Goal: Information Seeking & Learning: Compare options

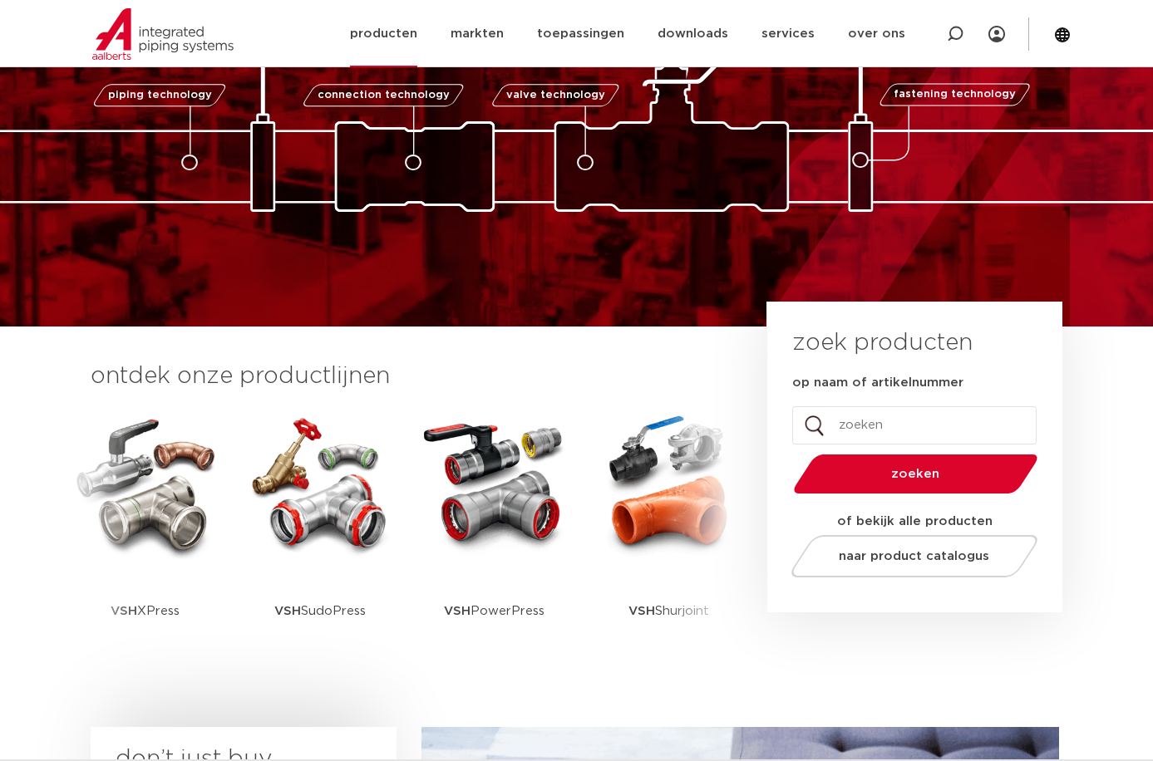
click at [396, 35] on link "producten" at bounding box center [383, 33] width 67 height 67
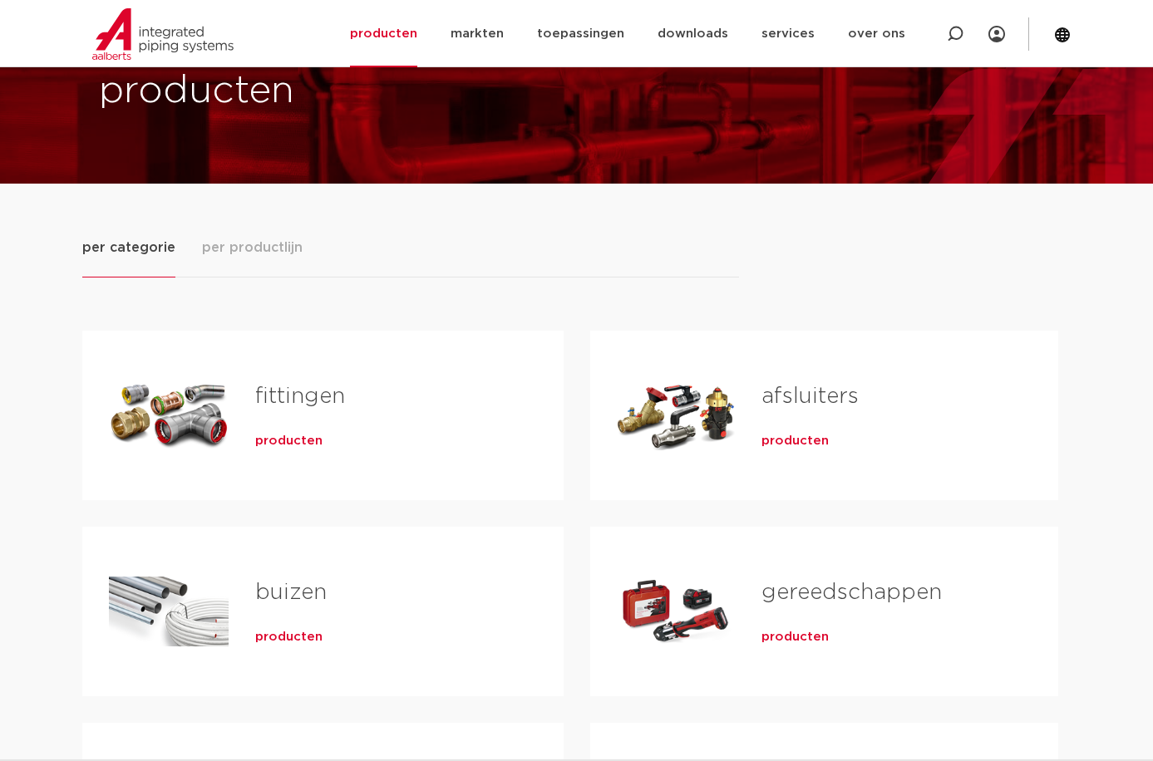
scroll to position [139, 0]
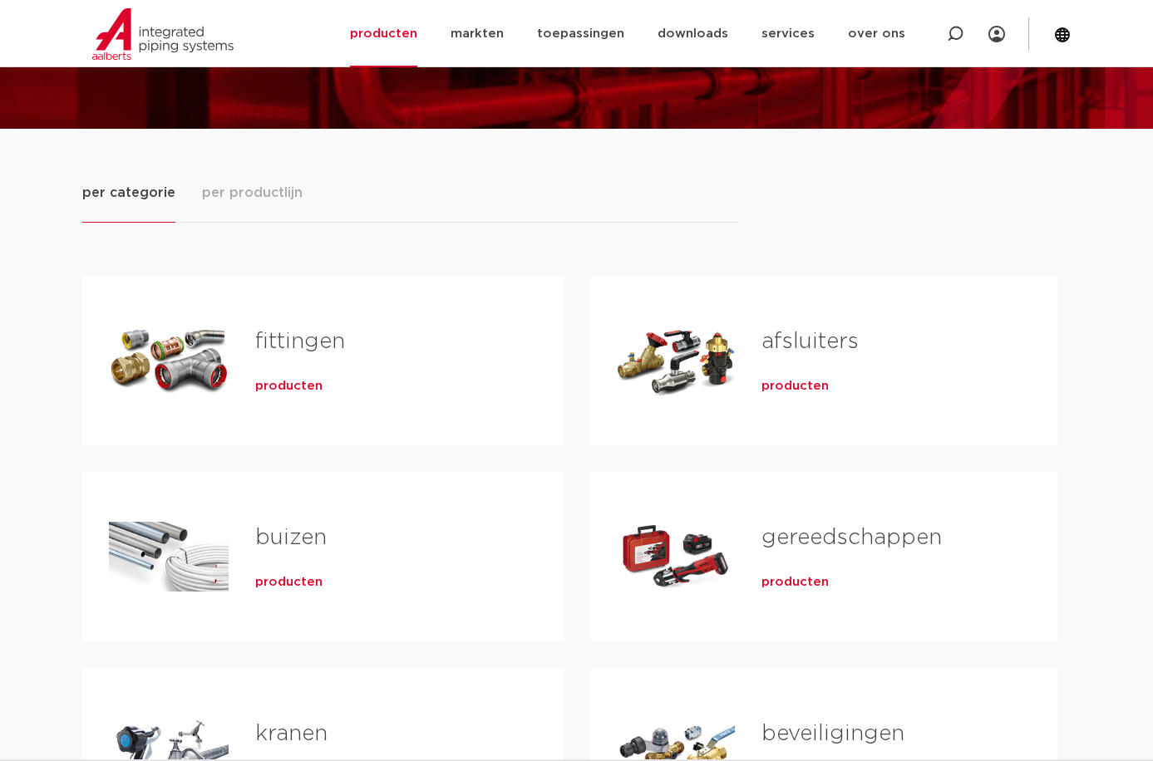
click at [303, 340] on link "fittingen" at bounding box center [300, 342] width 90 height 22
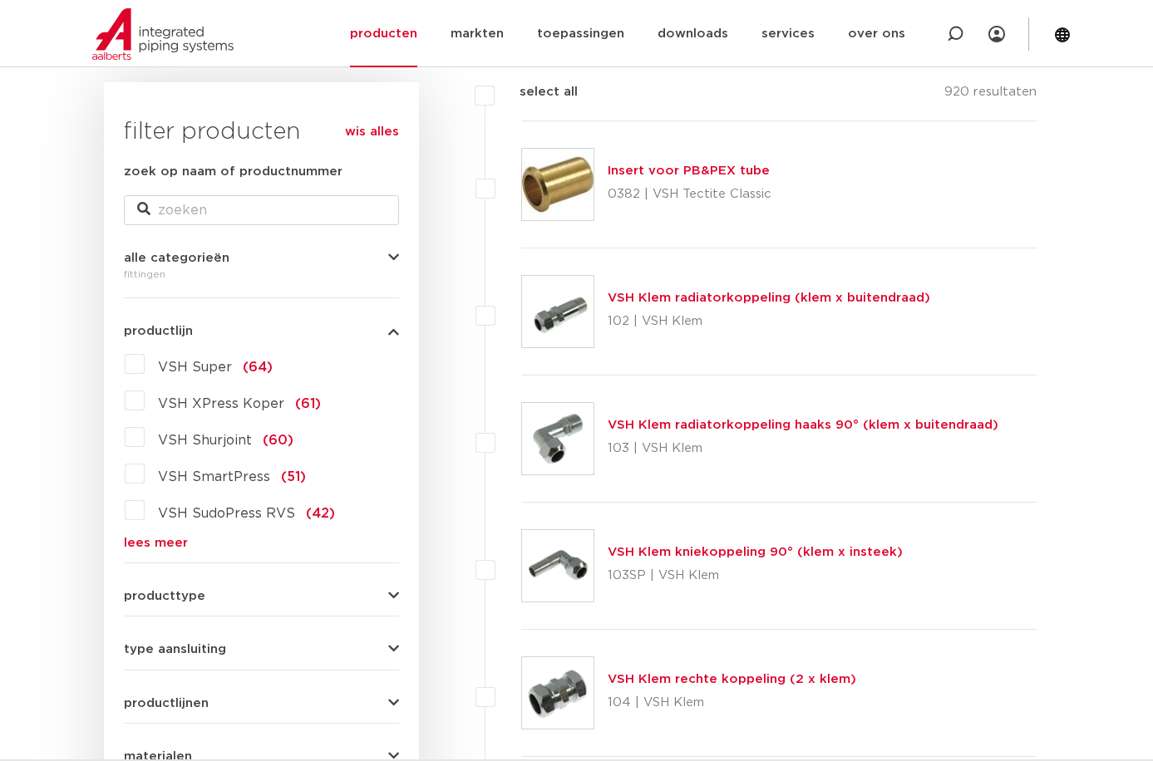
scroll to position [277, 0]
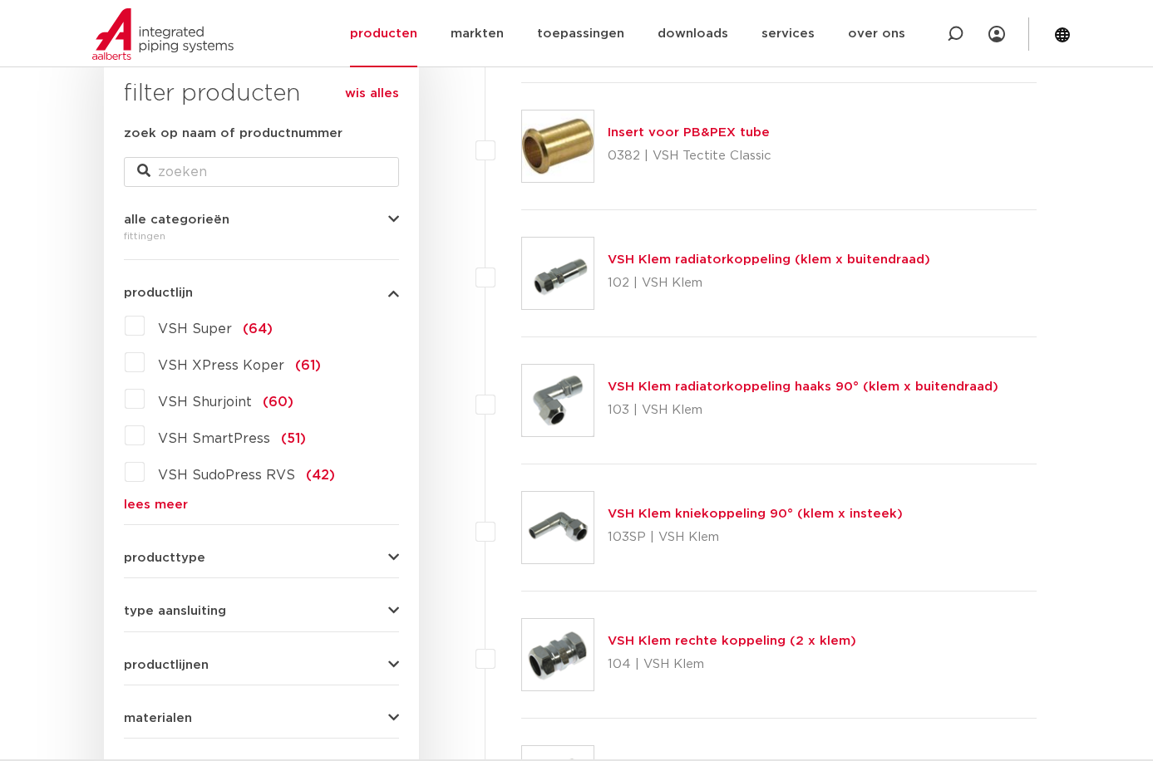
click at [169, 500] on link "lees meer" at bounding box center [261, 505] width 275 height 12
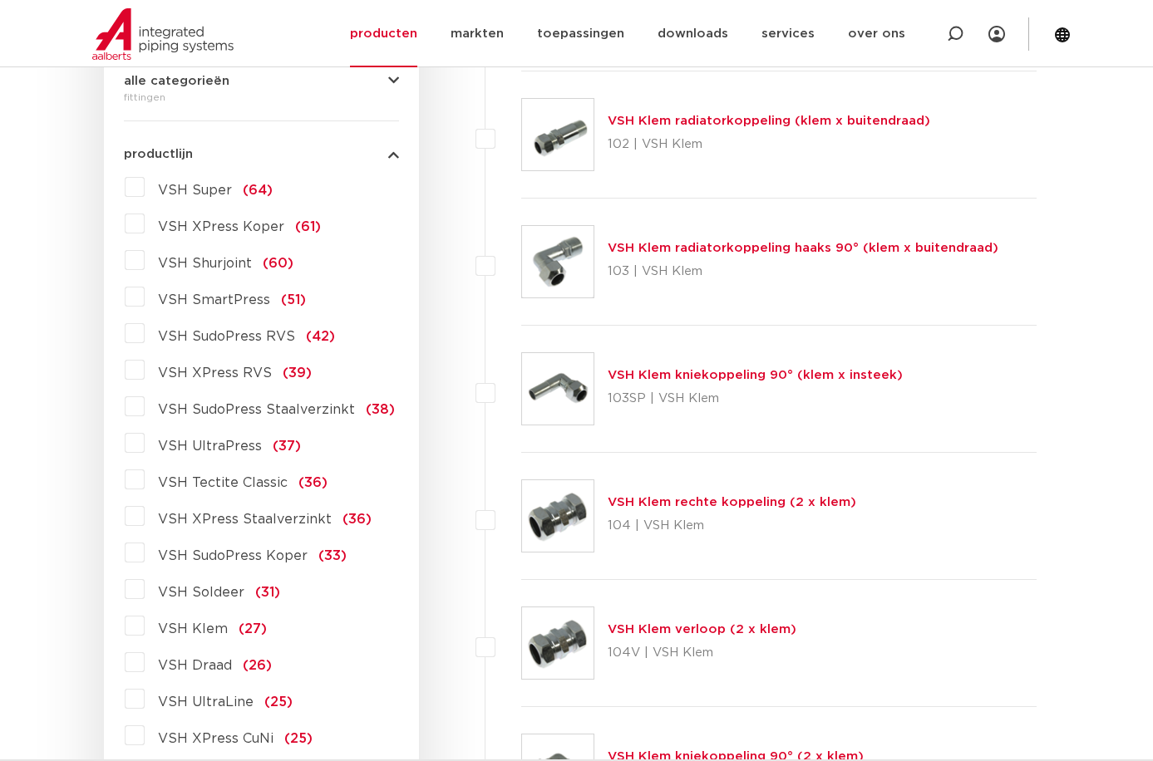
scroll to position [692, 0]
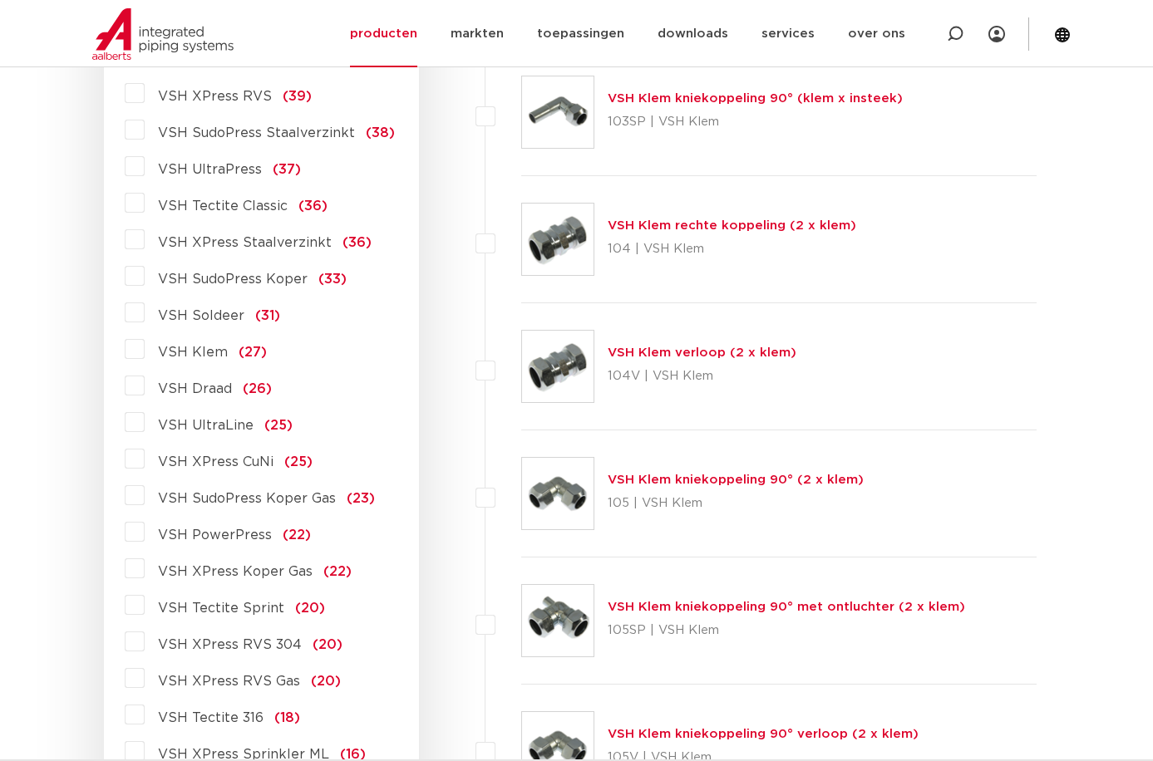
click at [148, 352] on label "VSH Klem (27)" at bounding box center [206, 349] width 122 height 27
click at [0, 0] on input "VSH Klem (27)" at bounding box center [0, 0] width 0 height 0
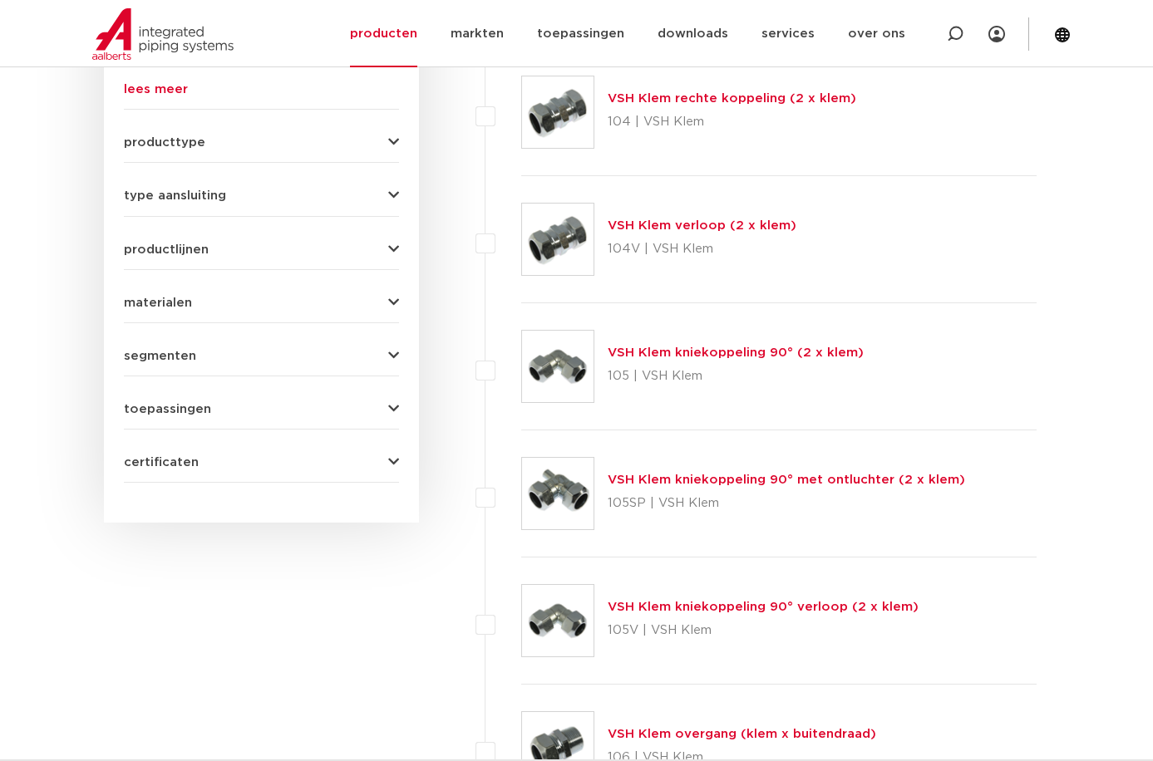
click at [195, 293] on div "materialen messing (25) staal (1) kunststof (1) roestvaststaal (0) koper (0) br…" at bounding box center [261, 296] width 275 height 26
click at [162, 301] on span "materialen" at bounding box center [158, 303] width 68 height 12
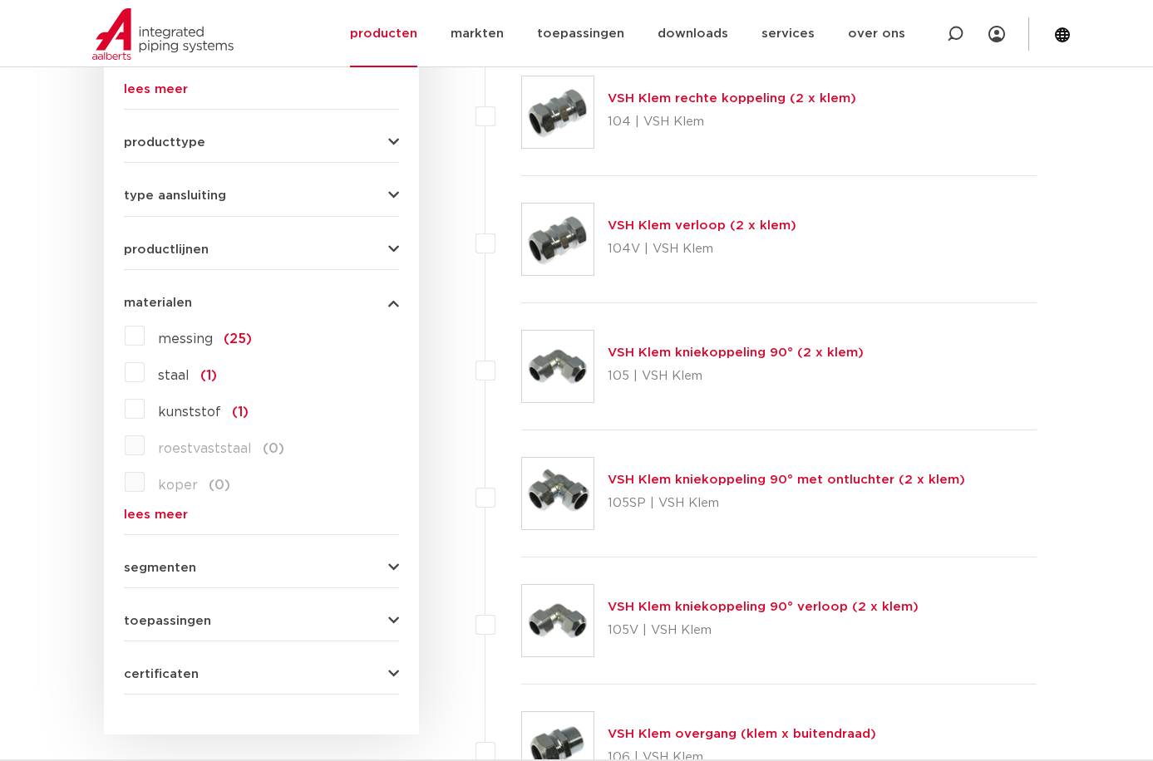
click at [162, 301] on span "materialen" at bounding box center [158, 303] width 68 height 12
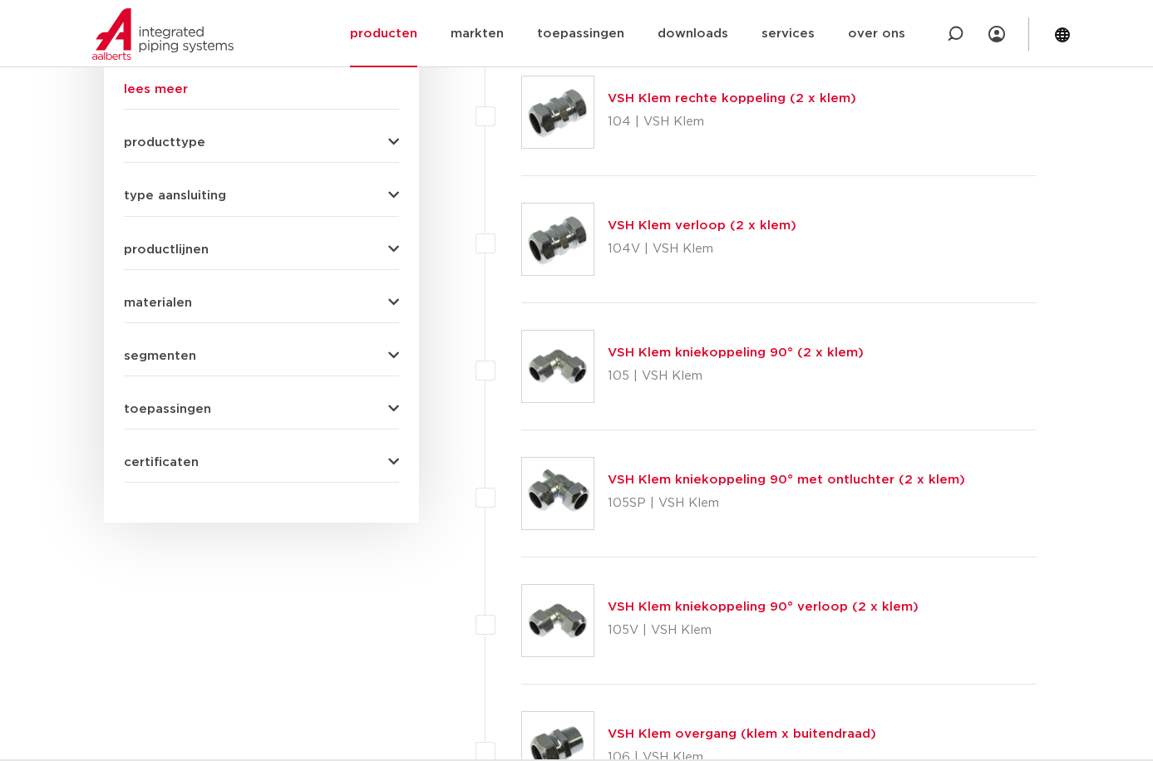
click at [182, 357] on span "segmenten" at bounding box center [160, 356] width 72 height 12
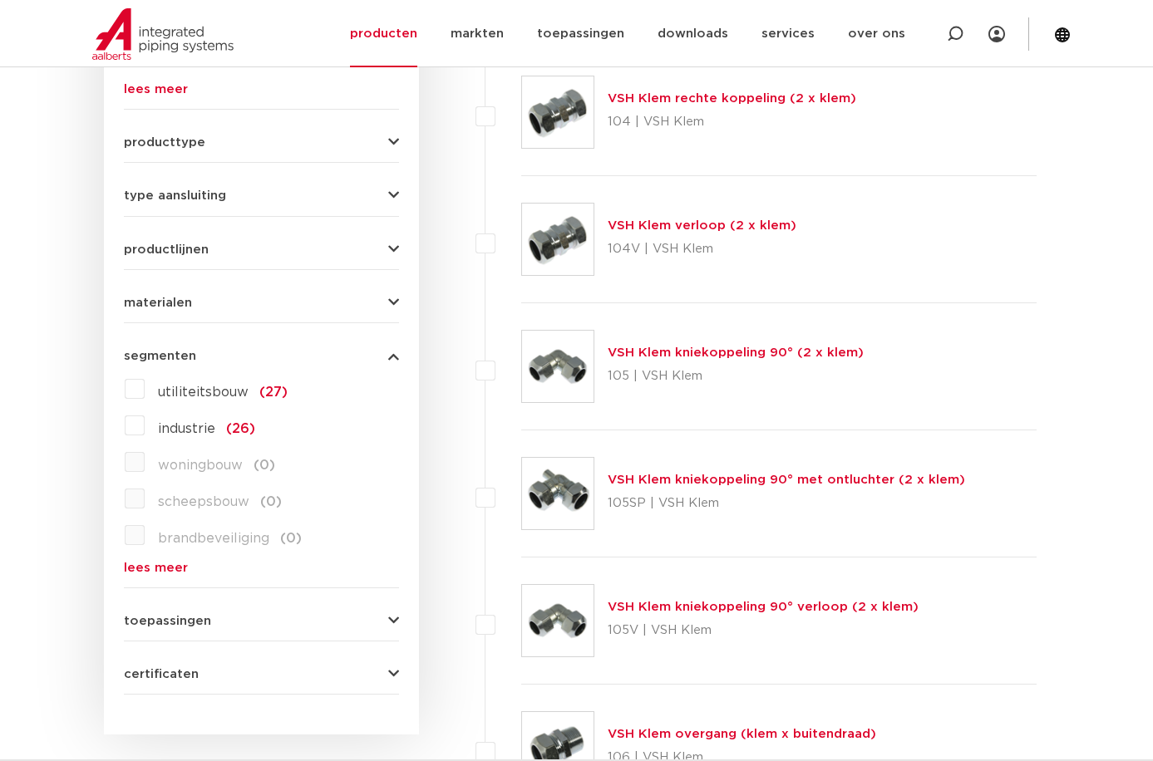
click at [182, 357] on span "segmenten" at bounding box center [160, 356] width 72 height 12
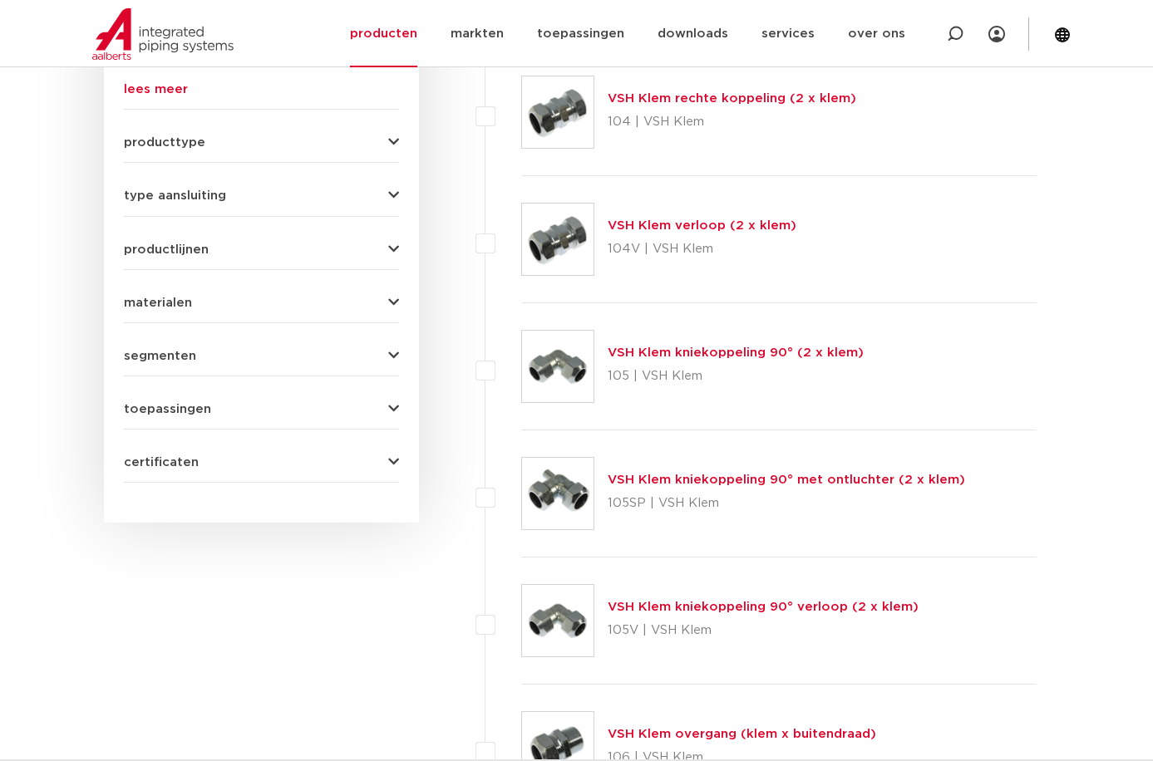
click at [173, 406] on span "toepassingen" at bounding box center [167, 409] width 87 height 12
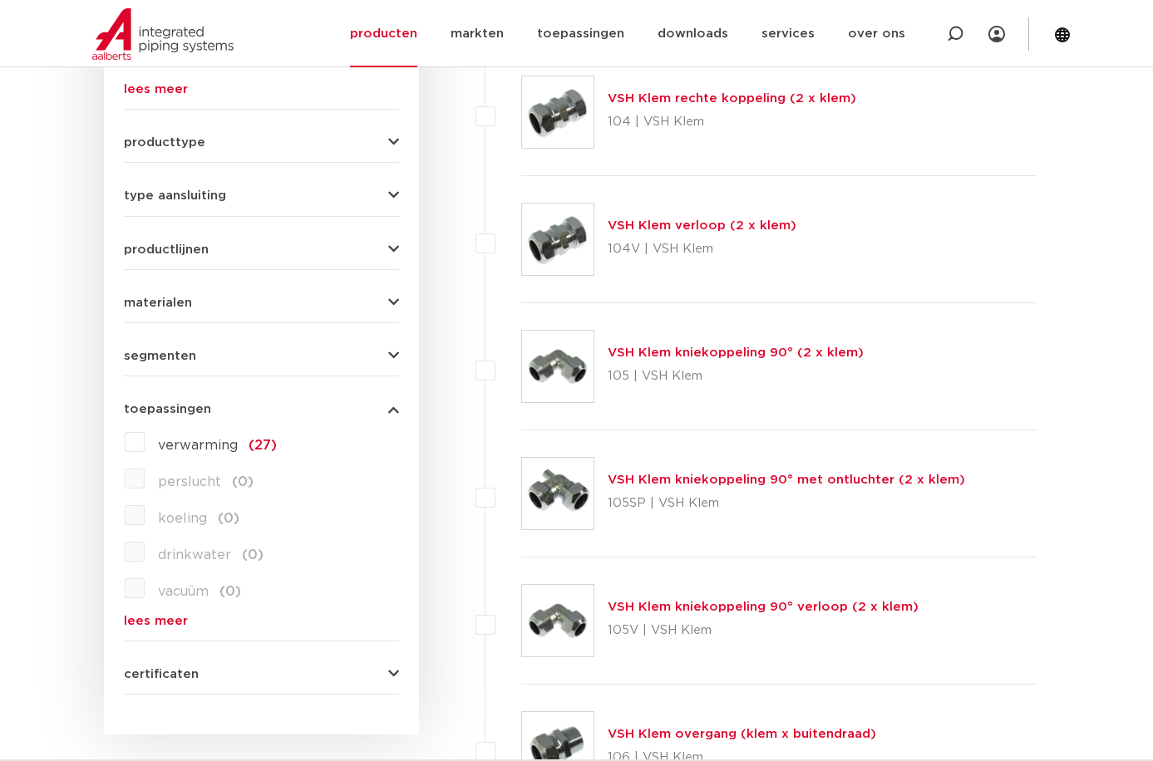
click at [175, 404] on span "toepassingen" at bounding box center [167, 409] width 87 height 12
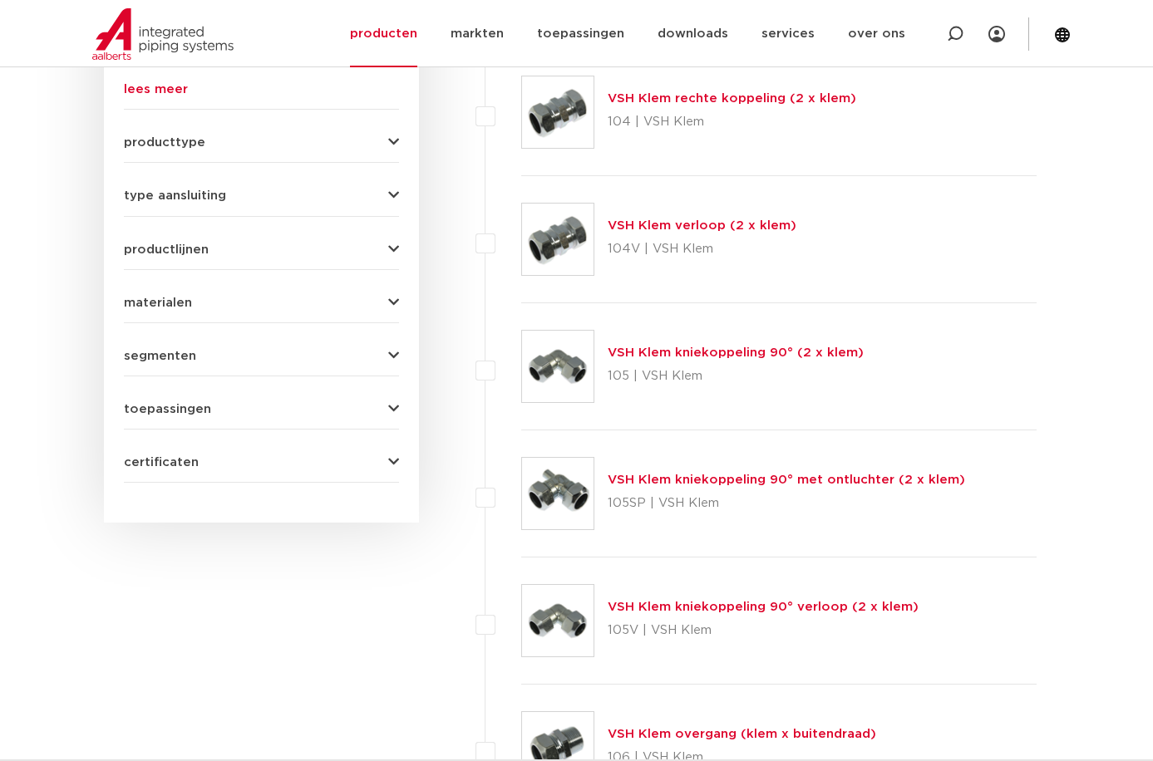
click at [175, 258] on form "zoek op naam of productnummer alle categorieën fittingen fittingen afsluiters b…" at bounding box center [261, 95] width 275 height 775
click at [178, 253] on span "productlijnen" at bounding box center [166, 250] width 85 height 12
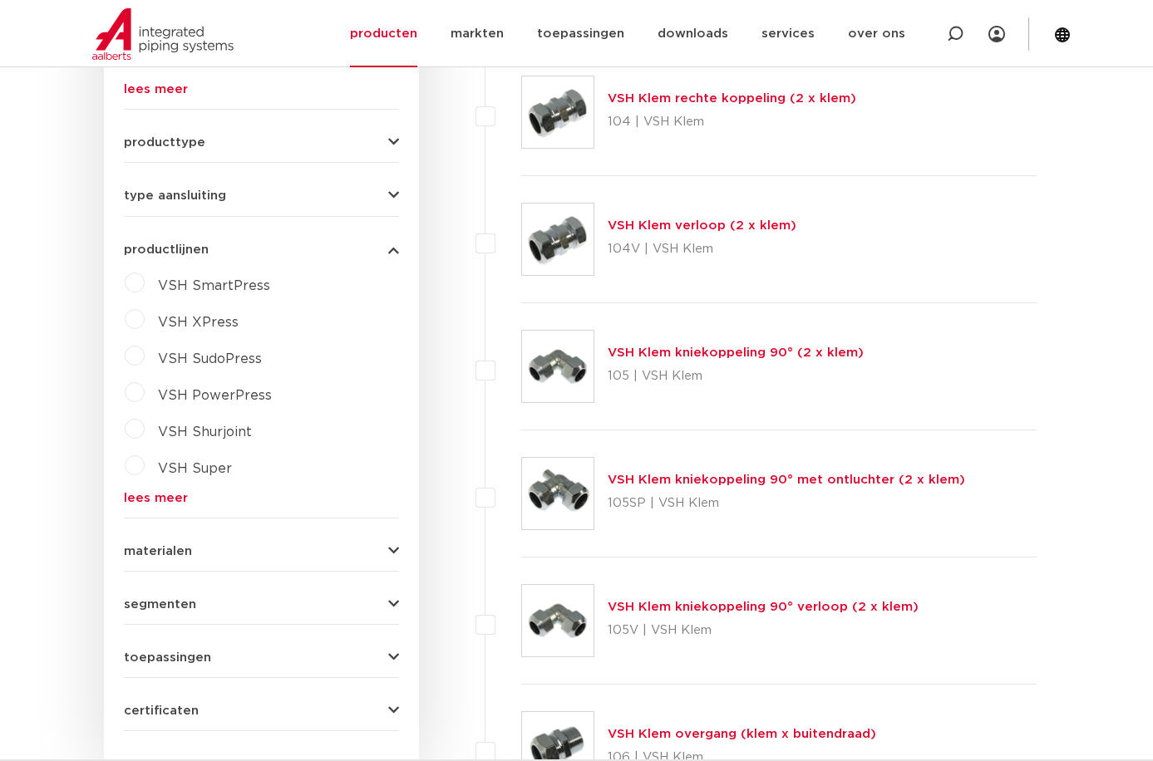
click at [180, 250] on span "productlijnen" at bounding box center [166, 250] width 85 height 12
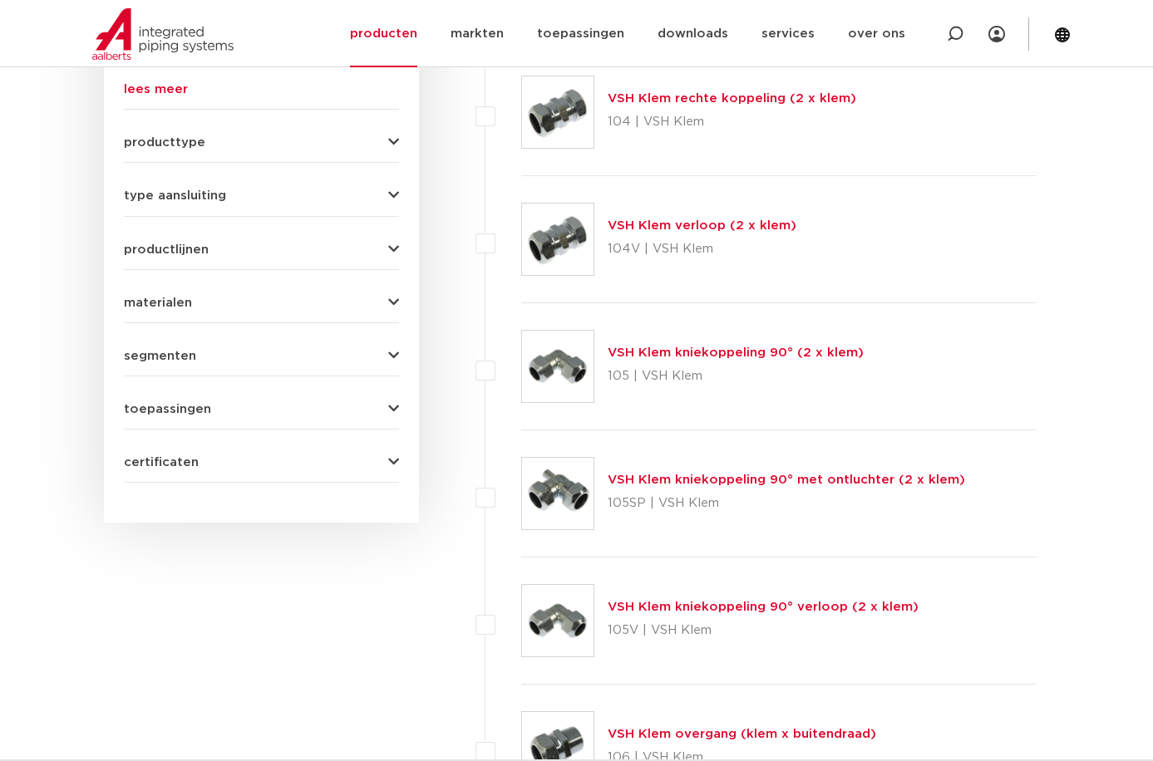
click at [180, 199] on span "type aansluiting" at bounding box center [175, 195] width 102 height 12
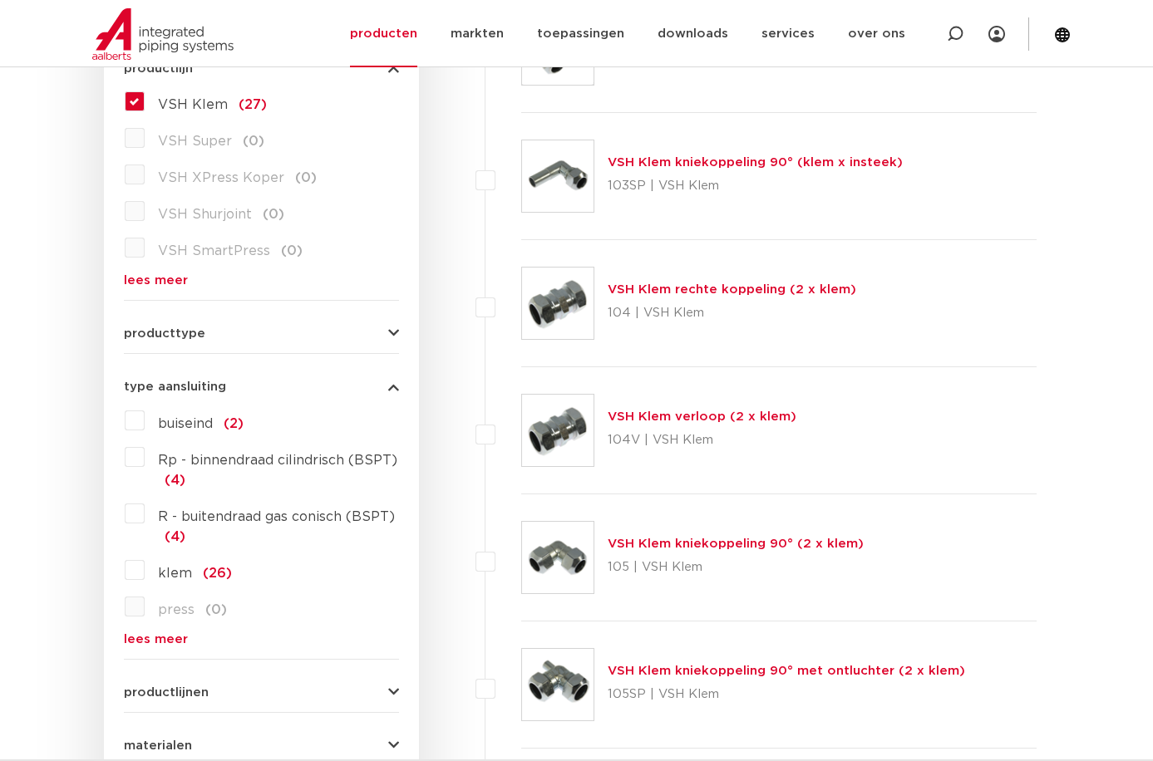
scroll to position [416, 0]
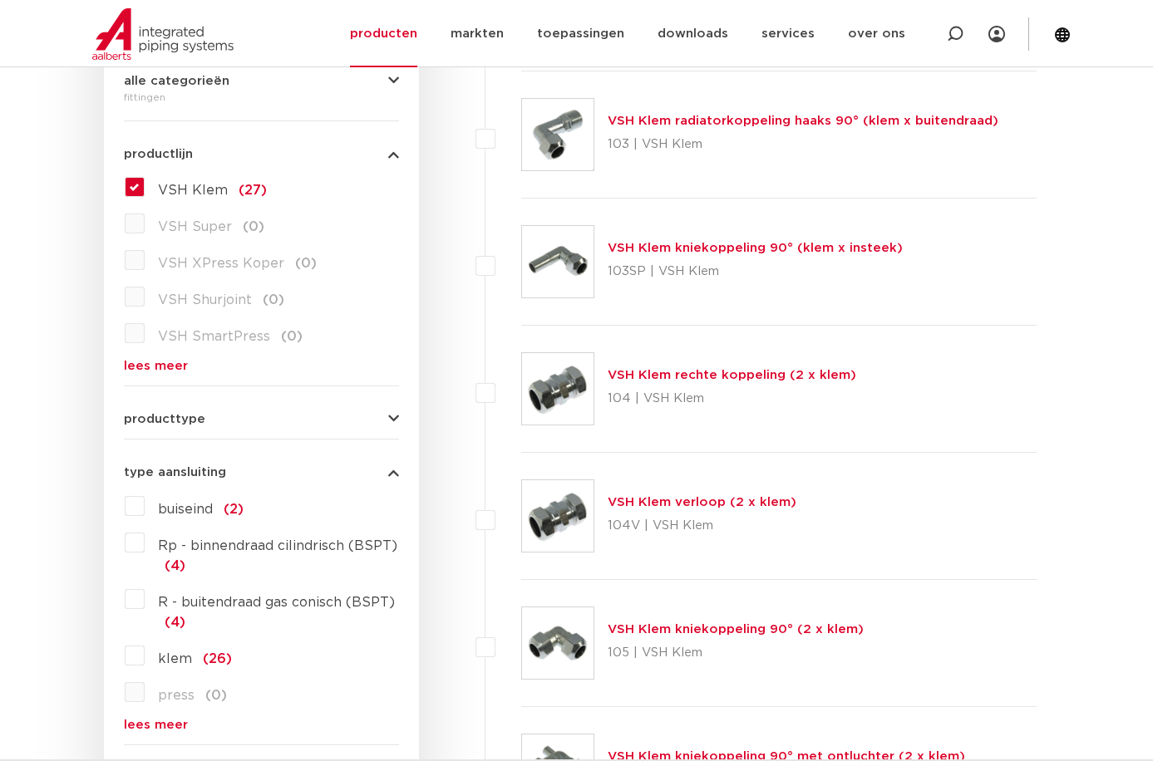
click at [158, 154] on span "productlijn" at bounding box center [158, 154] width 69 height 12
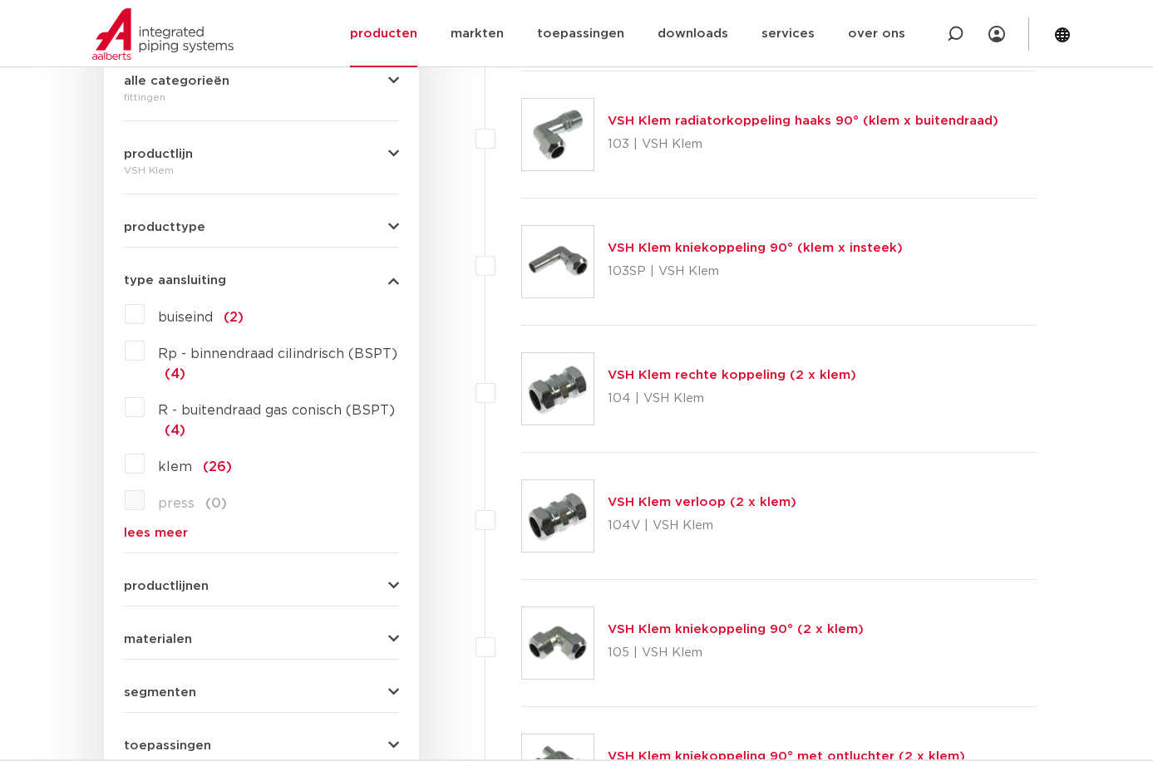
click at [176, 283] on span "type aansluiting" at bounding box center [175, 280] width 102 height 12
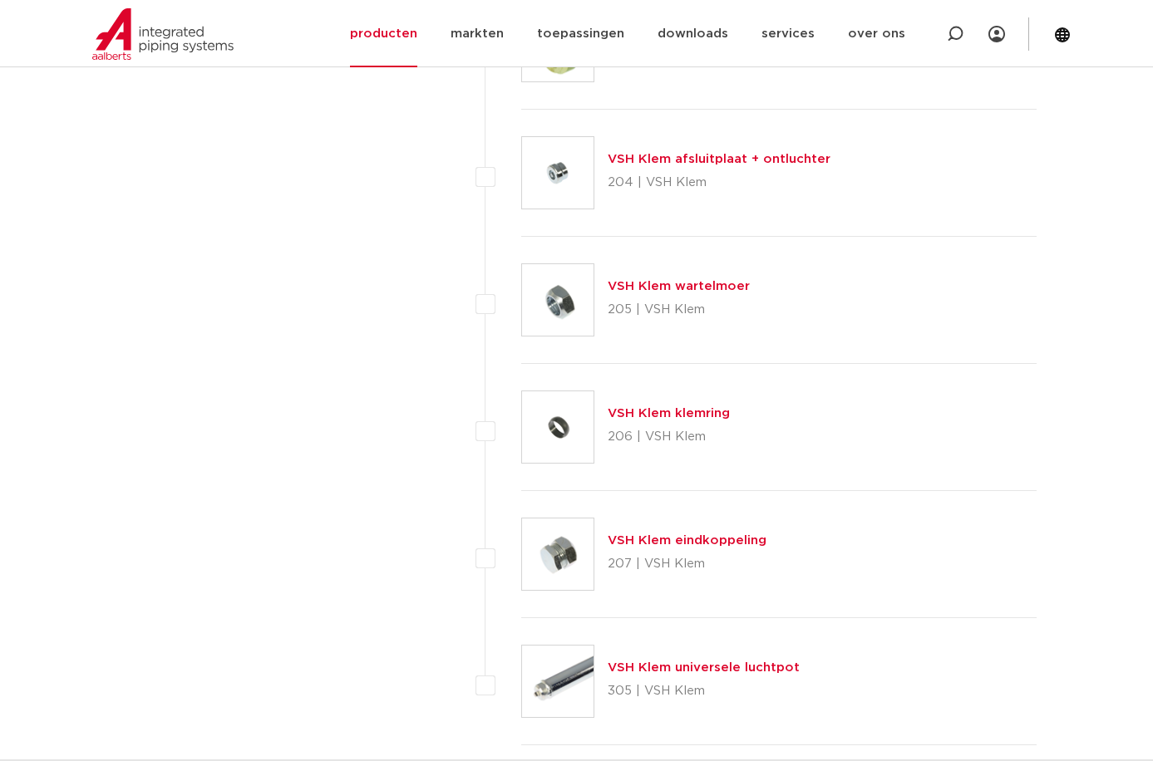
scroll to position [3186, 0]
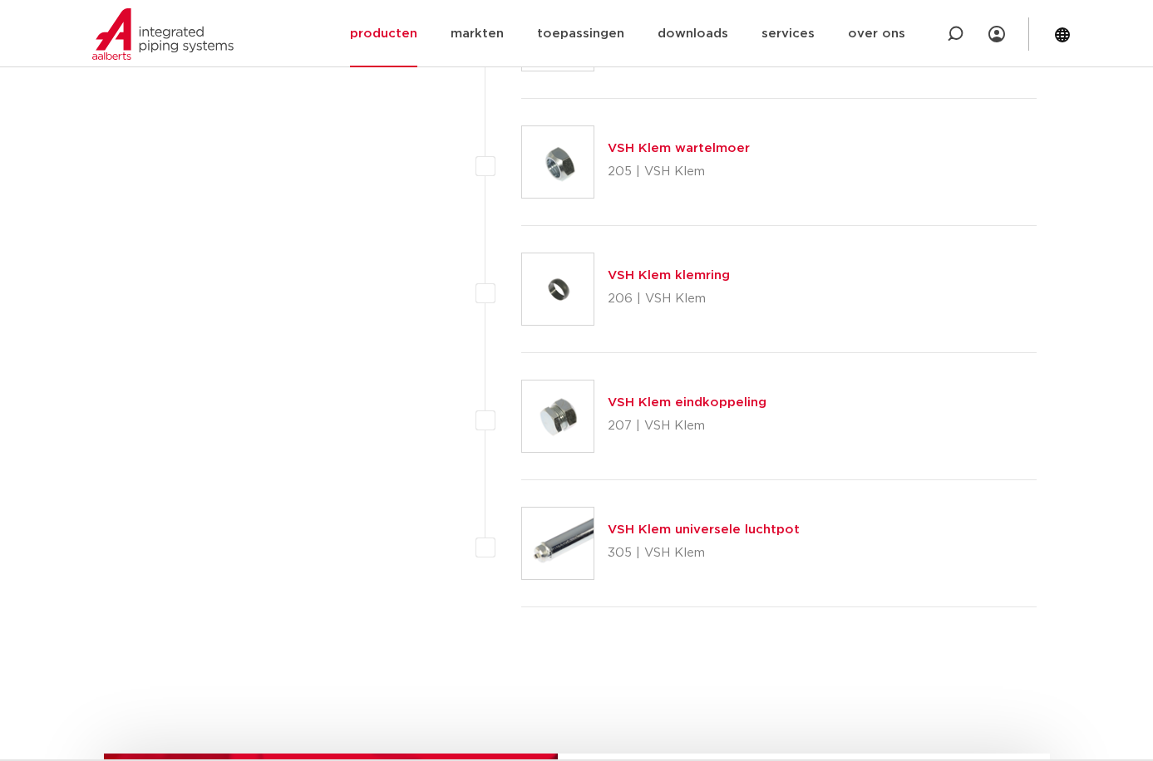
click at [687, 402] on link "VSH Klem eindkoppeling" at bounding box center [687, 402] width 159 height 12
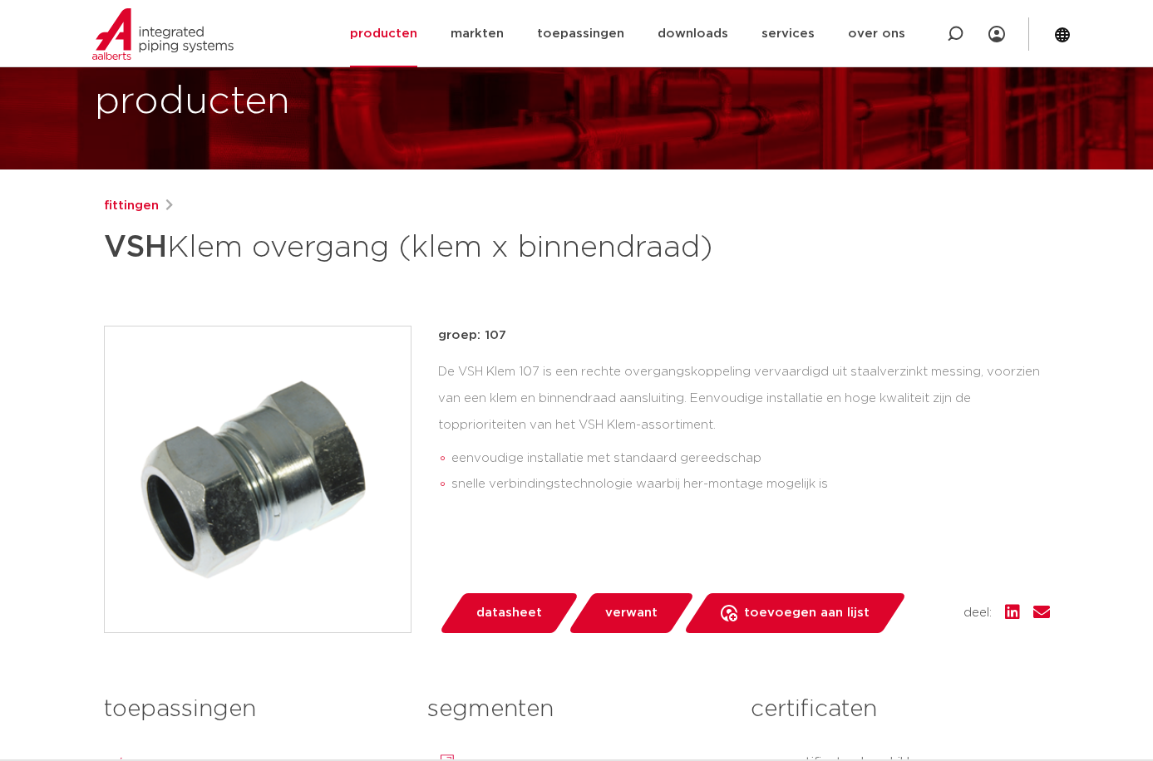
scroll to position [139, 0]
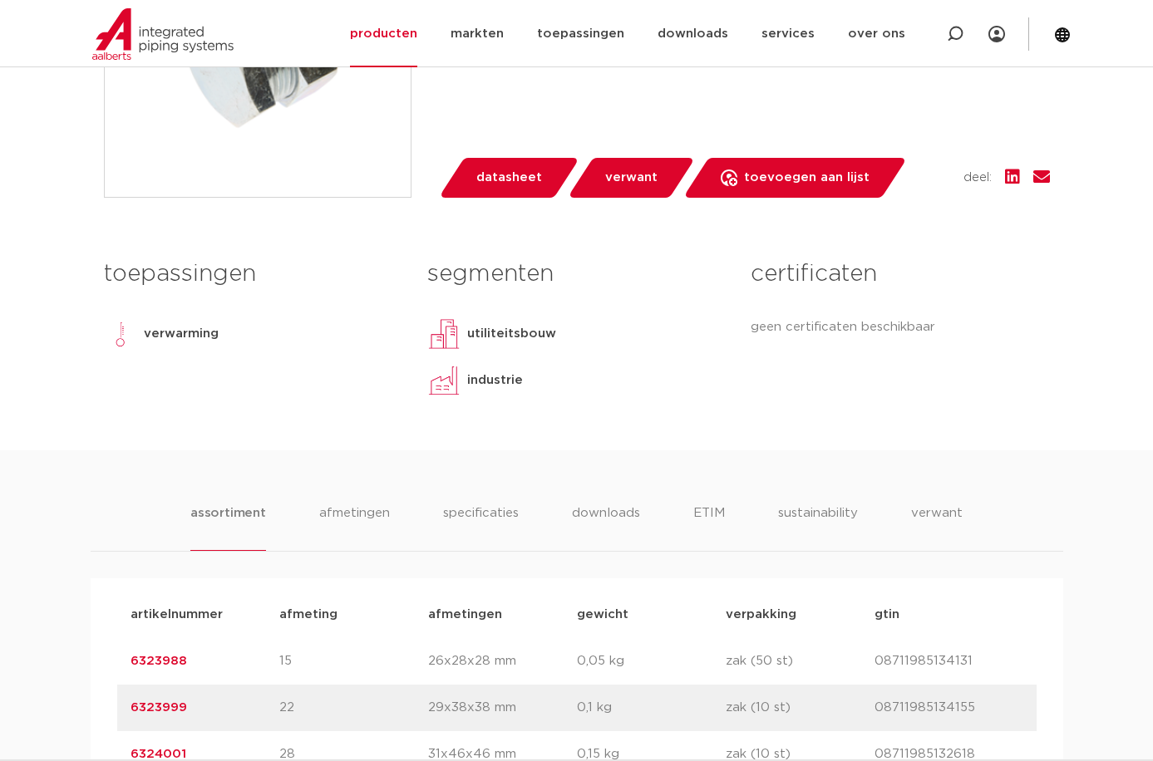
scroll to position [692, 0]
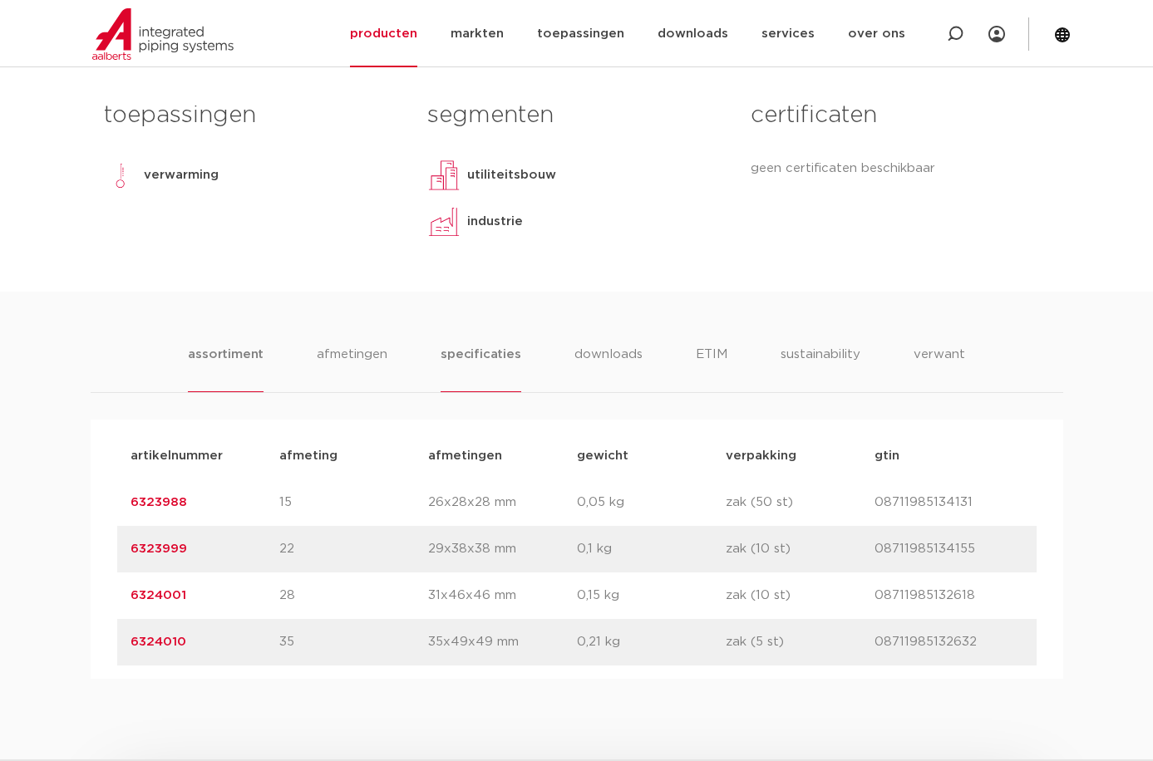
click at [485, 355] on li "specificaties" at bounding box center [481, 368] width 80 height 47
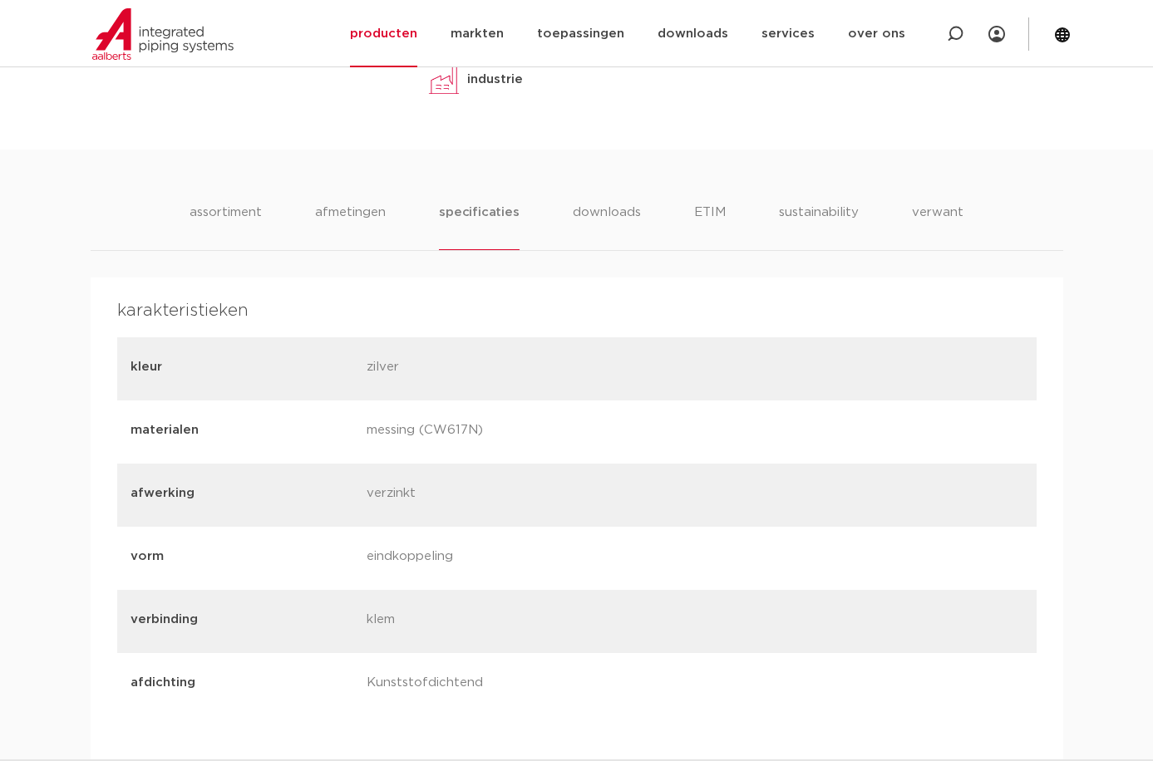
scroll to position [554, 0]
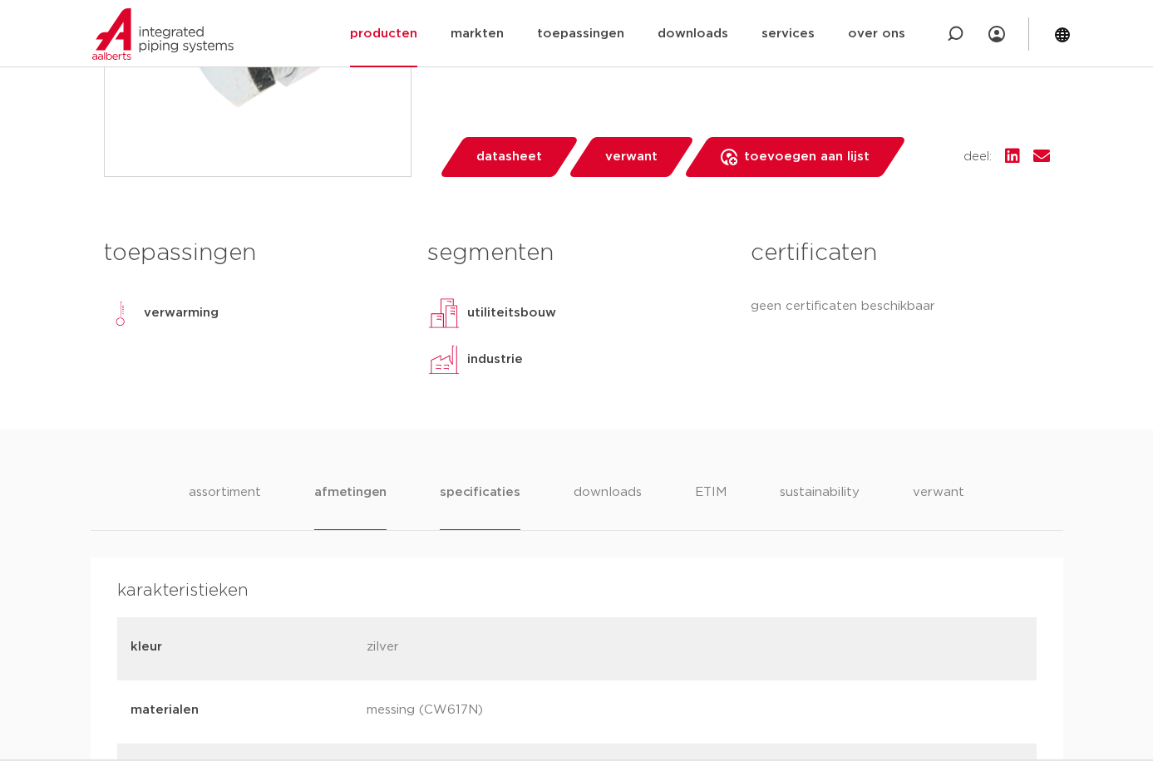
click at [367, 484] on li "afmetingen" at bounding box center [350, 506] width 72 height 47
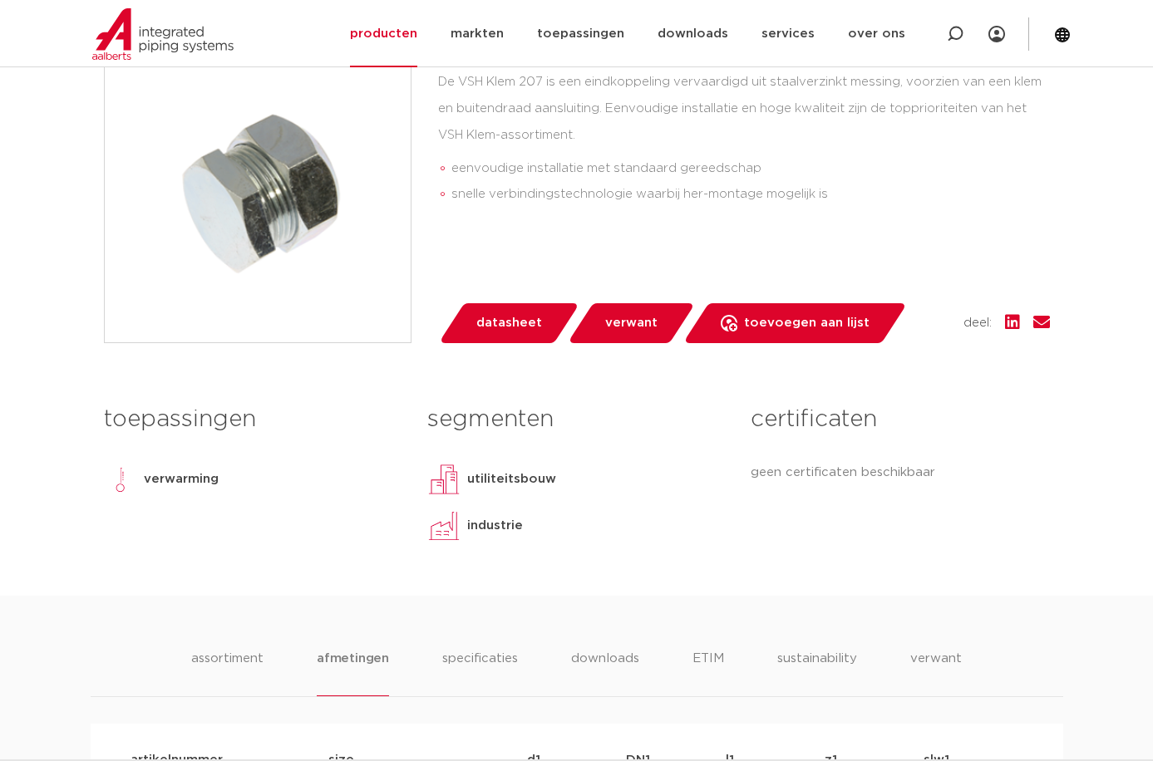
scroll to position [139, 0]
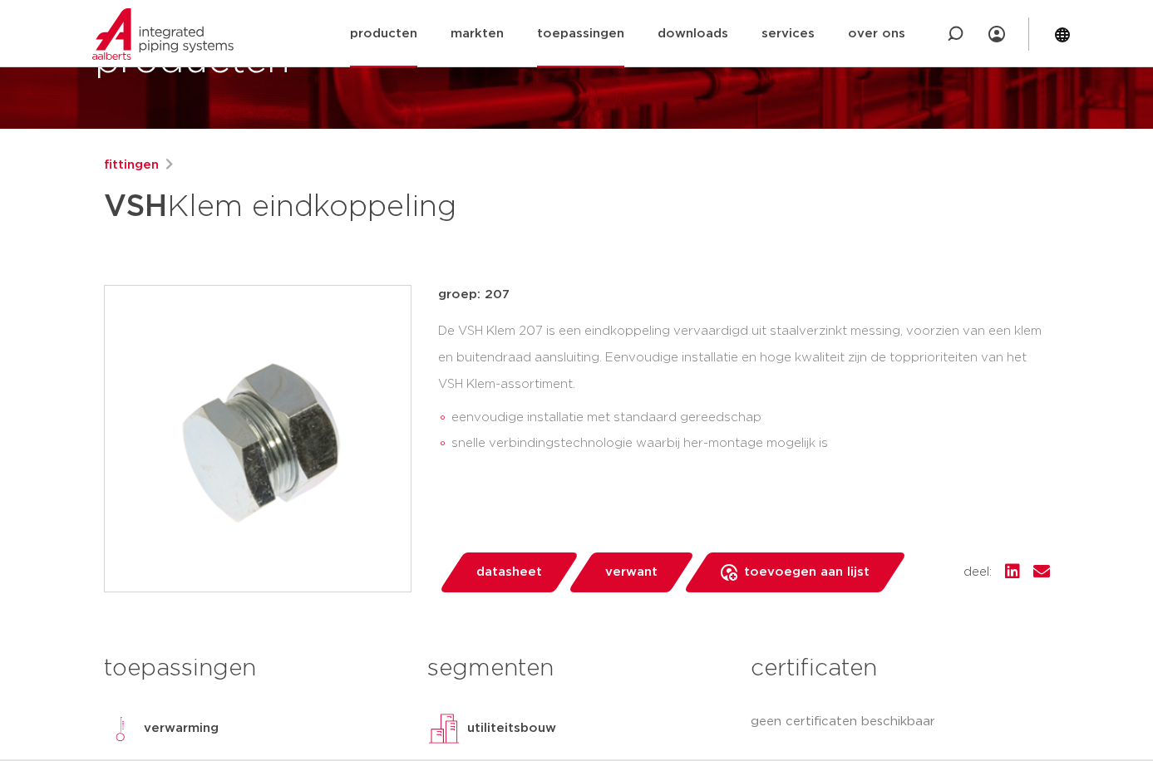
click at [560, 30] on link "toepassingen" at bounding box center [580, 33] width 87 height 67
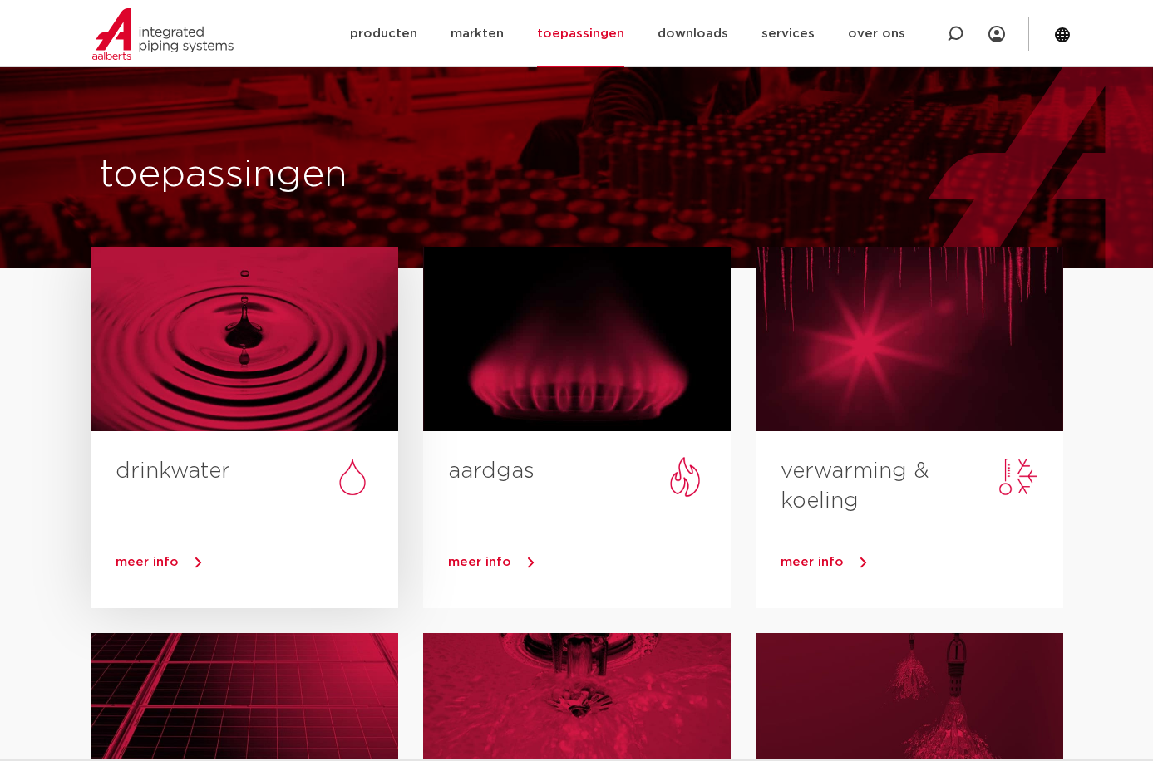
scroll to position [139, 0]
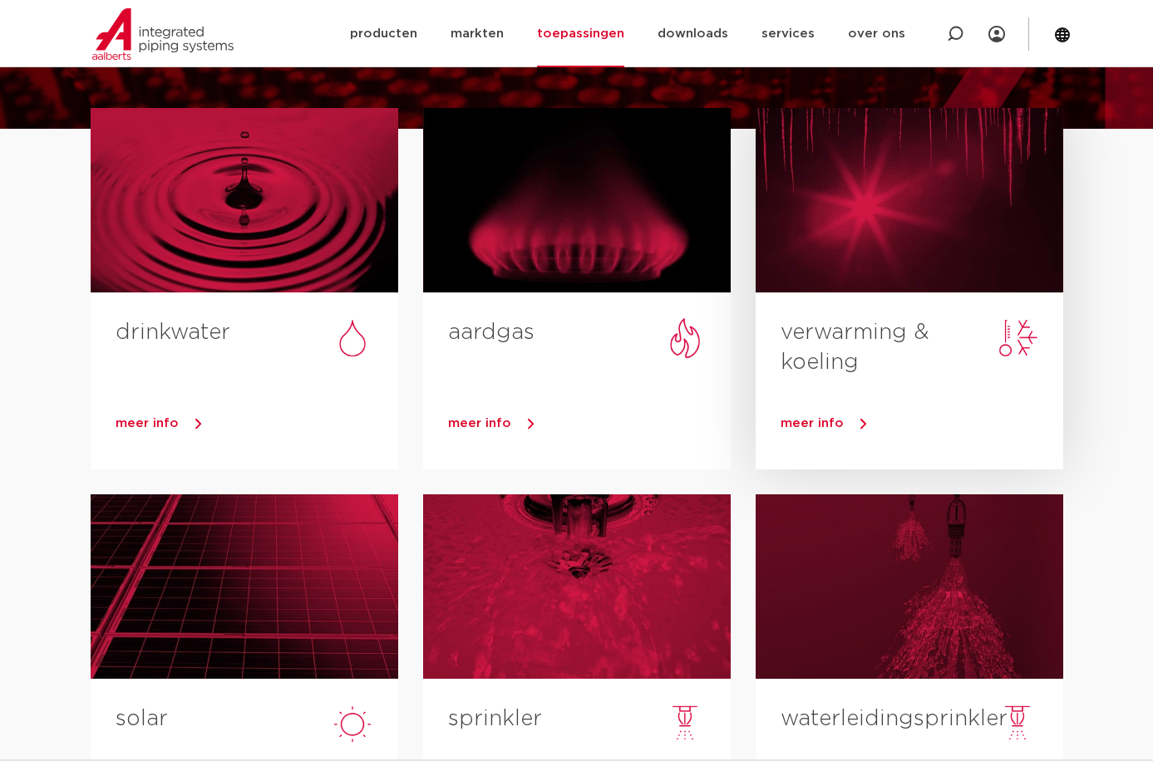
click at [792, 243] on div at bounding box center [909, 200] width 308 height 185
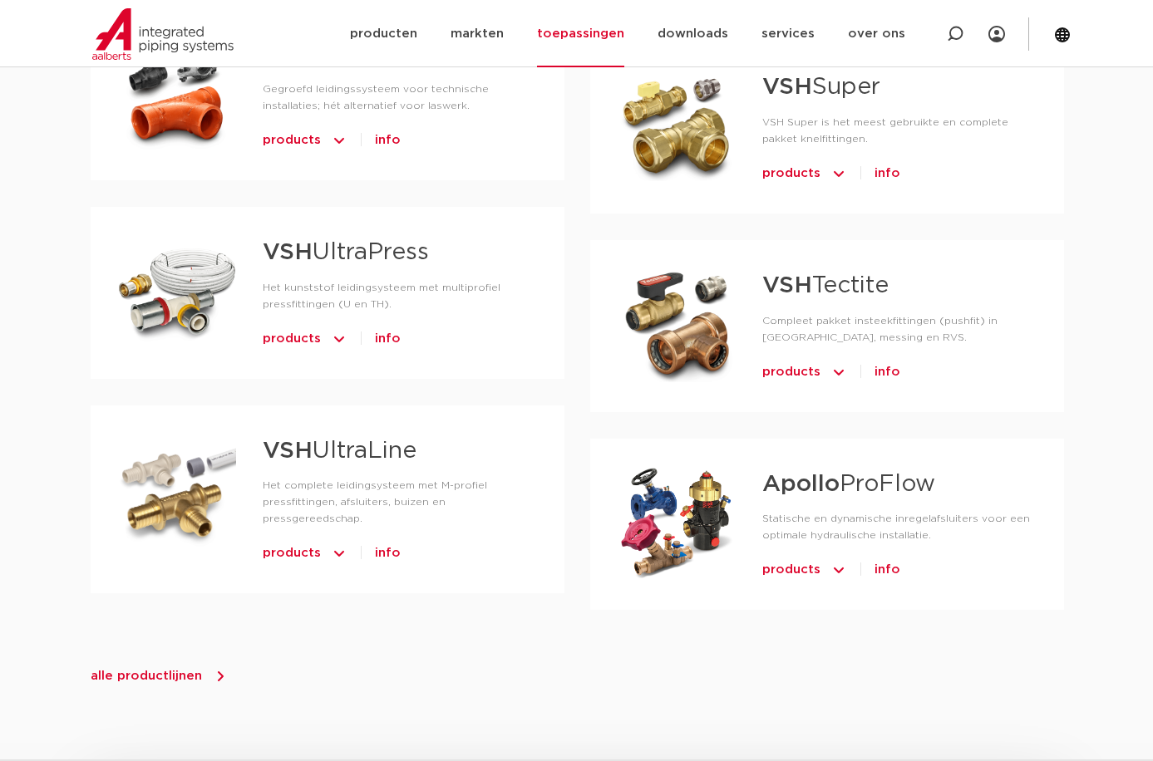
scroll to position [1662, 0]
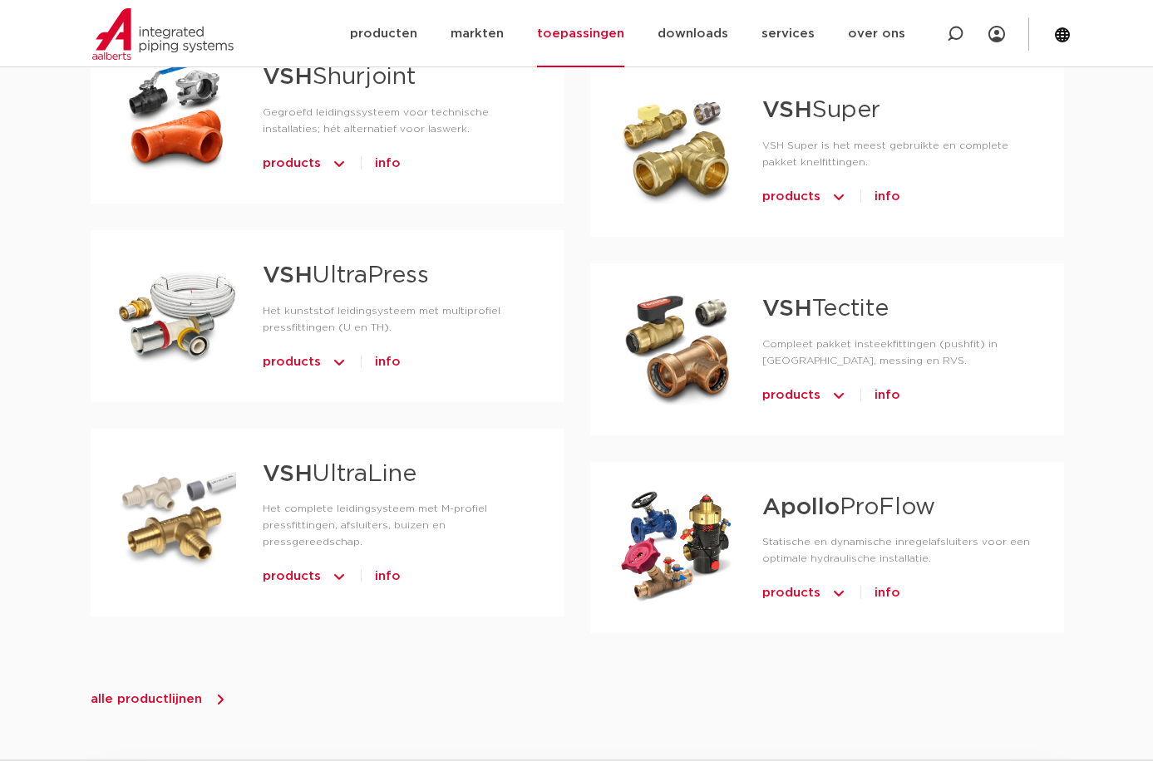
click at [175, 693] on span "alle productlijnen" at bounding box center [146, 699] width 111 height 12
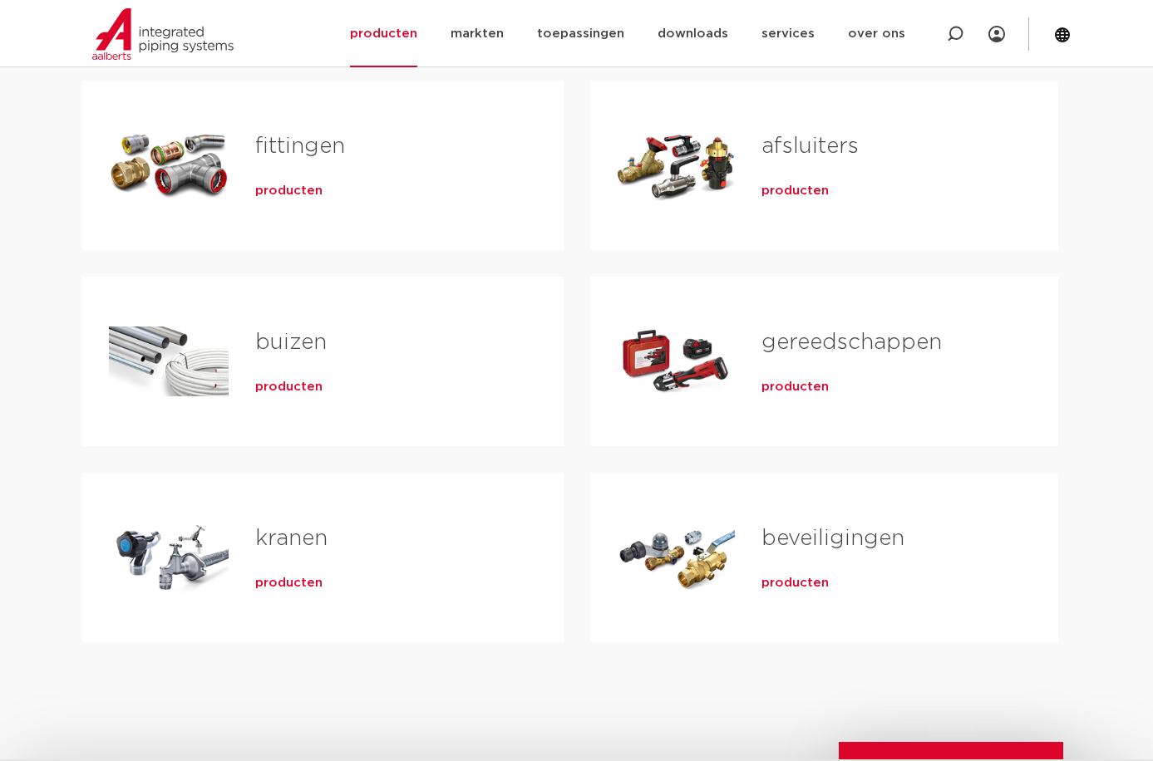
scroll to position [277, 0]
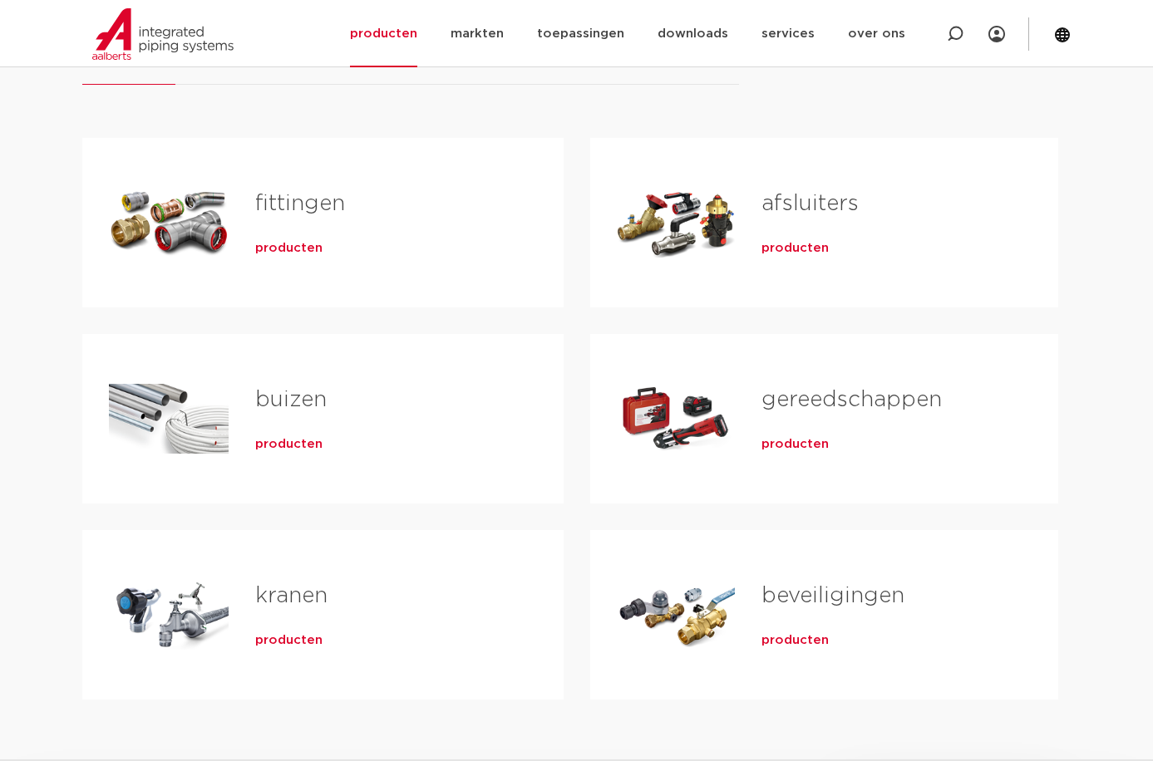
click at [299, 208] on link "fittingen" at bounding box center [300, 204] width 90 height 22
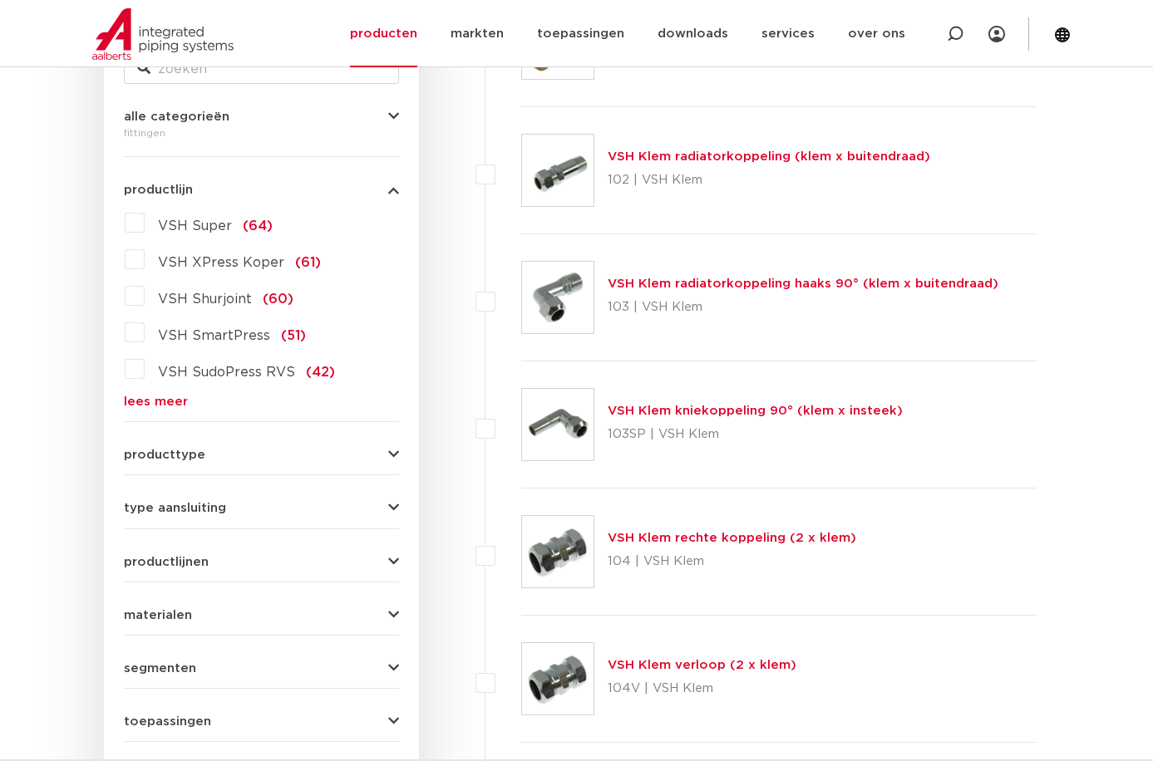
scroll to position [519, 0]
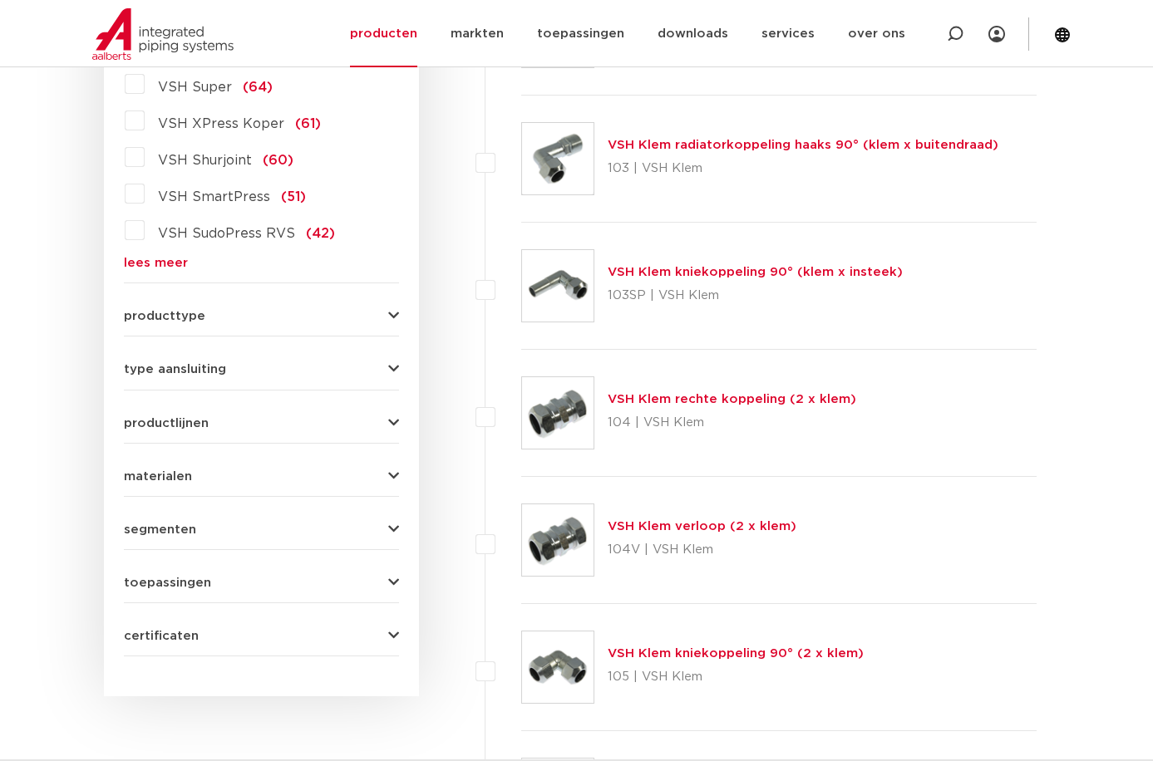
click at [182, 262] on link "lees meer" at bounding box center [261, 263] width 275 height 12
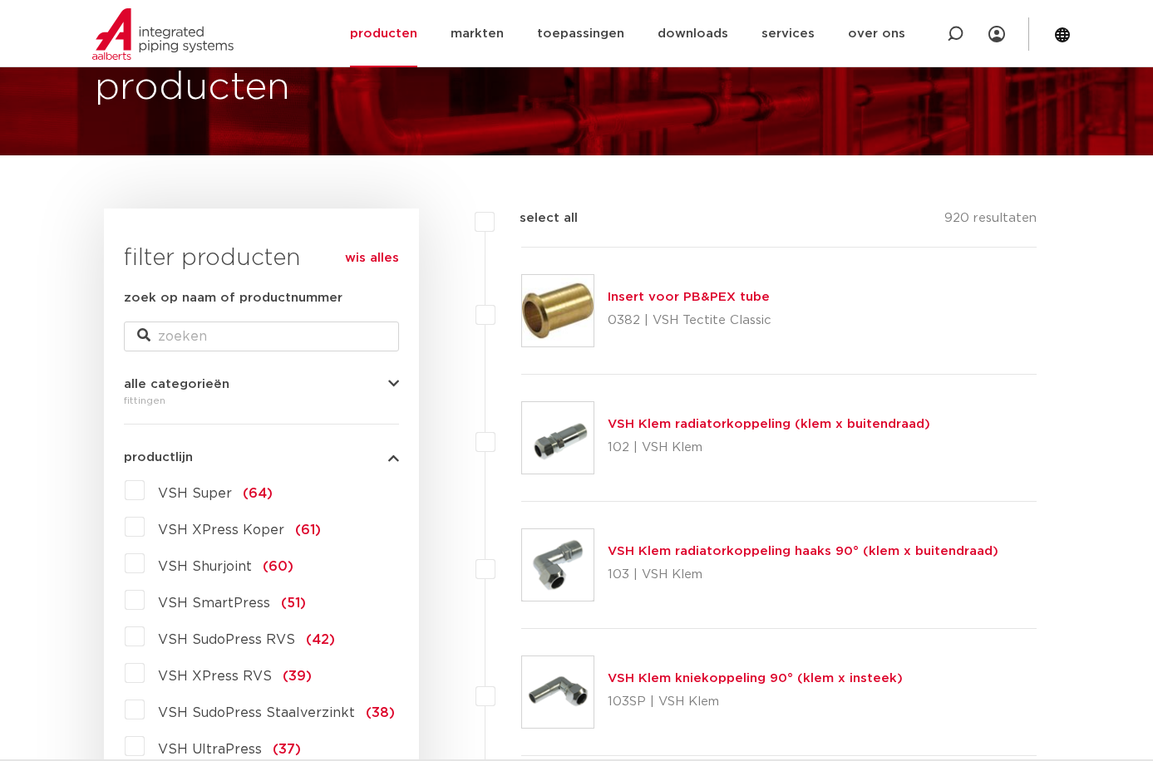
scroll to position [277, 0]
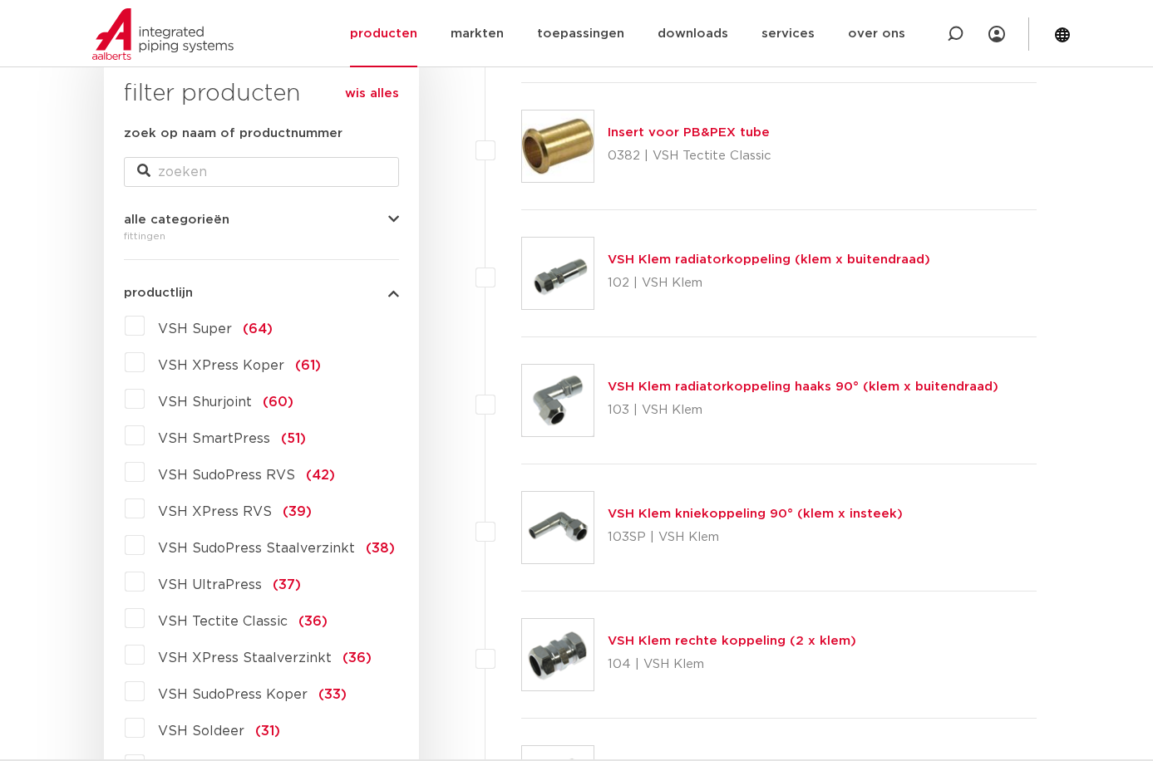
click at [235, 331] on label "VSH Super (64)" at bounding box center [209, 326] width 128 height 27
click at [0, 0] on input "VSH Super (64)" at bounding box center [0, 0] width 0 height 0
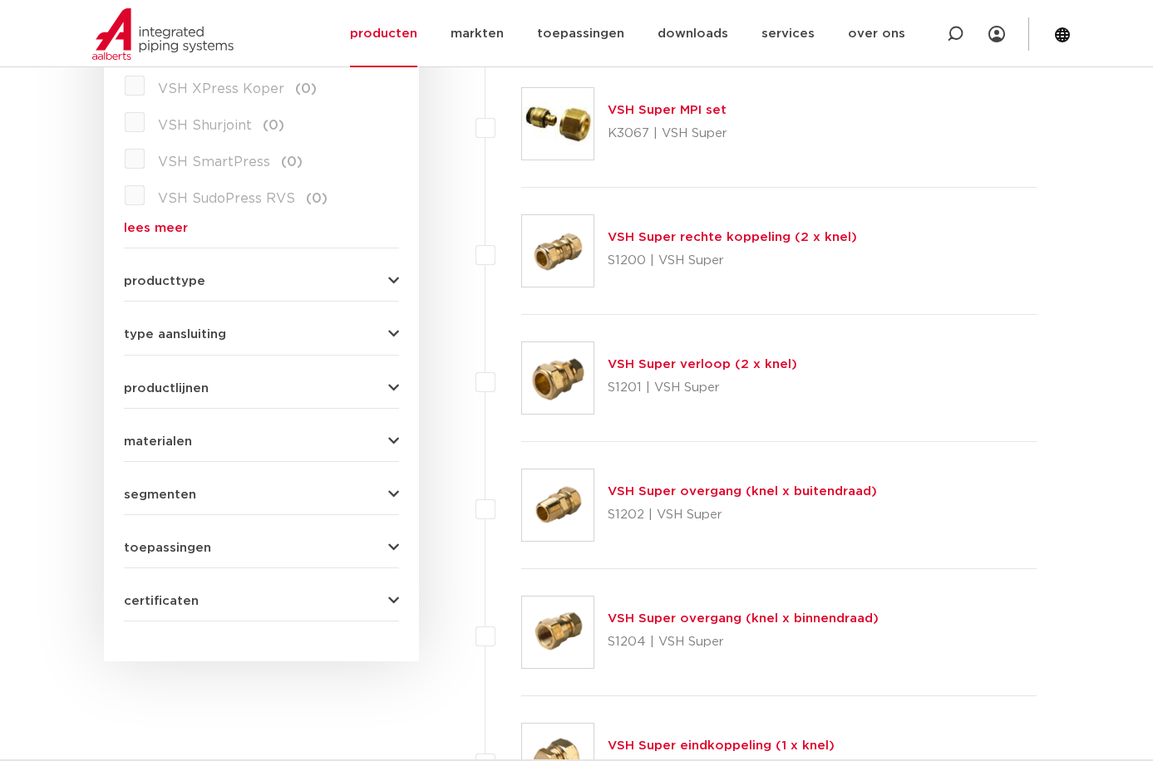
scroll to position [692, 0]
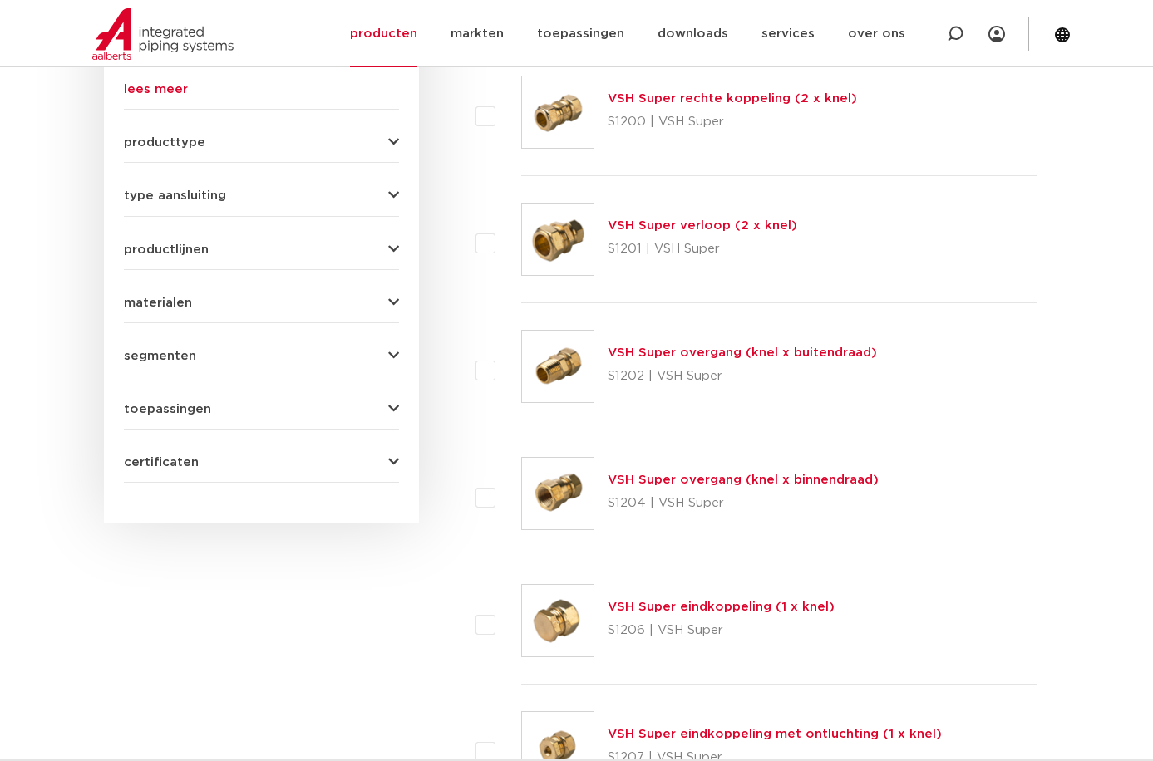
click at [654, 475] on link "VSH Super overgang (knel x binnendraad)" at bounding box center [743, 480] width 271 height 12
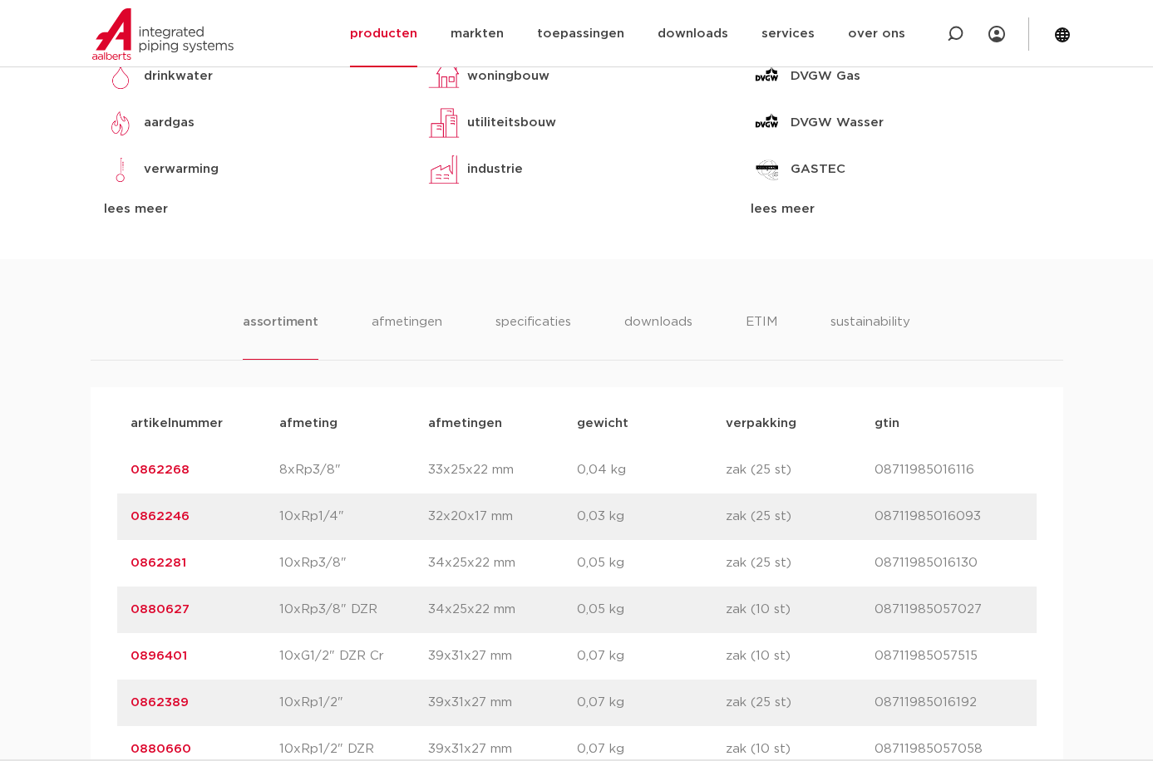
scroll to position [831, 0]
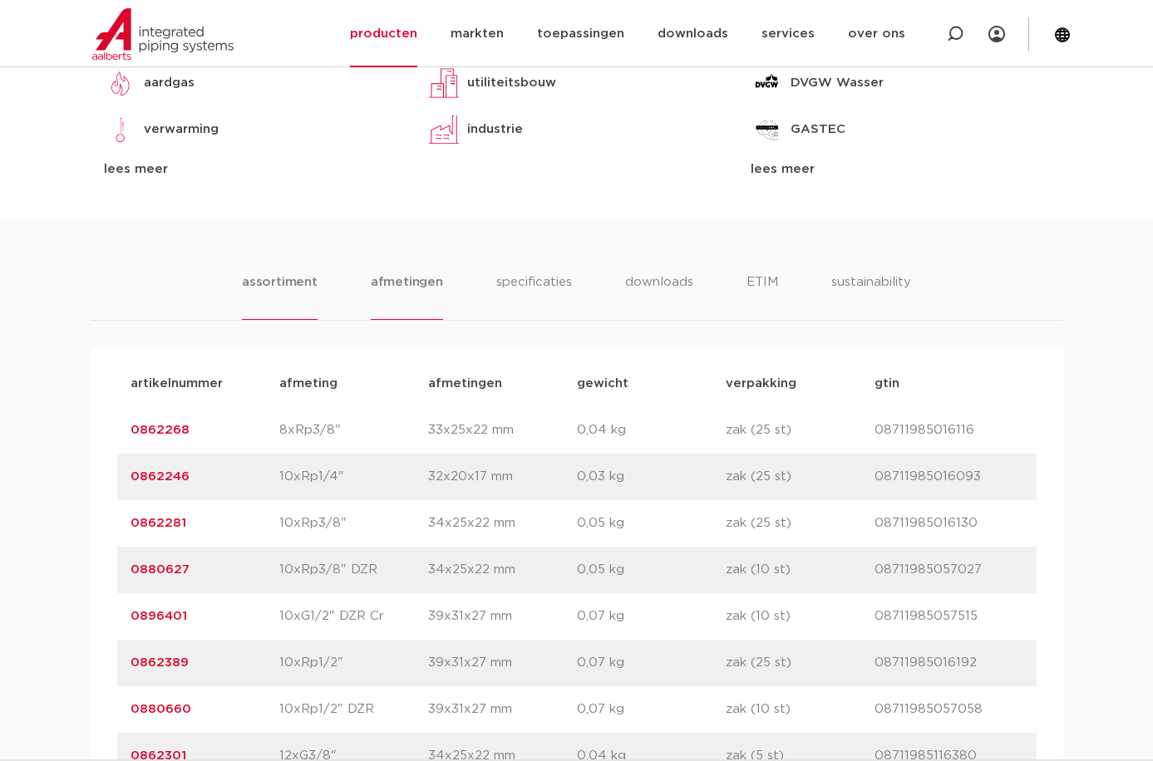
click at [400, 284] on li "afmetingen" at bounding box center [407, 296] width 72 height 47
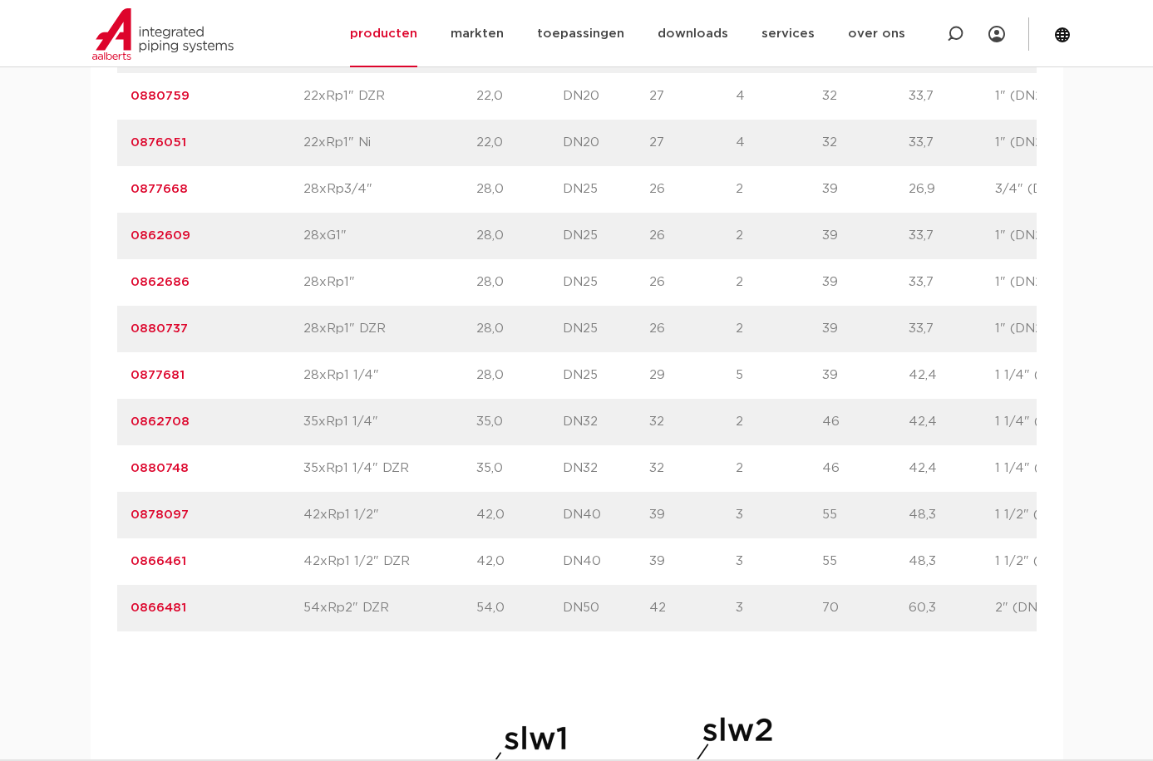
scroll to position [2909, 0]
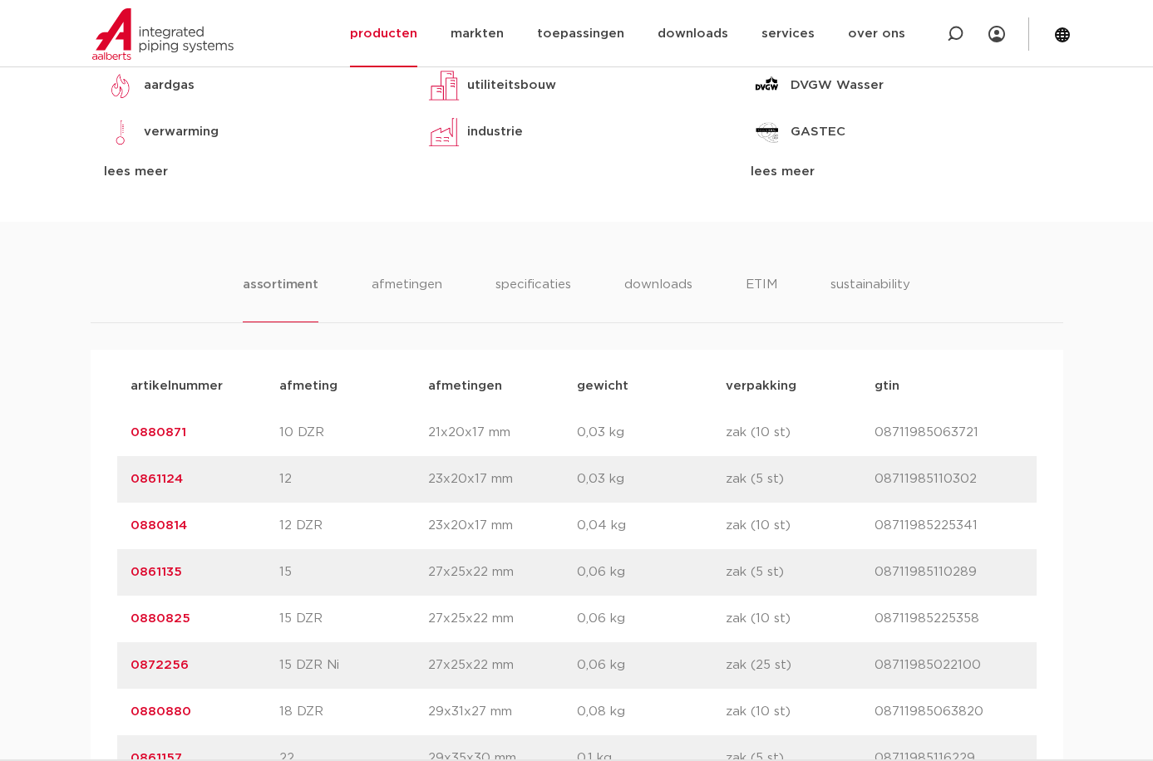
scroll to position [831, 0]
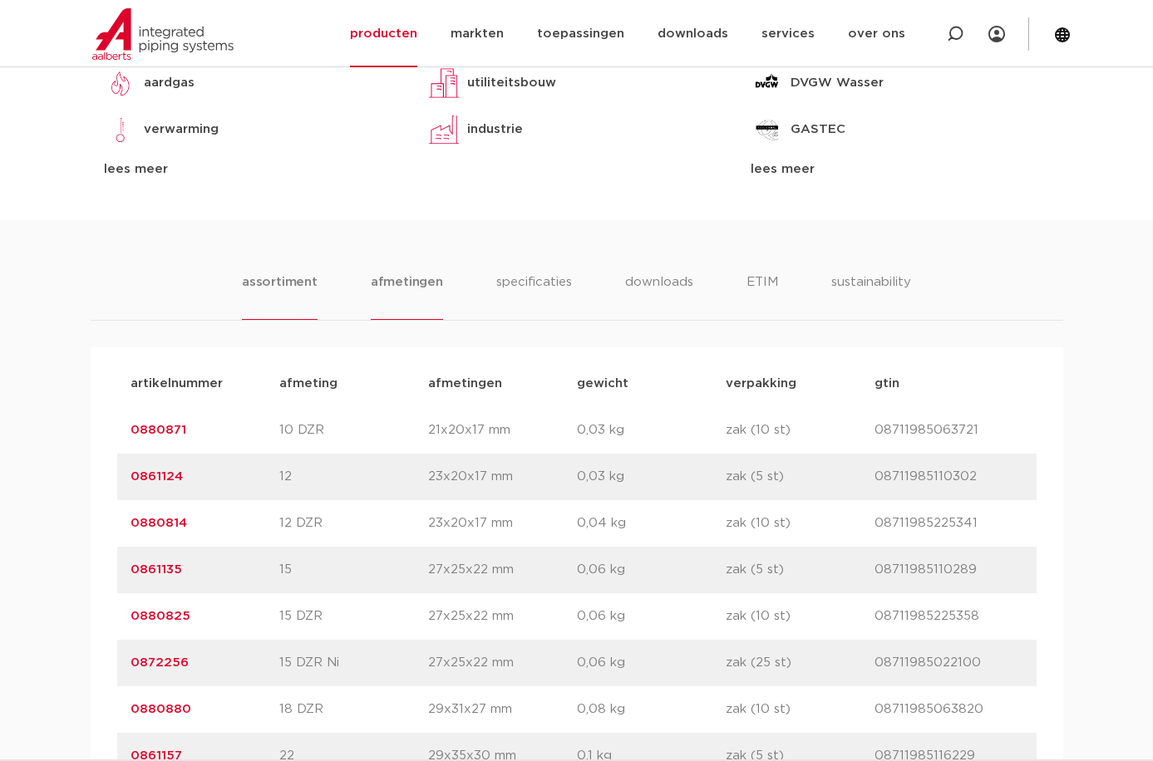
click at [422, 289] on li "afmetingen" at bounding box center [407, 296] width 72 height 47
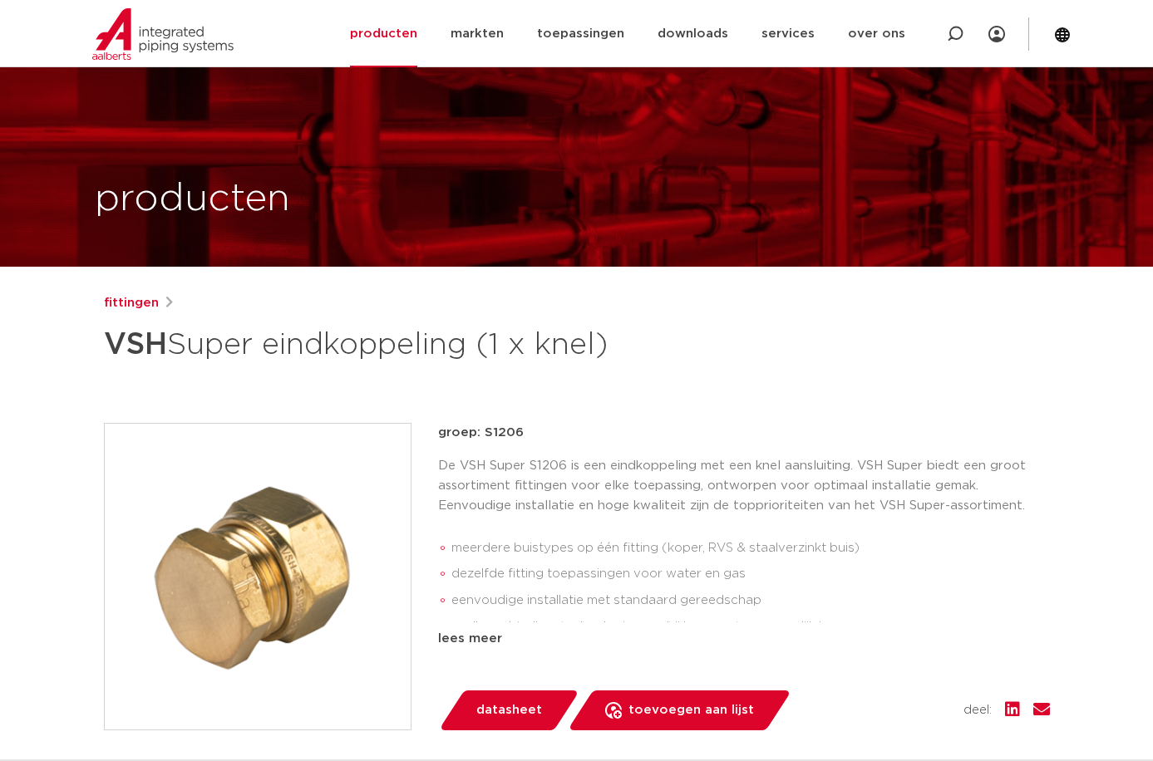
scroll to position [0, 0]
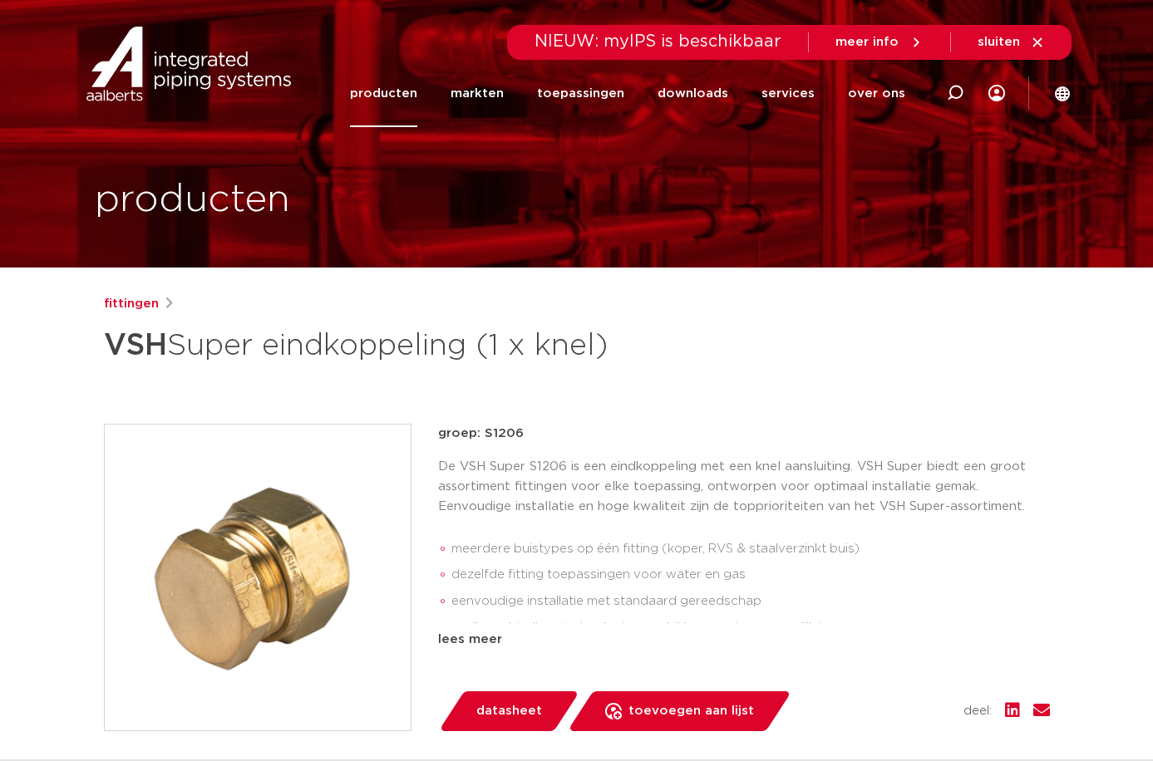
click at [411, 93] on link "producten" at bounding box center [383, 93] width 67 height 67
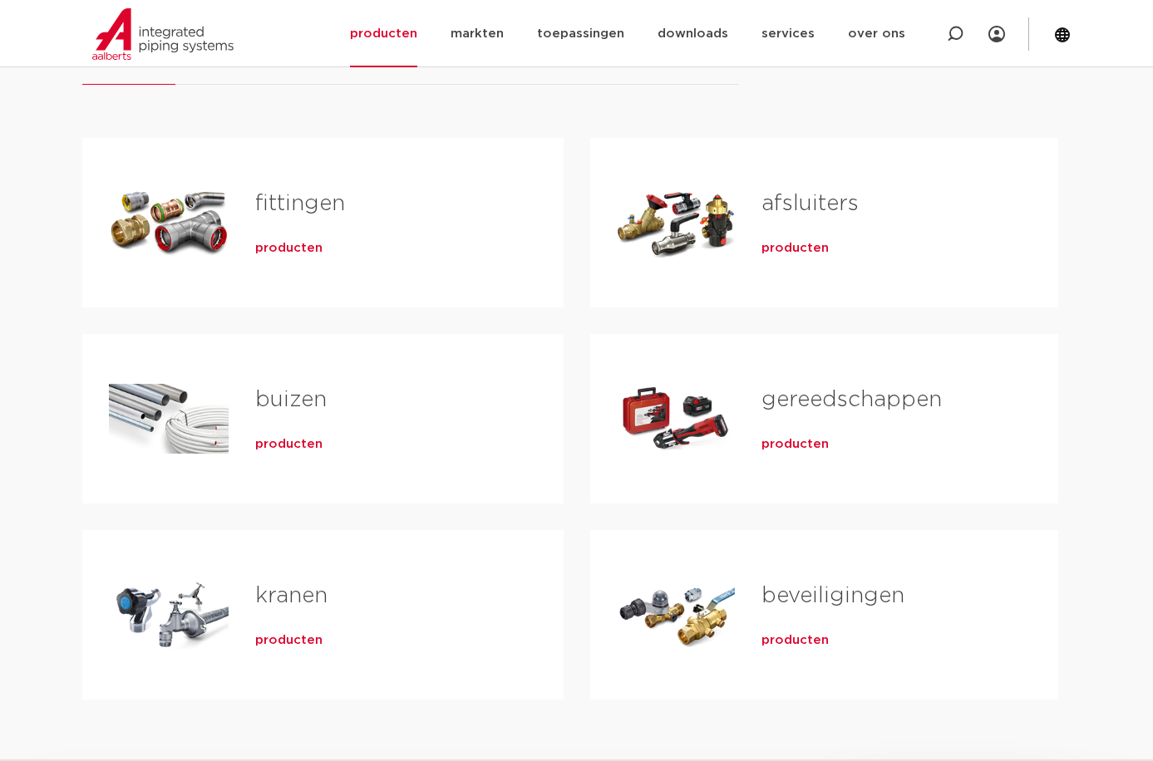
click at [295, 204] on link "fittingen" at bounding box center [300, 204] width 90 height 22
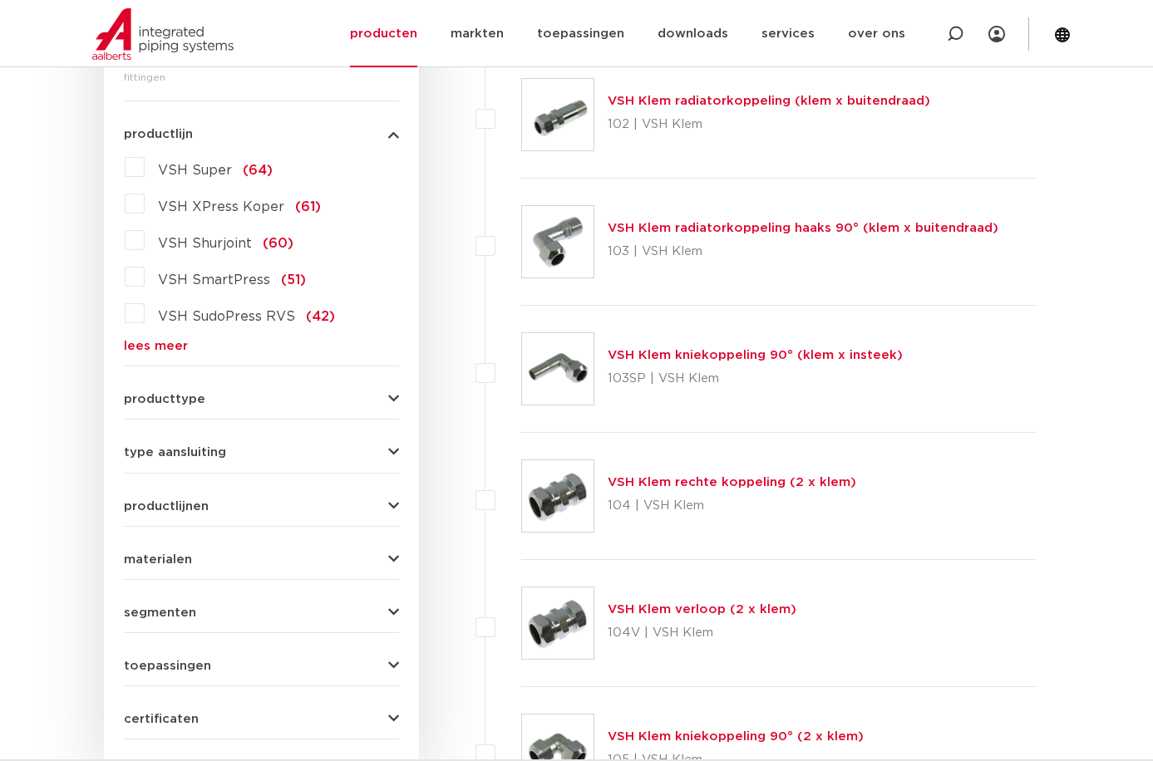
scroll to position [412, 0]
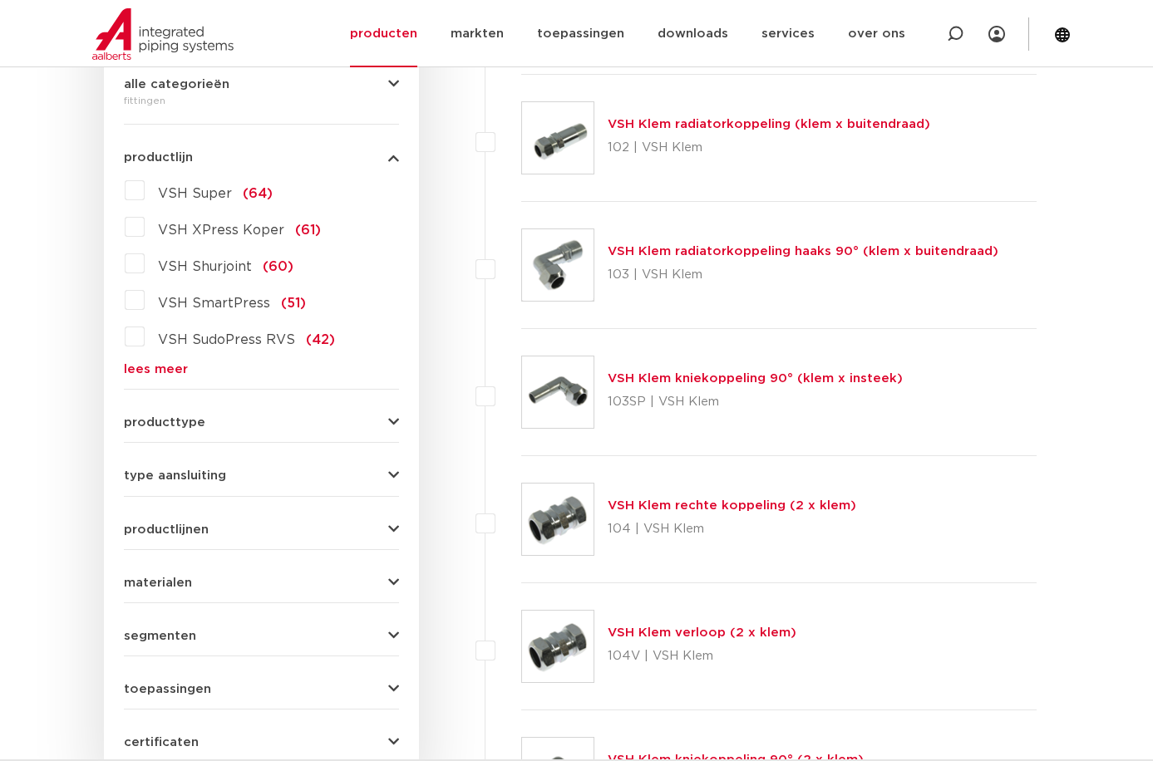
click at [152, 360] on div "VSH Super (64) VSH XPress Koper (61) VSH Shurjoint (60) VSH SmartPress (51) VSH…" at bounding box center [261, 276] width 275 height 199
click at [149, 367] on link "lees meer" at bounding box center [261, 369] width 275 height 12
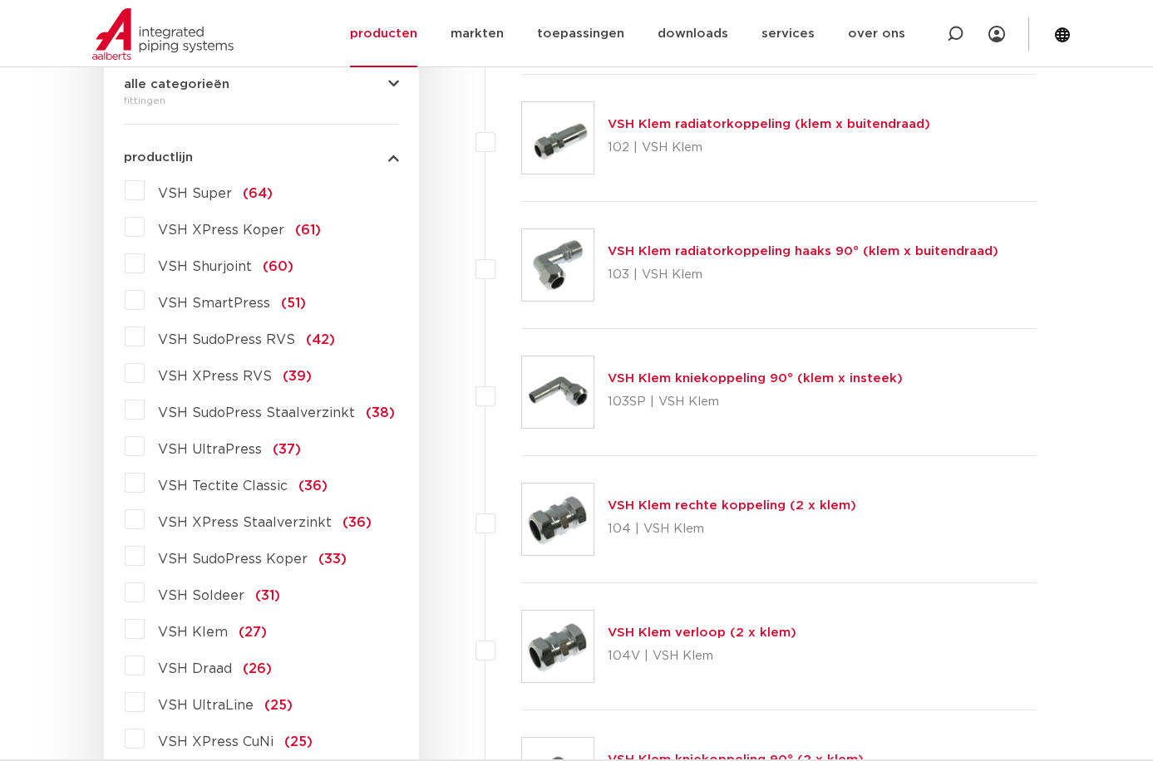
click at [275, 480] on span "VSH Tectite Classic" at bounding box center [223, 486] width 130 height 13
click at [0, 0] on input "VSH Tectite Classic (36)" at bounding box center [0, 0] width 0 height 0
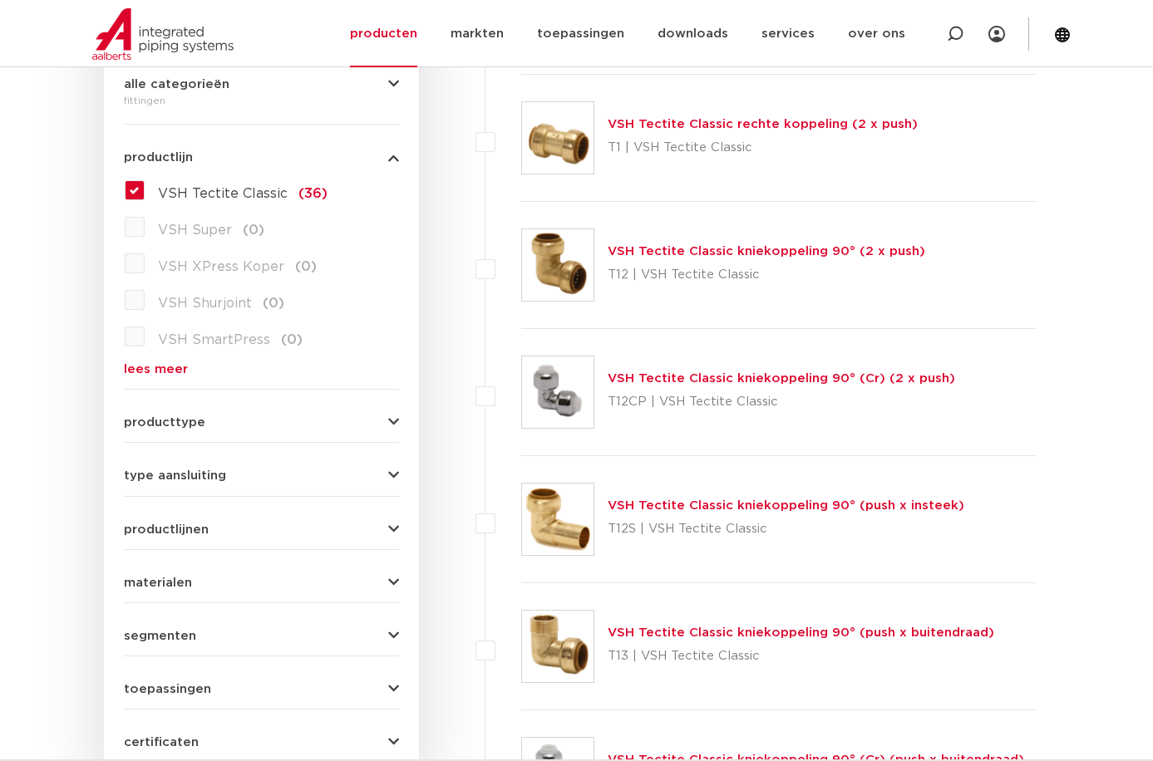
click at [156, 368] on link "lees meer" at bounding box center [261, 369] width 275 height 12
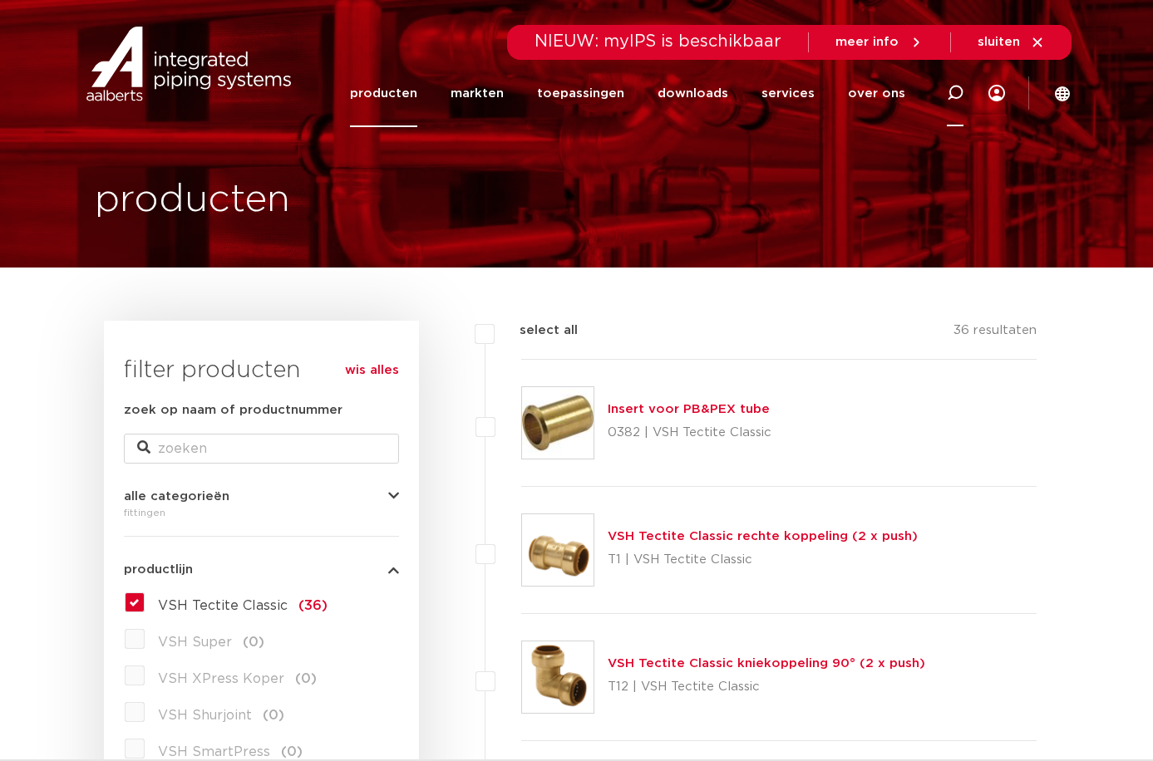
click at [957, 85] on icon at bounding box center [955, 93] width 17 height 17
type input "tectite"
click button "Zoeken" at bounding box center [0, 0] width 0 height 0
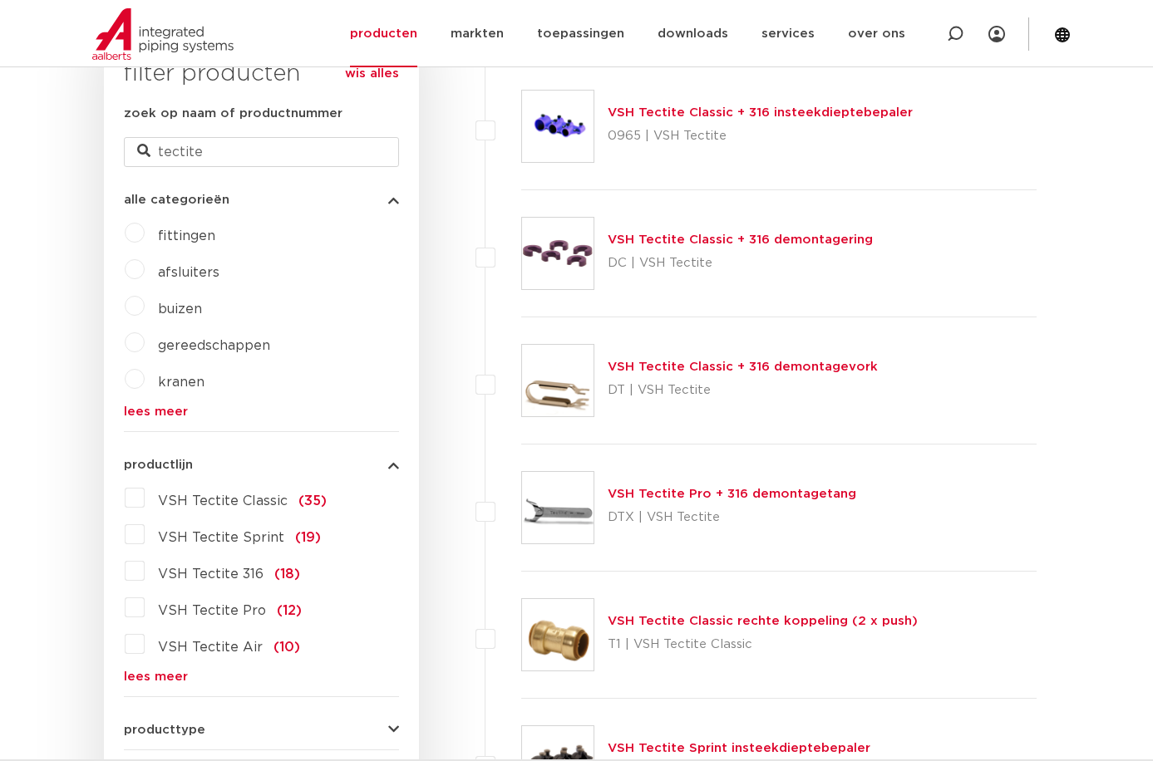
scroll to position [554, 0]
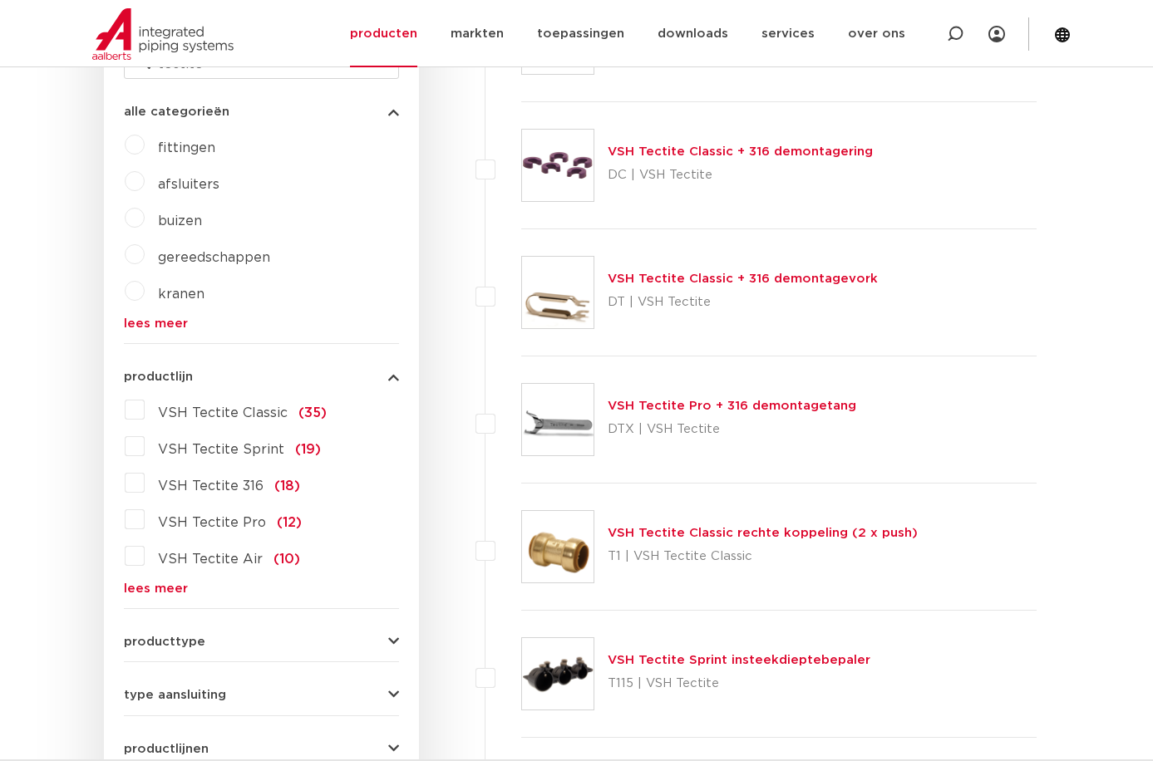
click at [146, 589] on link "lees meer" at bounding box center [261, 589] width 275 height 12
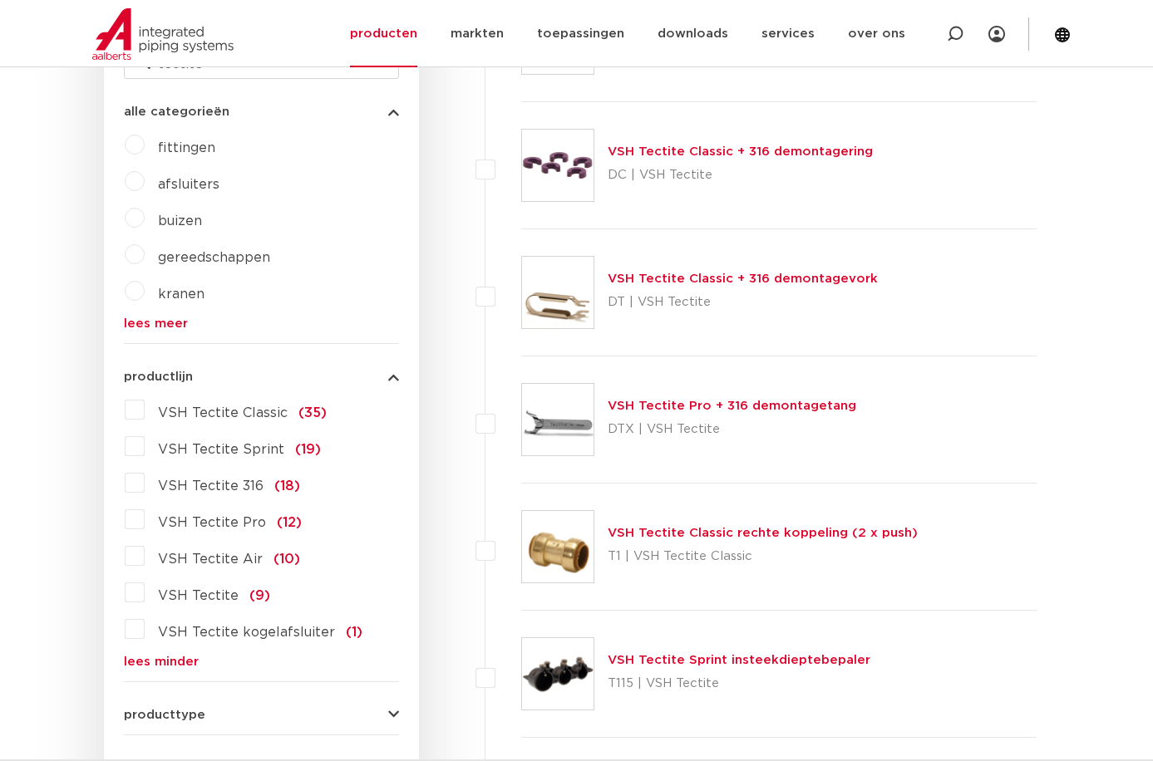
click at [145, 514] on label "VSH Tectite Pro (12)" at bounding box center [223, 519] width 157 height 27
click at [0, 0] on input "VSH Tectite Pro (12)" at bounding box center [0, 0] width 0 height 0
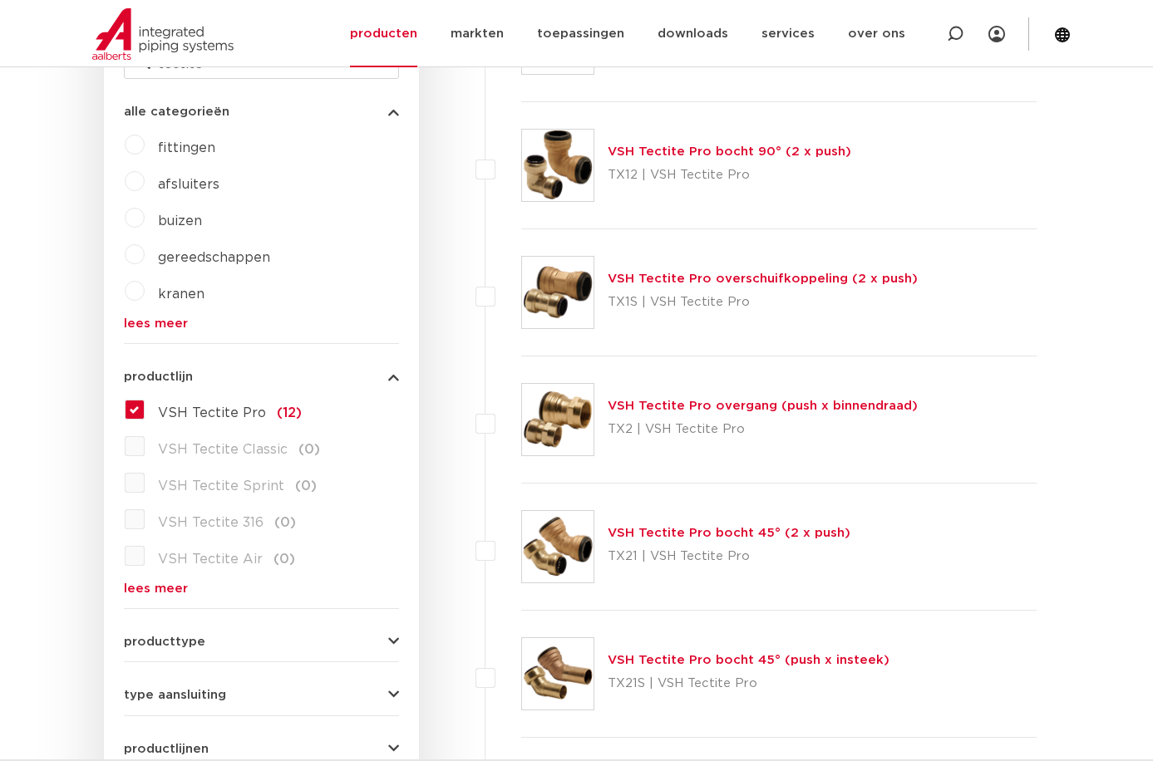
click at [145, 410] on label "VSH Tectite Pro (12)" at bounding box center [223, 409] width 157 height 27
click at [0, 0] on input "VSH Tectite Pro (12)" at bounding box center [0, 0] width 0 height 0
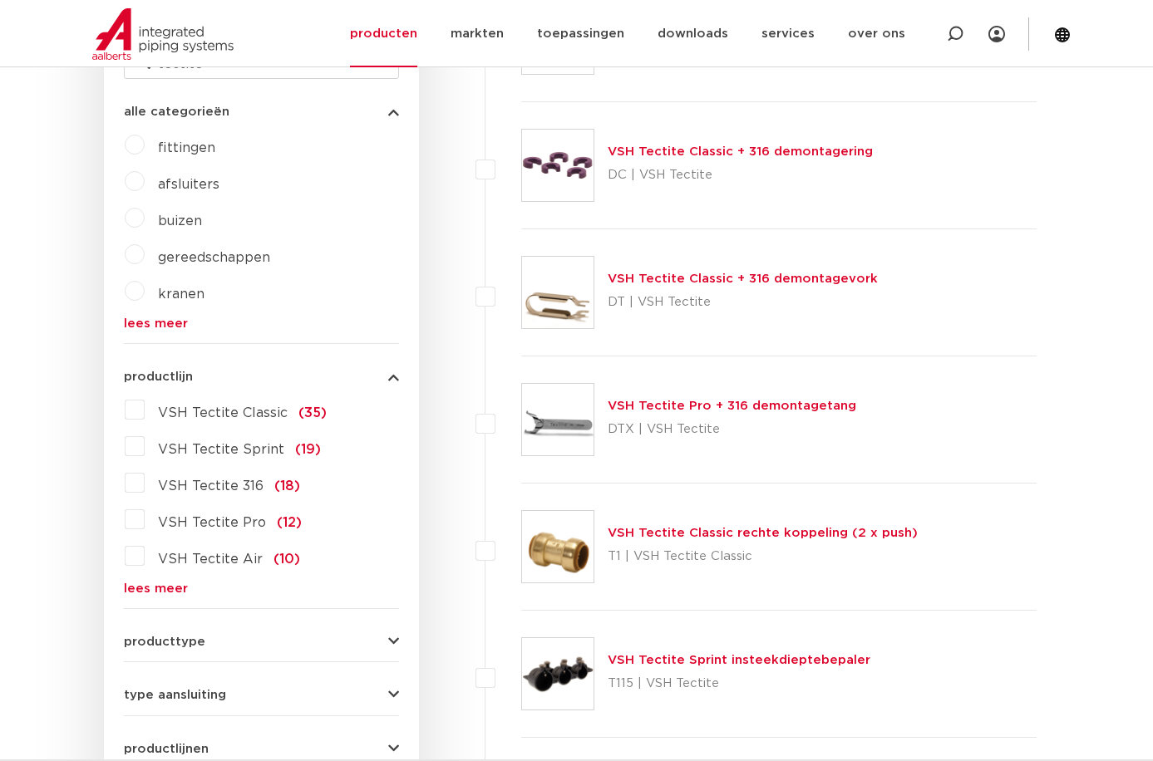
click at [219, 422] on label "VSH Tectite Classic (35)" at bounding box center [236, 409] width 182 height 27
click at [0, 0] on input "VSH Tectite Classic (35)" at bounding box center [0, 0] width 0 height 0
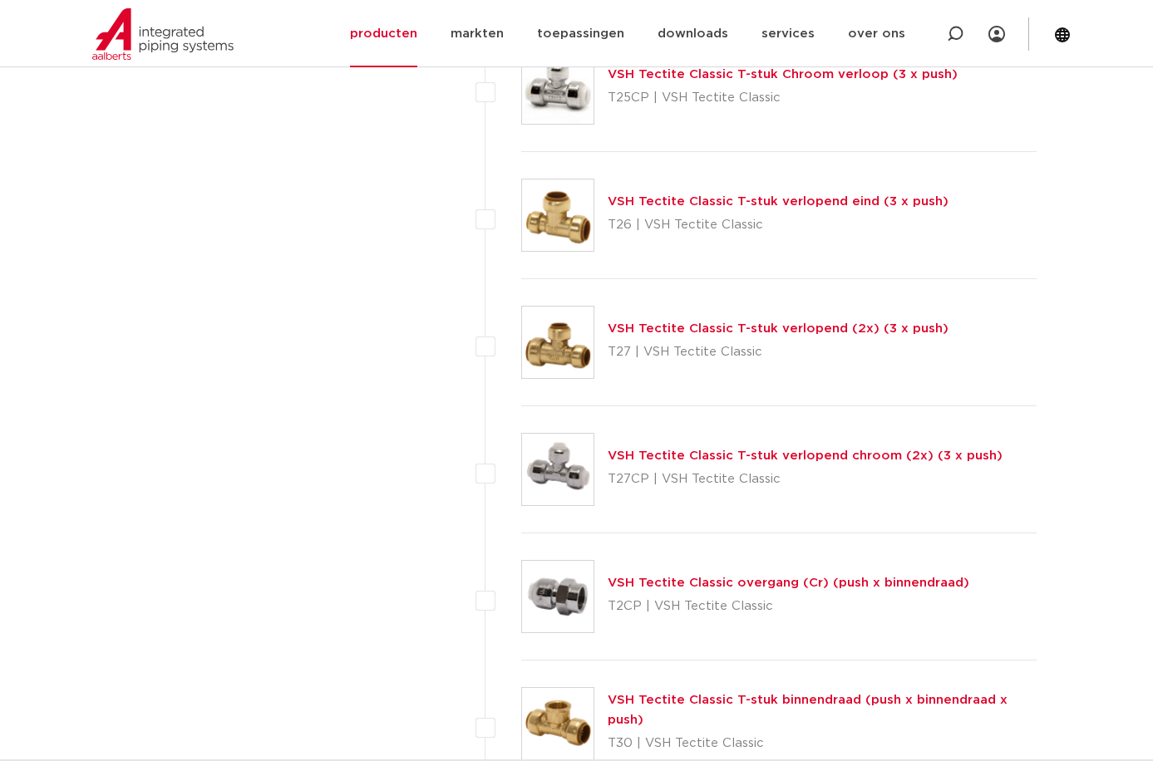
scroll to position [3325, 0]
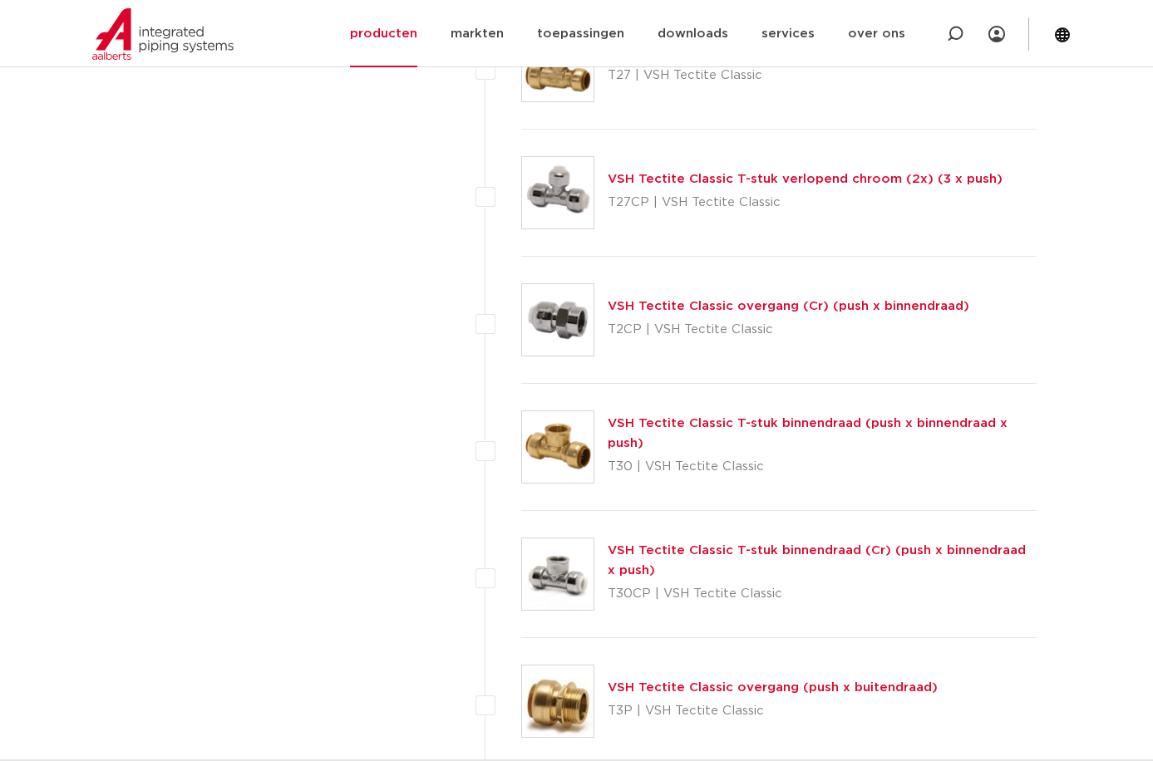
click at [554, 315] on img at bounding box center [557, 319] width 71 height 71
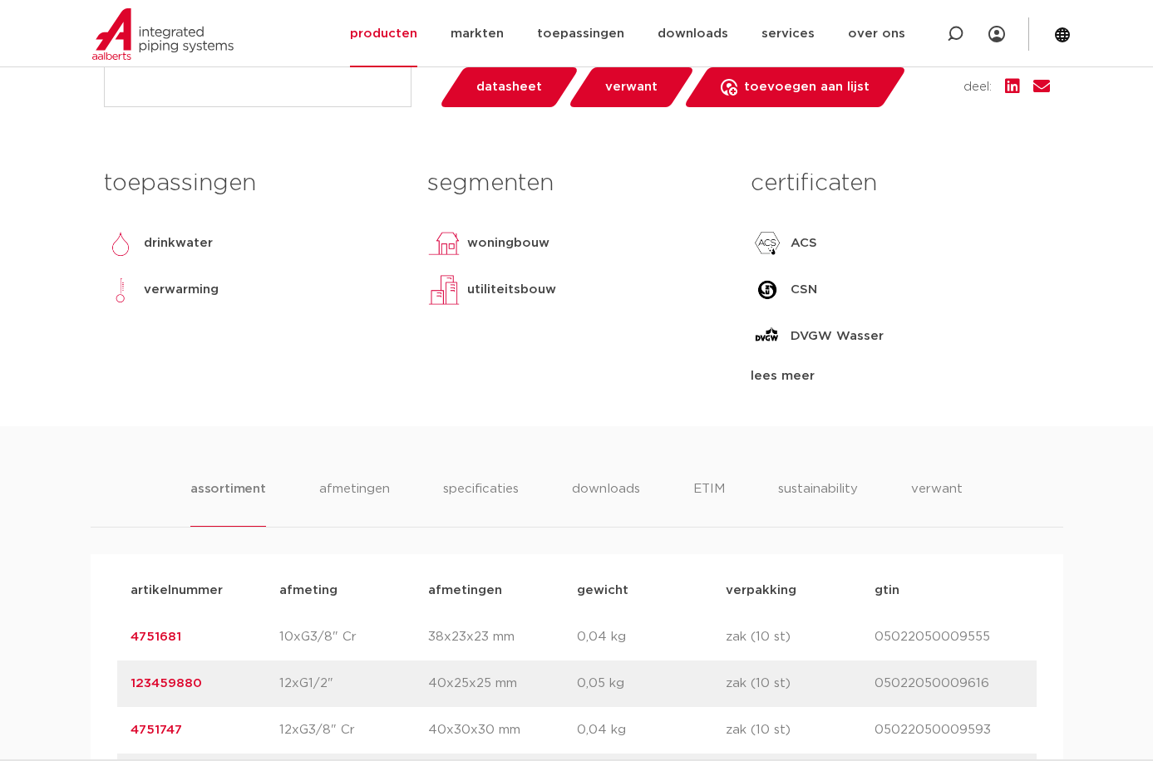
scroll to position [970, 0]
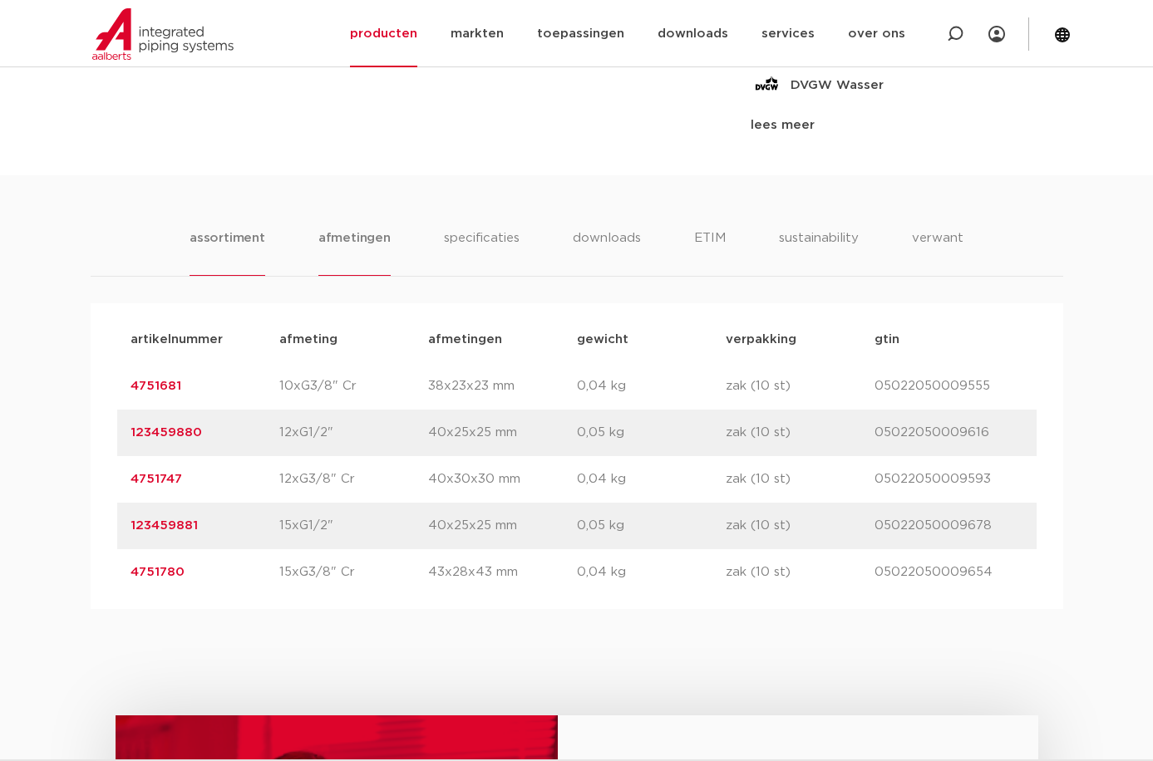
click at [368, 247] on li "afmetingen" at bounding box center [354, 252] width 72 height 47
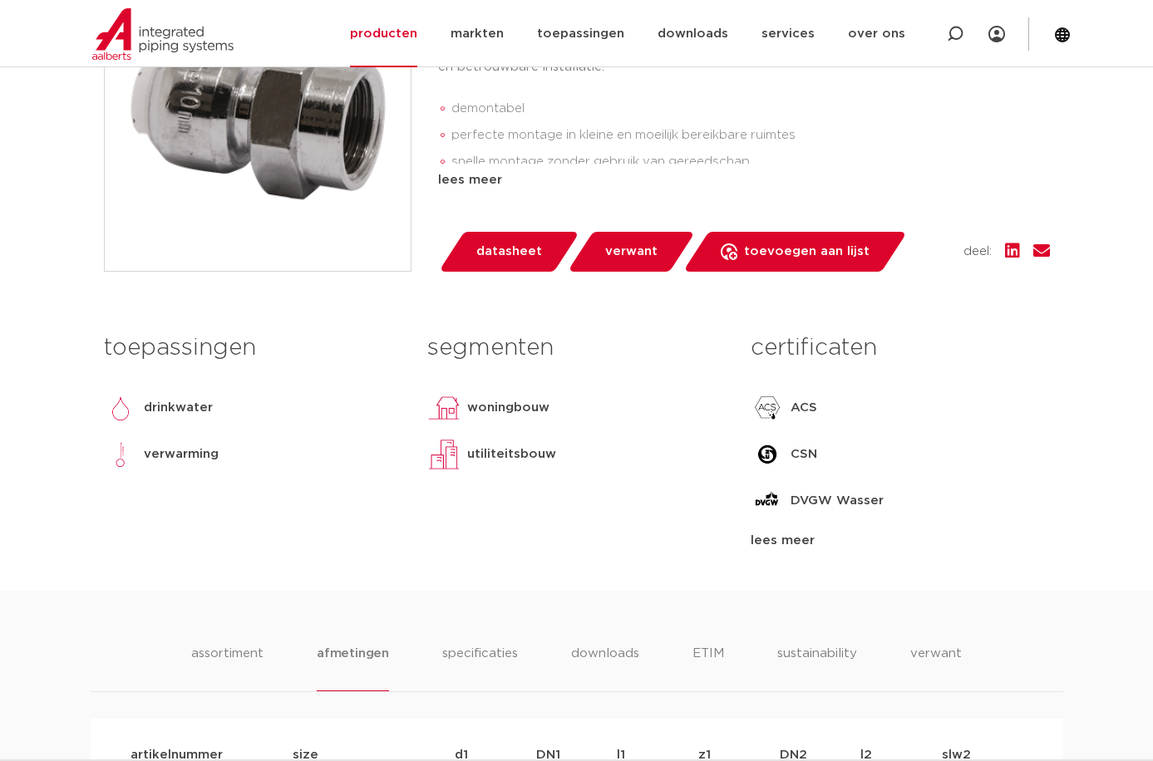
scroll to position [277, 0]
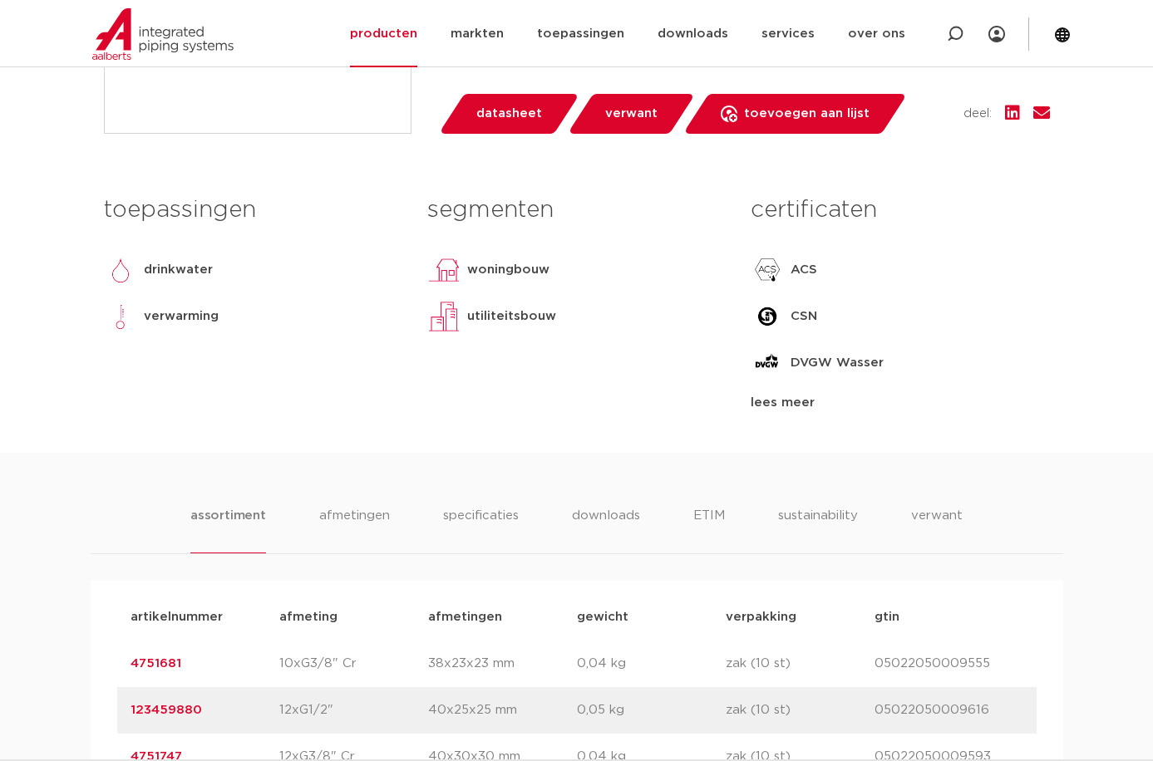
click at [616, 129] on link "verwant" at bounding box center [631, 114] width 128 height 40
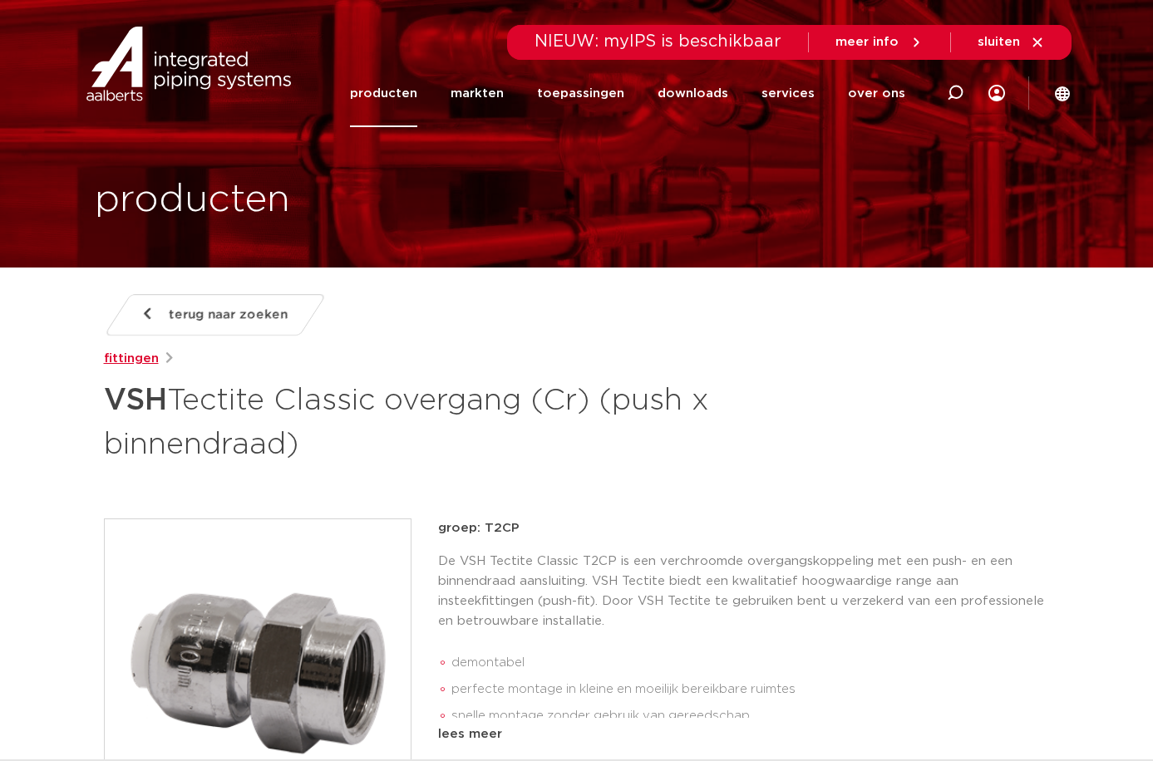
click at [141, 356] on link "fittingen" at bounding box center [131, 359] width 55 height 20
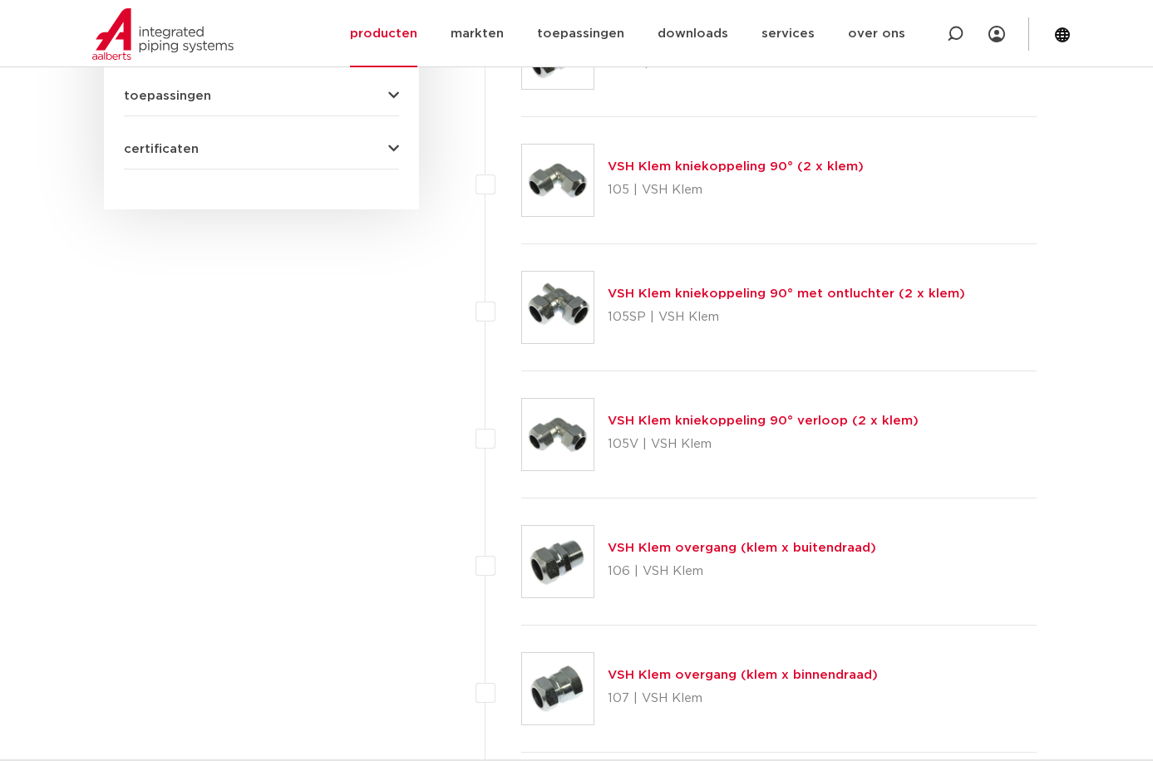
scroll to position [692, 0]
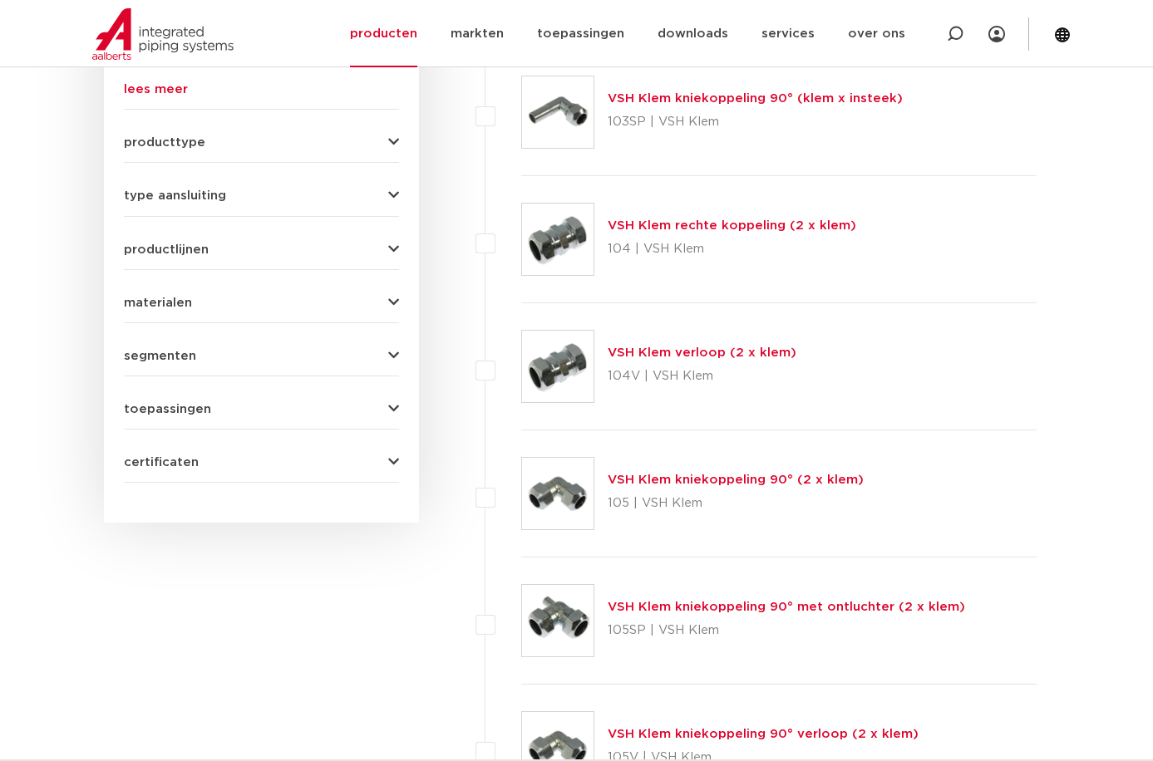
click at [172, 130] on div "producttype demontabel (179) meerdelig (62) accessoires (fittings) (49) voordee…" at bounding box center [261, 136] width 275 height 26
click at [169, 136] on span "producttype" at bounding box center [164, 142] width 81 height 12
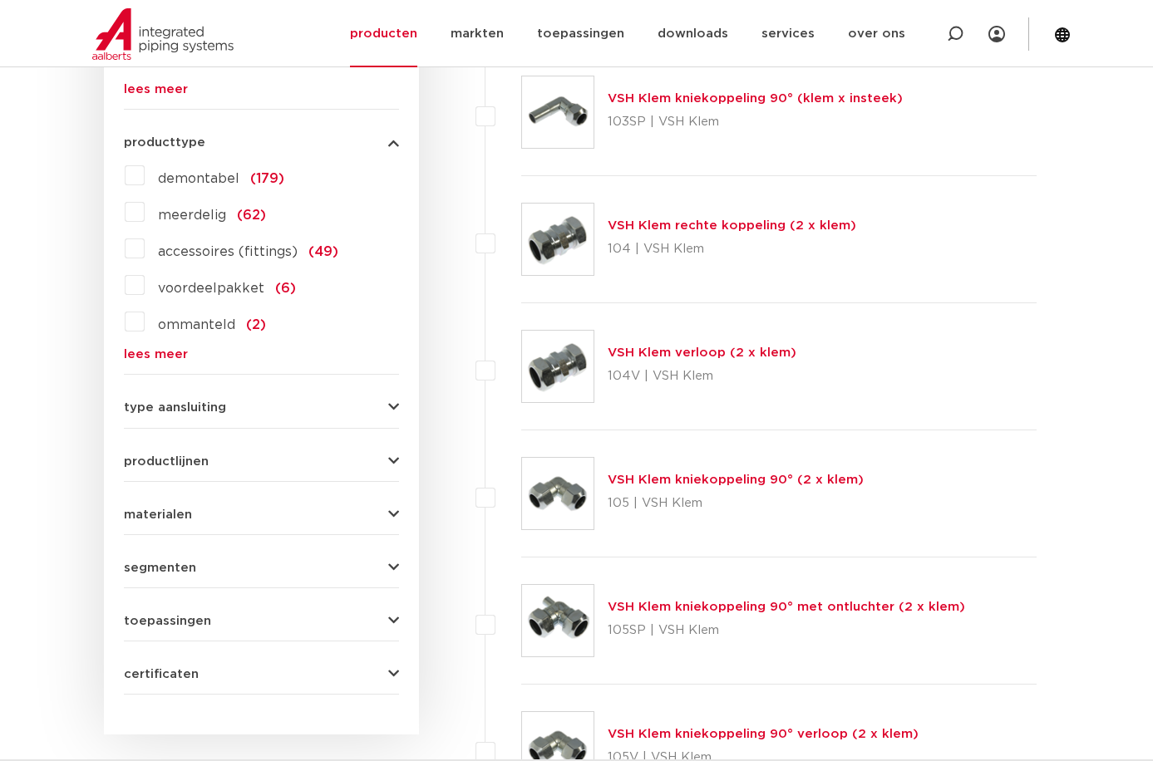
scroll to position [831, 0]
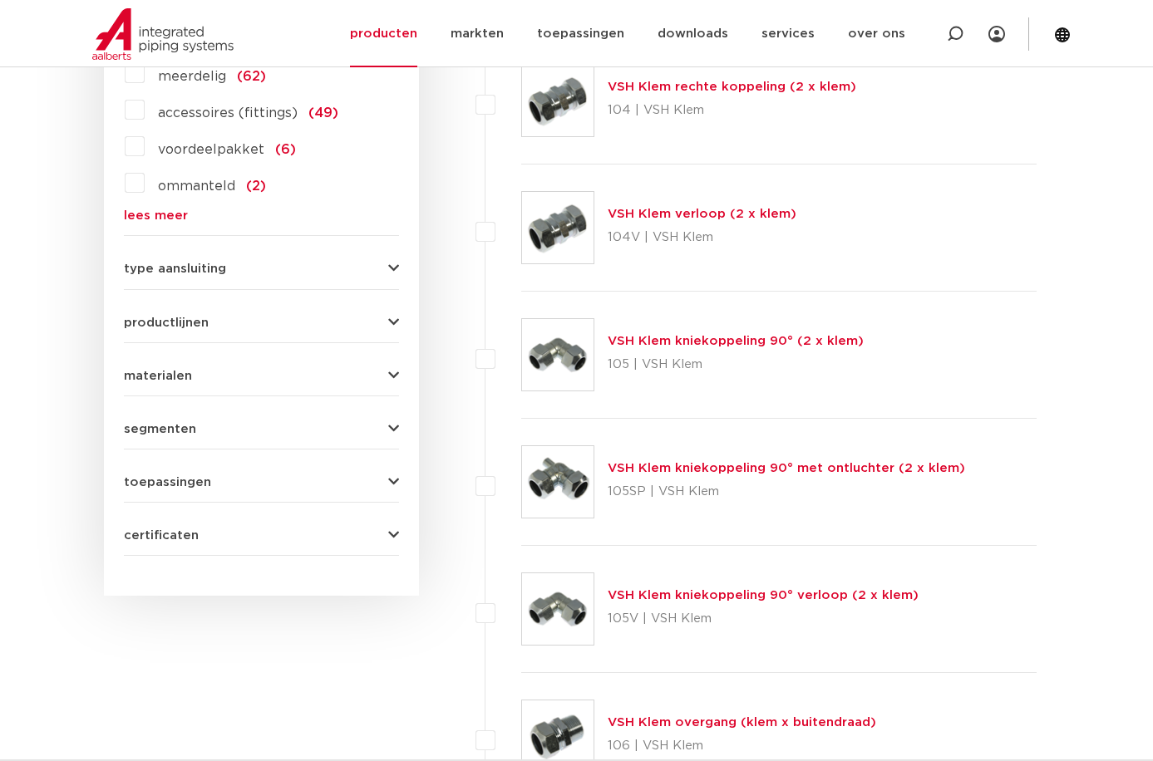
click at [214, 265] on span "type aansluiting" at bounding box center [175, 269] width 102 height 12
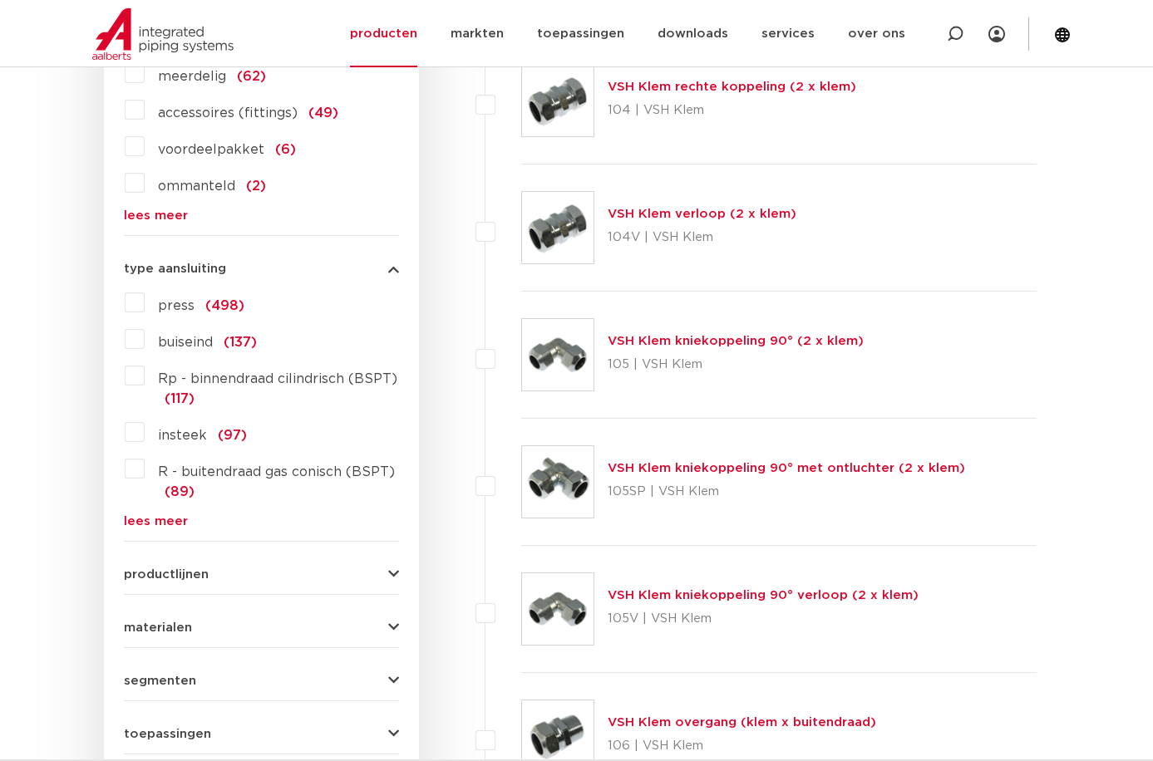
click at [147, 528] on link "lees meer" at bounding box center [261, 521] width 275 height 12
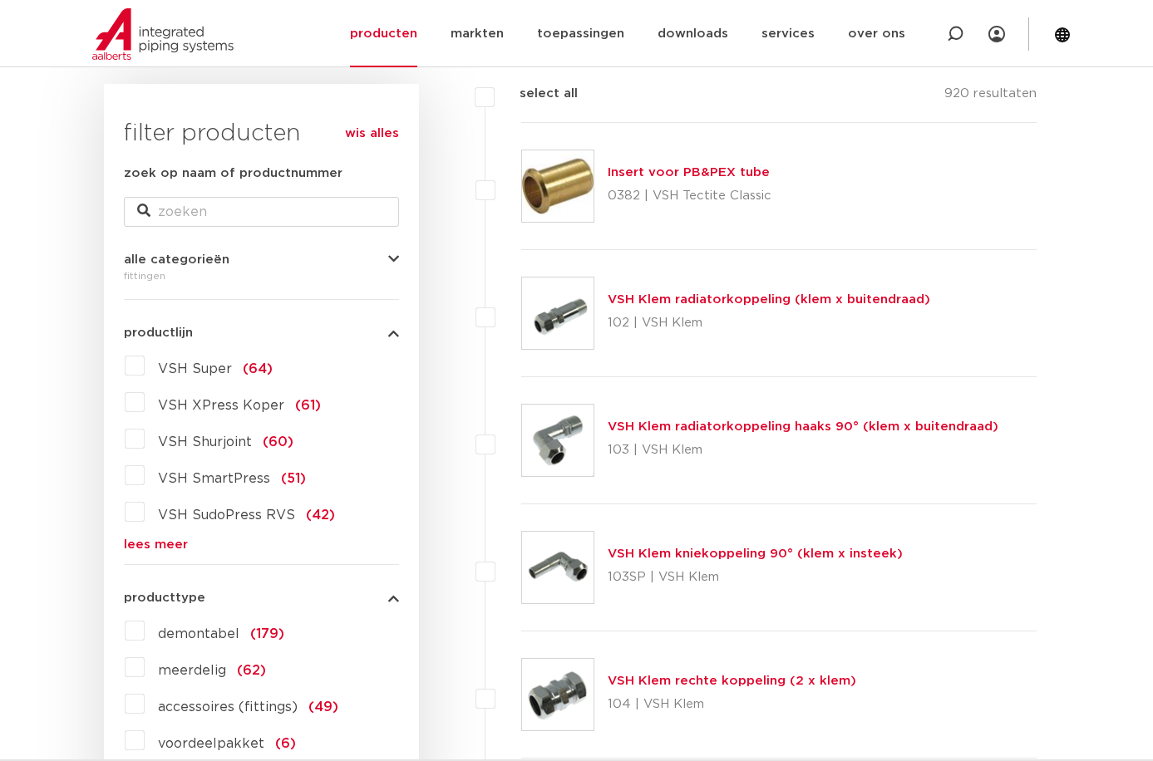
scroll to position [277, 0]
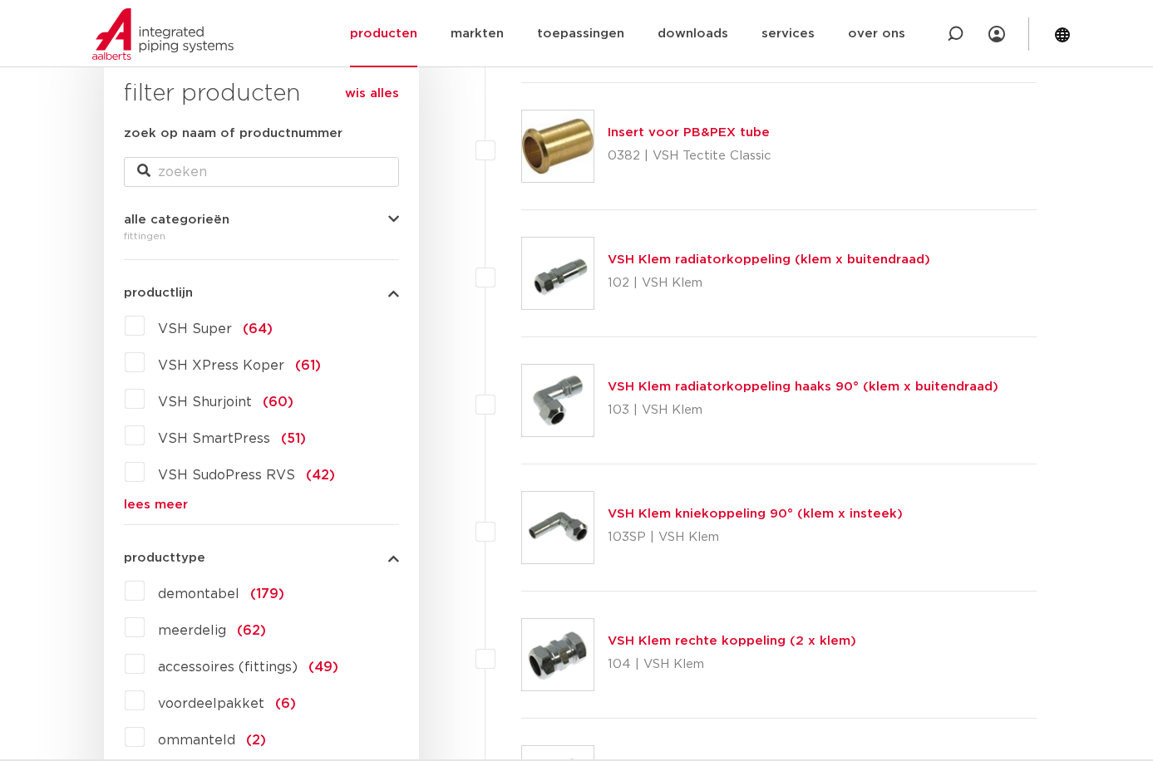
click at [169, 500] on link "lees meer" at bounding box center [261, 505] width 275 height 12
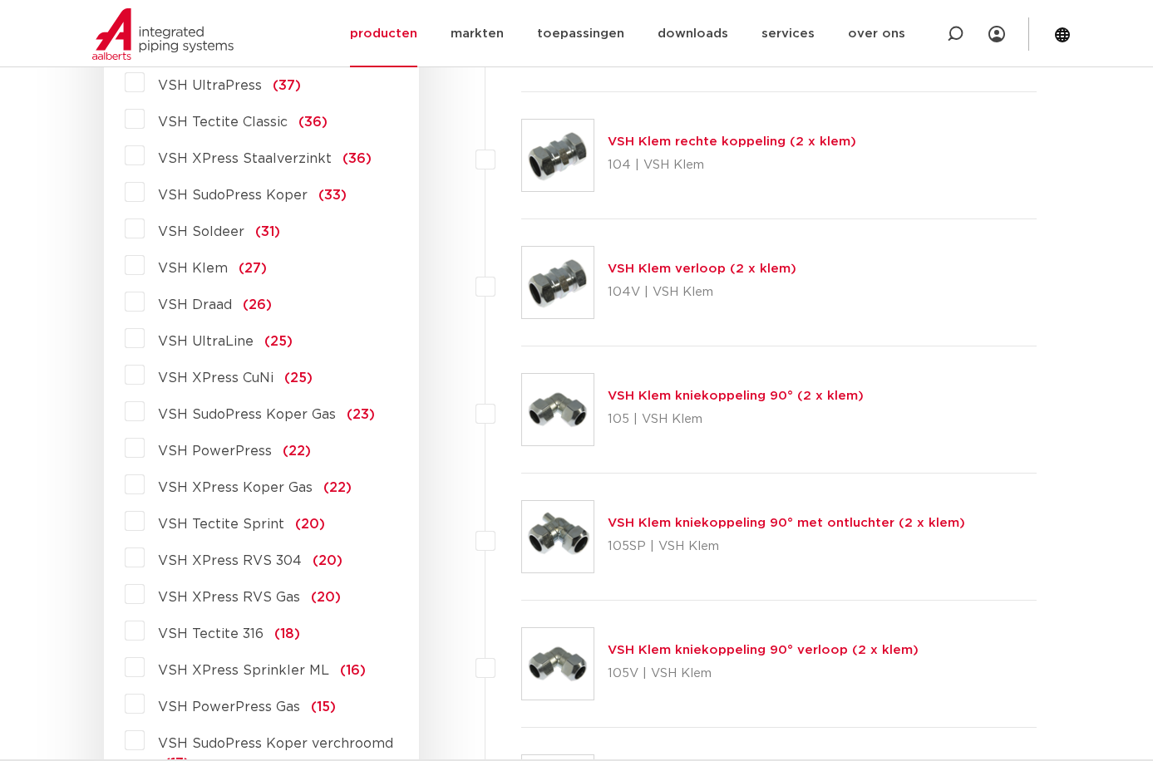
scroll to position [831, 0]
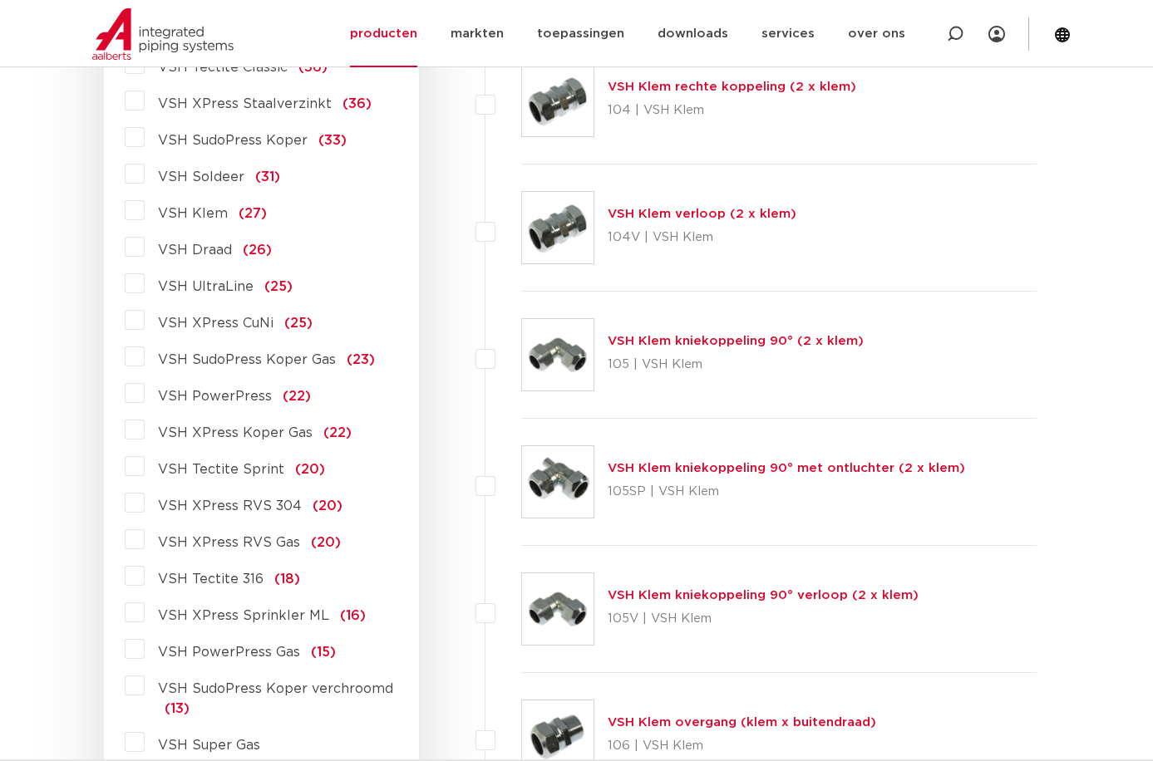
click at [241, 483] on div "VSH Super (64) VSH XPress Koper (61) VSH Shurjoint (60) VSH SmartPress (51) VSH…" at bounding box center [261, 517] width 275 height 1518
click at [145, 465] on label "VSH Tectite Sprint (20)" at bounding box center [235, 466] width 180 height 27
click at [0, 0] on input "VSH Tectite Sprint (20)" at bounding box center [0, 0] width 0 height 0
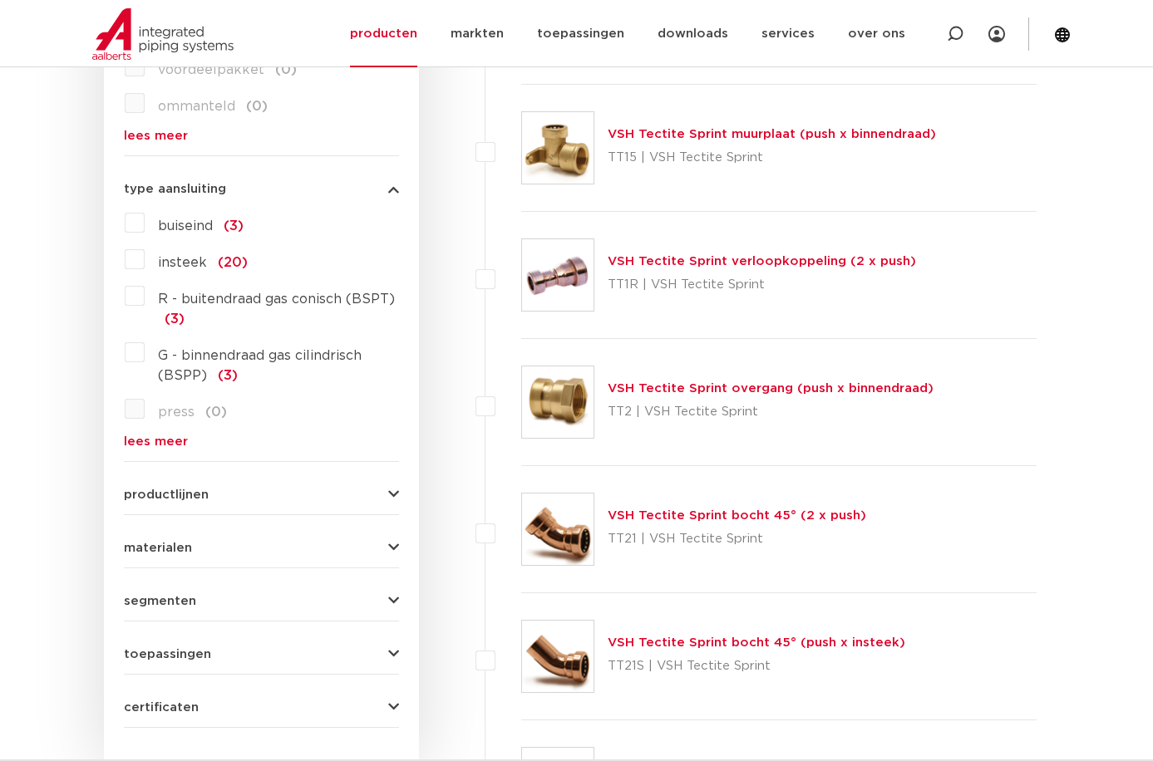
scroll to position [970, 0]
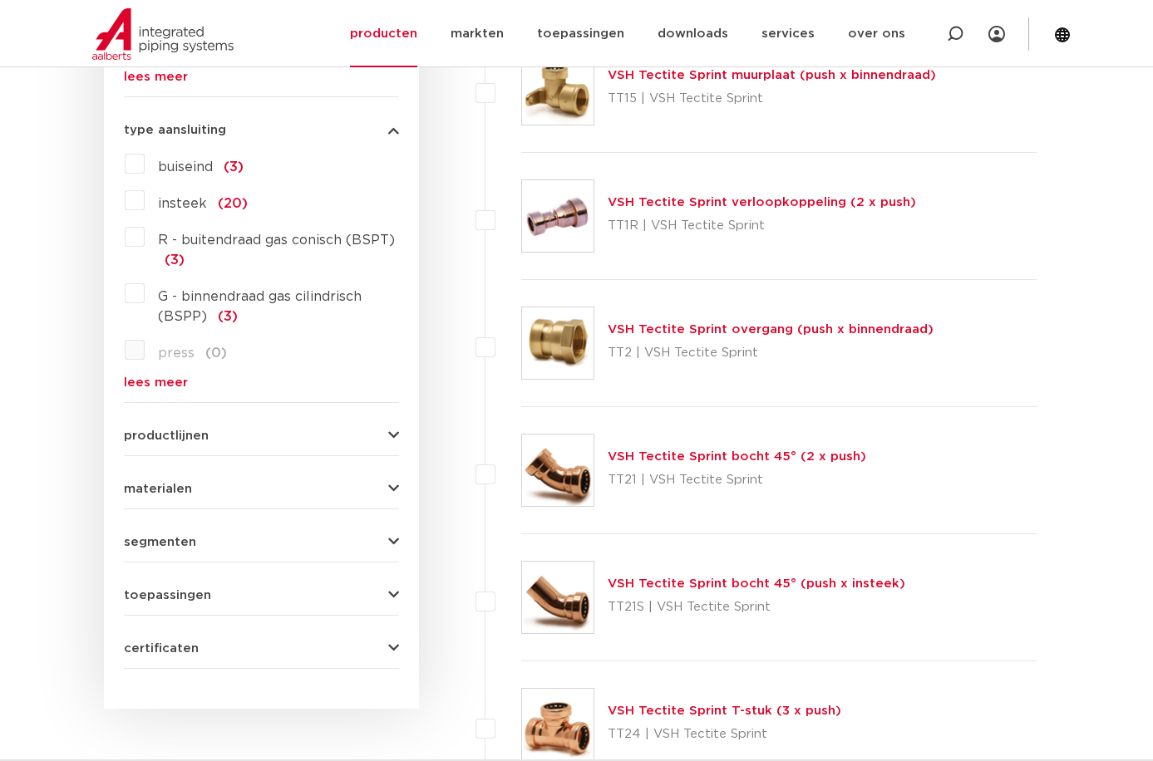
click at [666, 324] on link "VSH Tectite Sprint overgang (push x binnendraad)" at bounding box center [771, 329] width 326 height 12
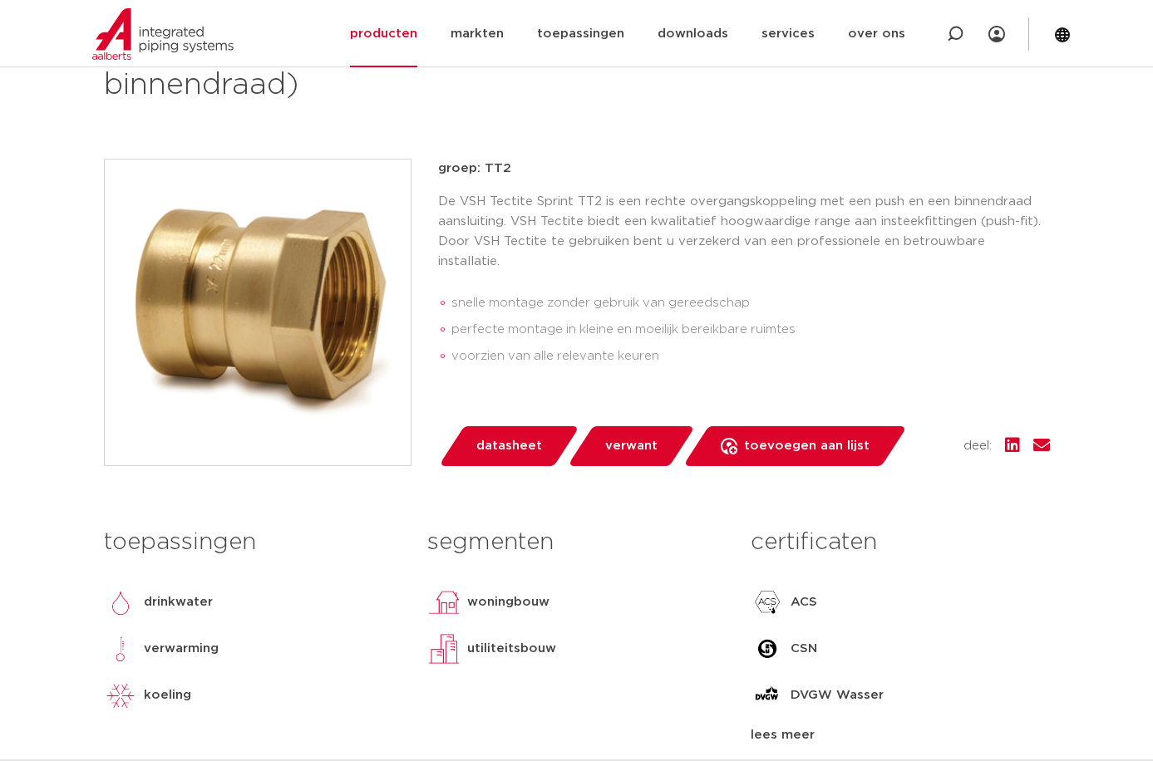
scroll to position [139, 0]
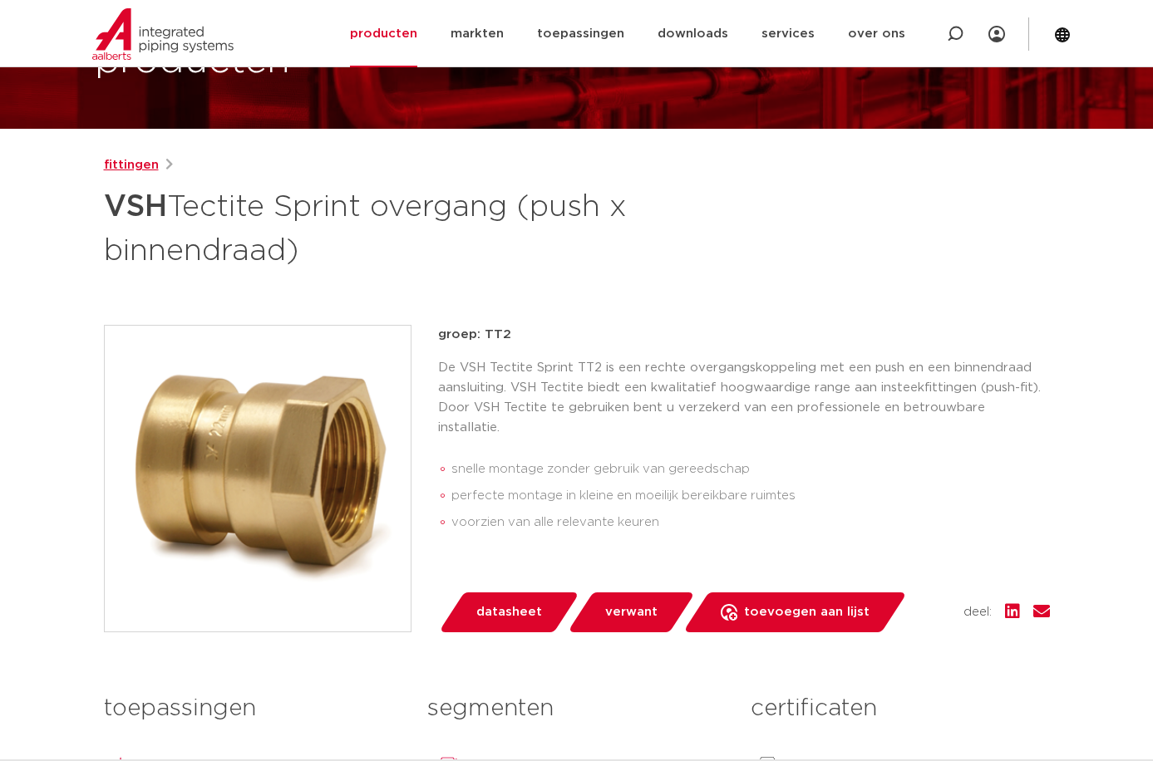
click at [128, 165] on link "fittingen" at bounding box center [131, 165] width 55 height 20
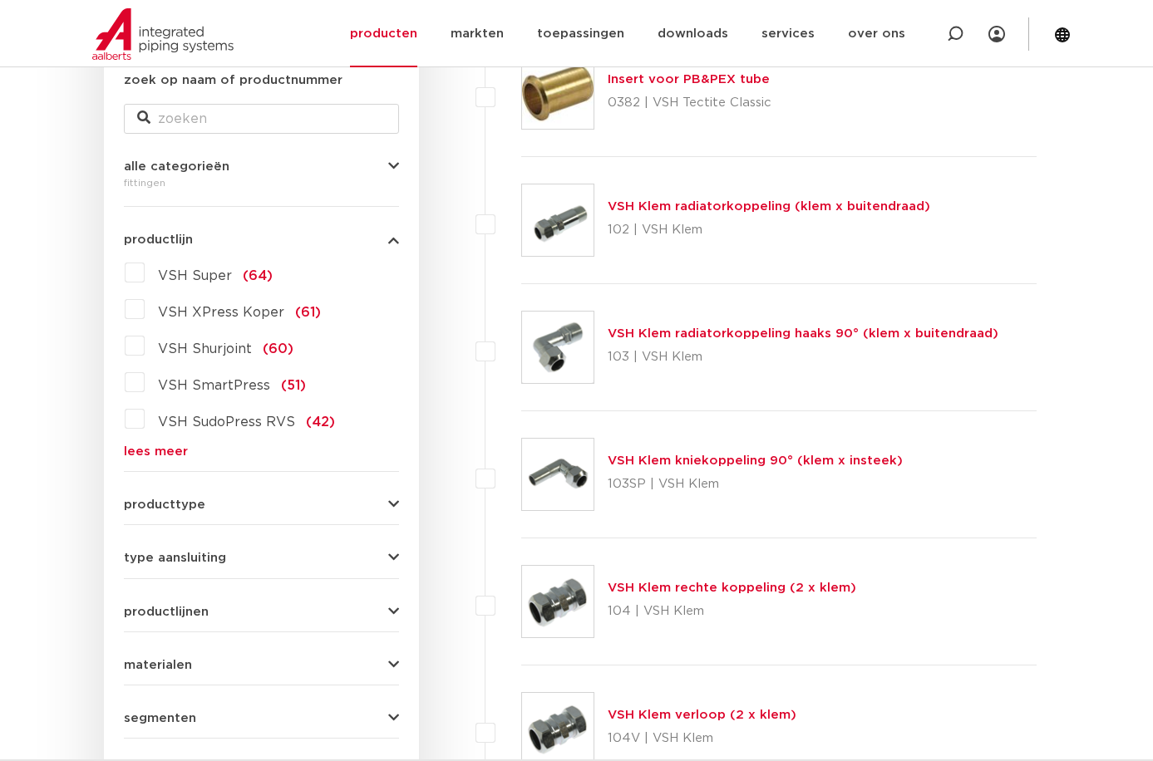
scroll to position [416, 0]
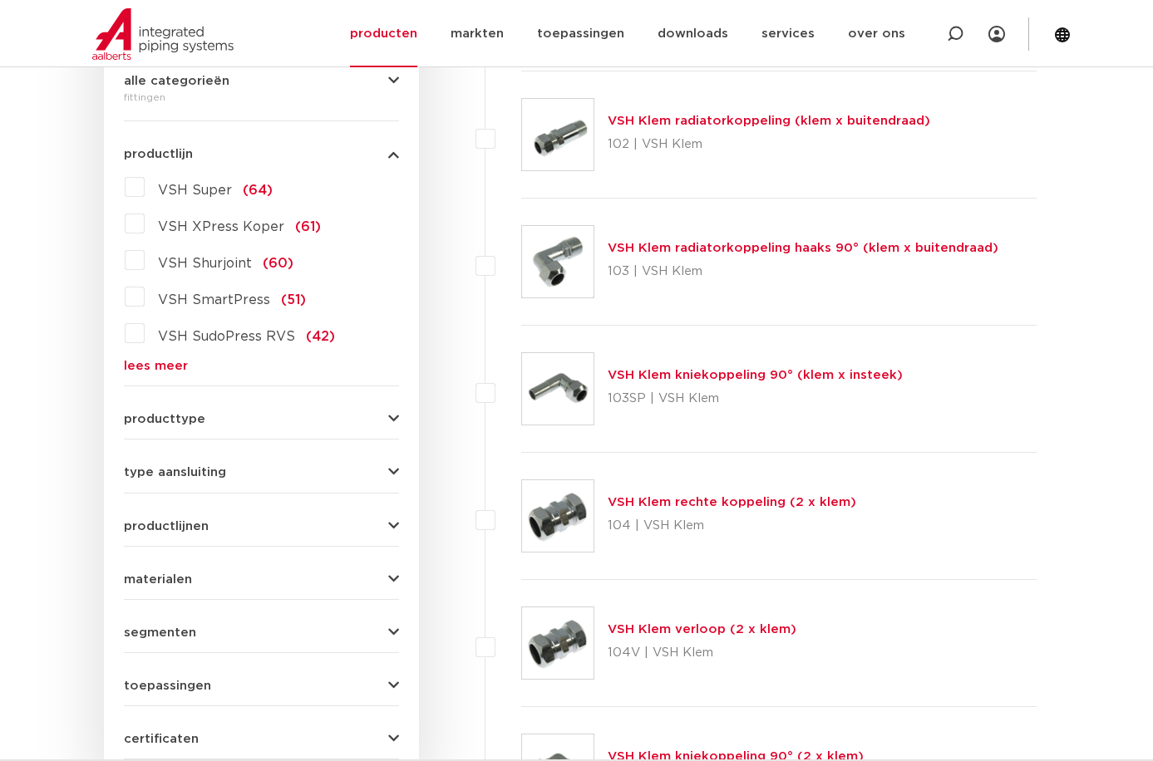
click at [168, 367] on link "lees meer" at bounding box center [261, 366] width 275 height 12
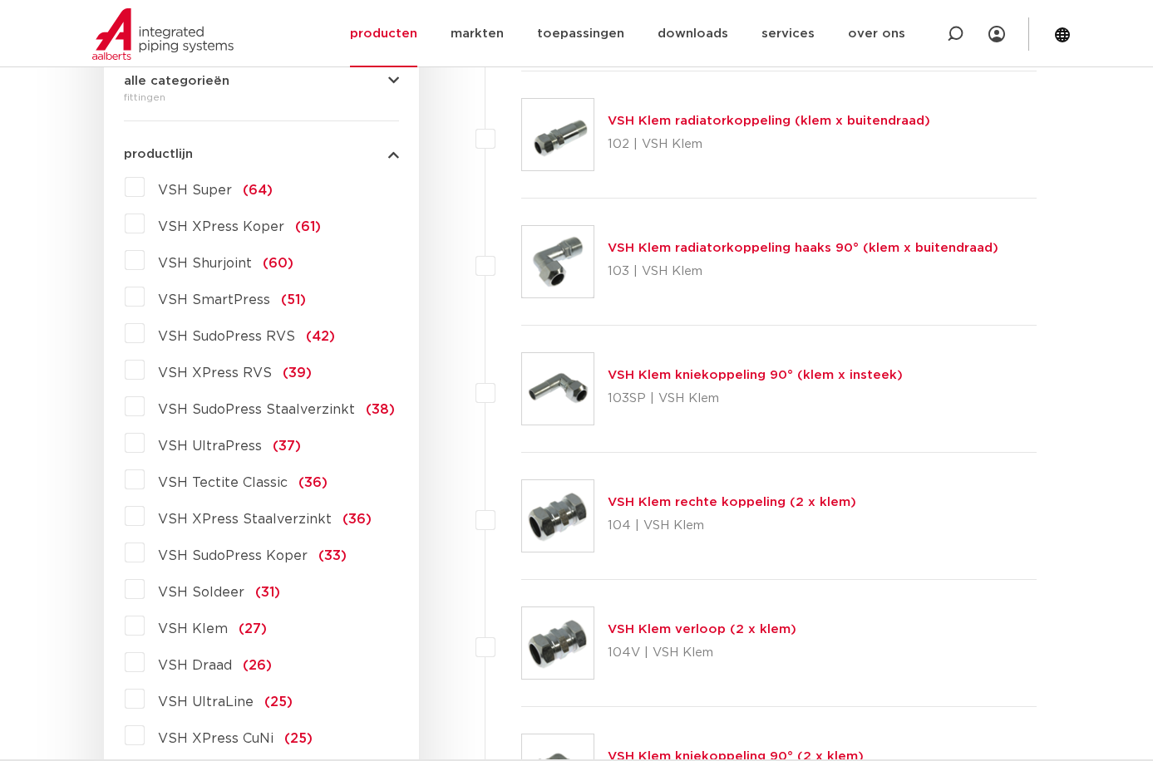
click at [145, 478] on label "VSH Tectite Classic (36)" at bounding box center [236, 479] width 183 height 27
click at [0, 0] on input "VSH Tectite Classic (36)" at bounding box center [0, 0] width 0 height 0
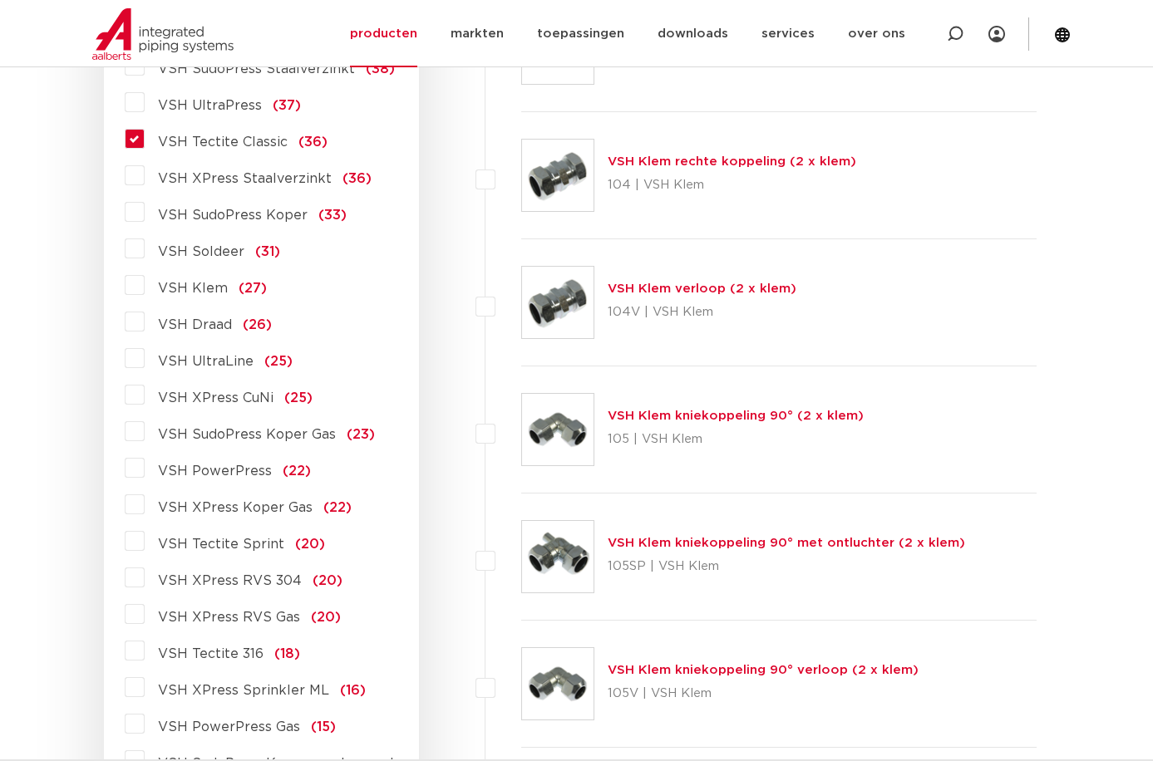
scroll to position [831, 0]
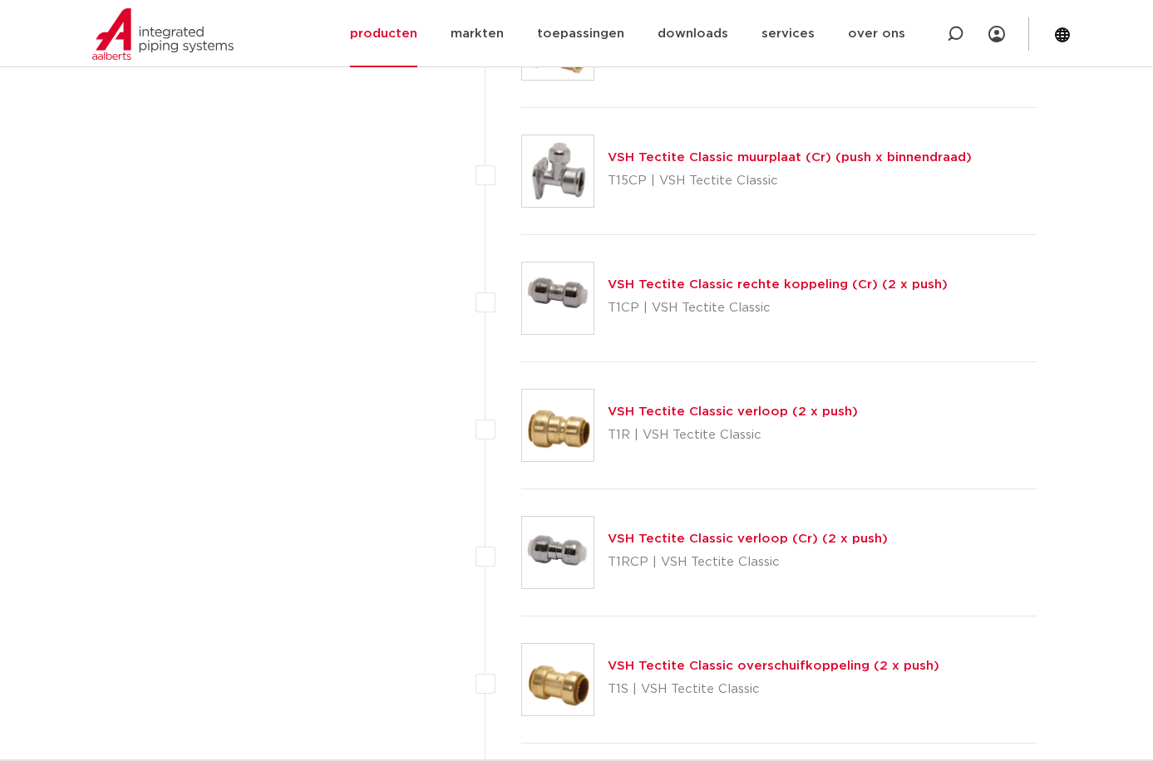
scroll to position [2078, 0]
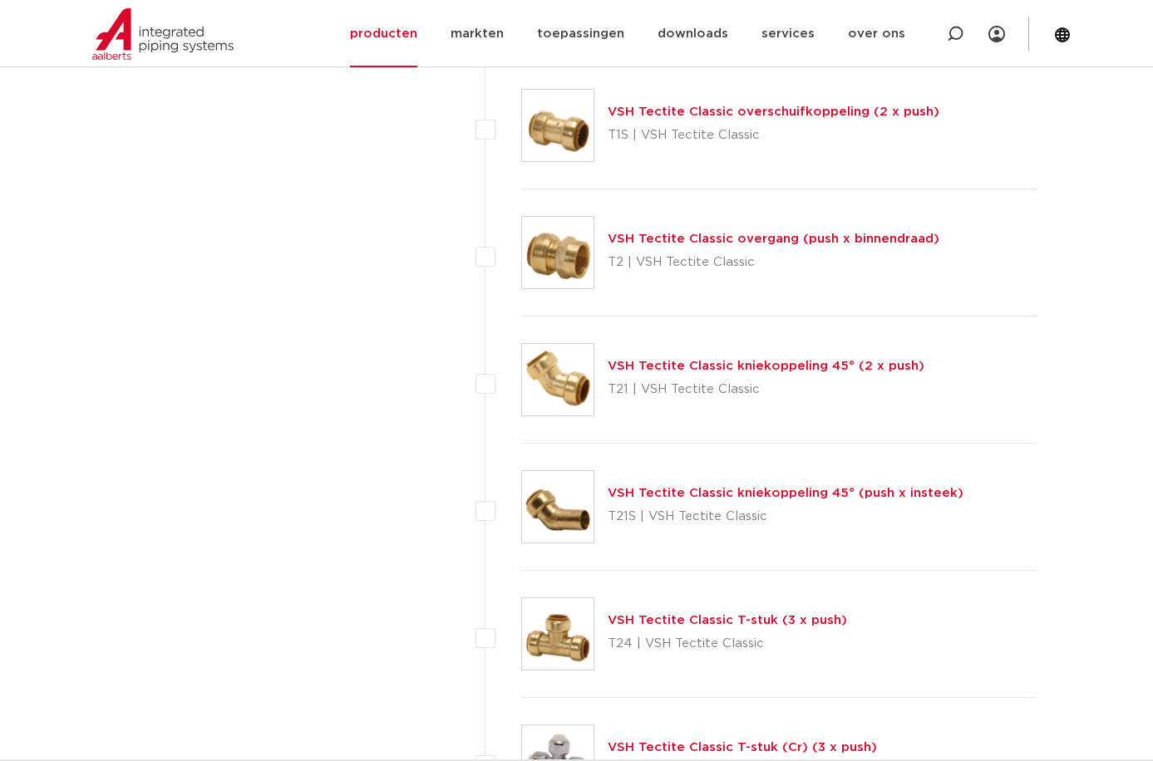
click at [564, 257] on img at bounding box center [557, 252] width 71 height 71
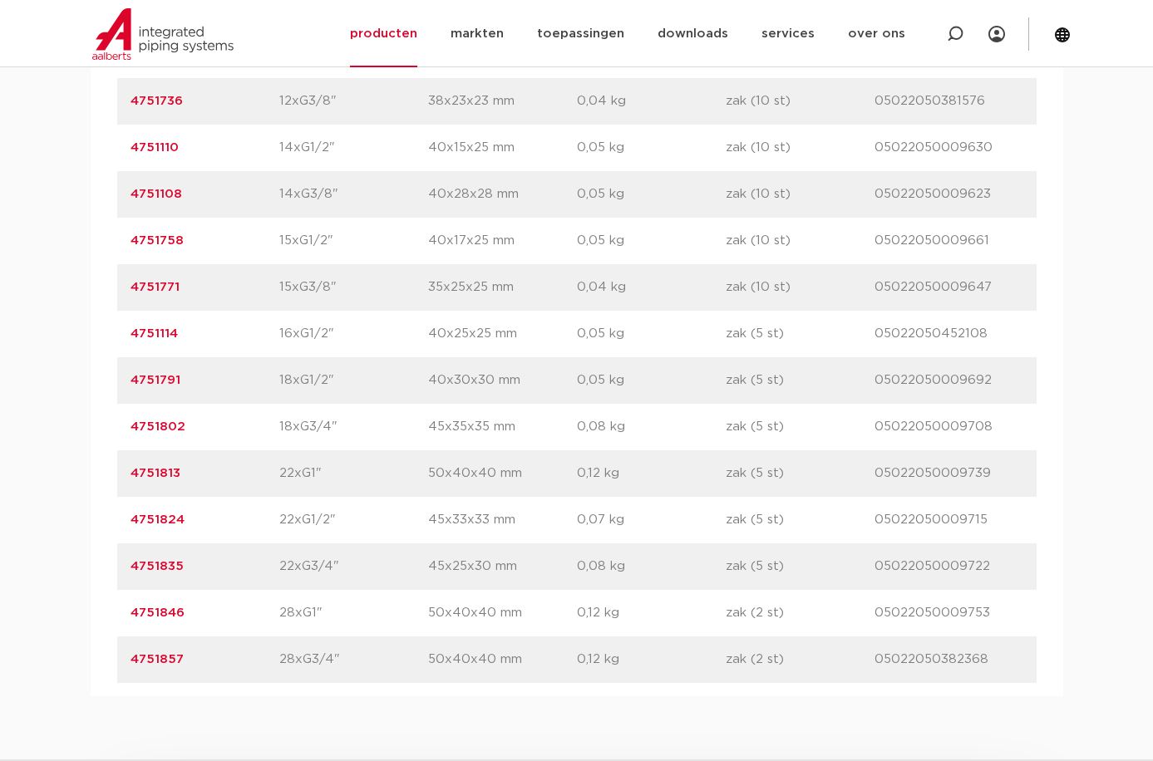
scroll to position [692, 0]
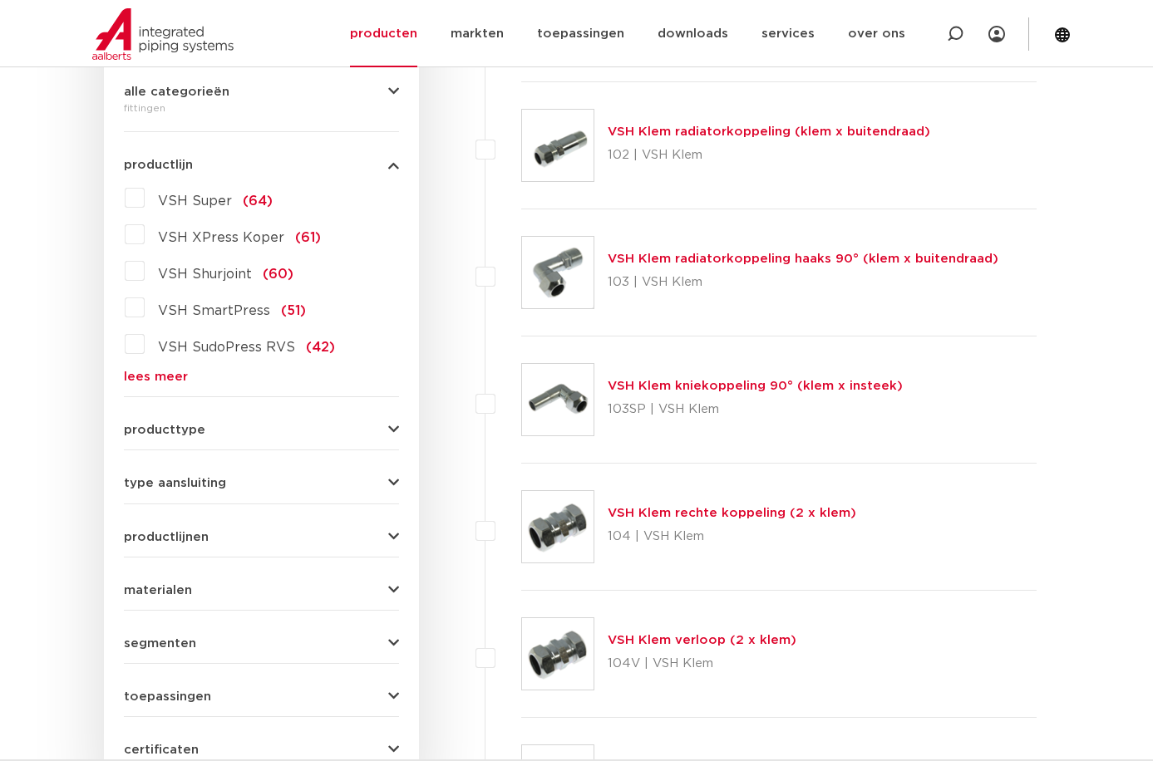
scroll to position [554, 0]
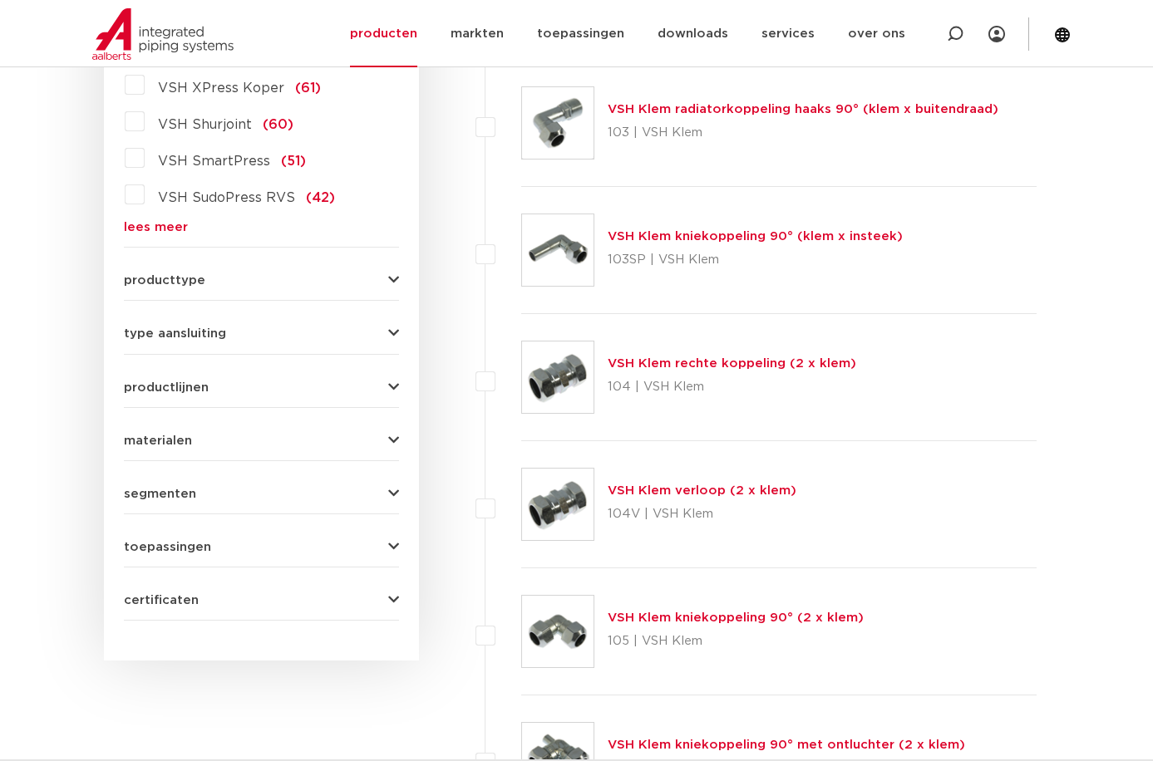
click at [157, 225] on link "lees meer" at bounding box center [261, 227] width 275 height 12
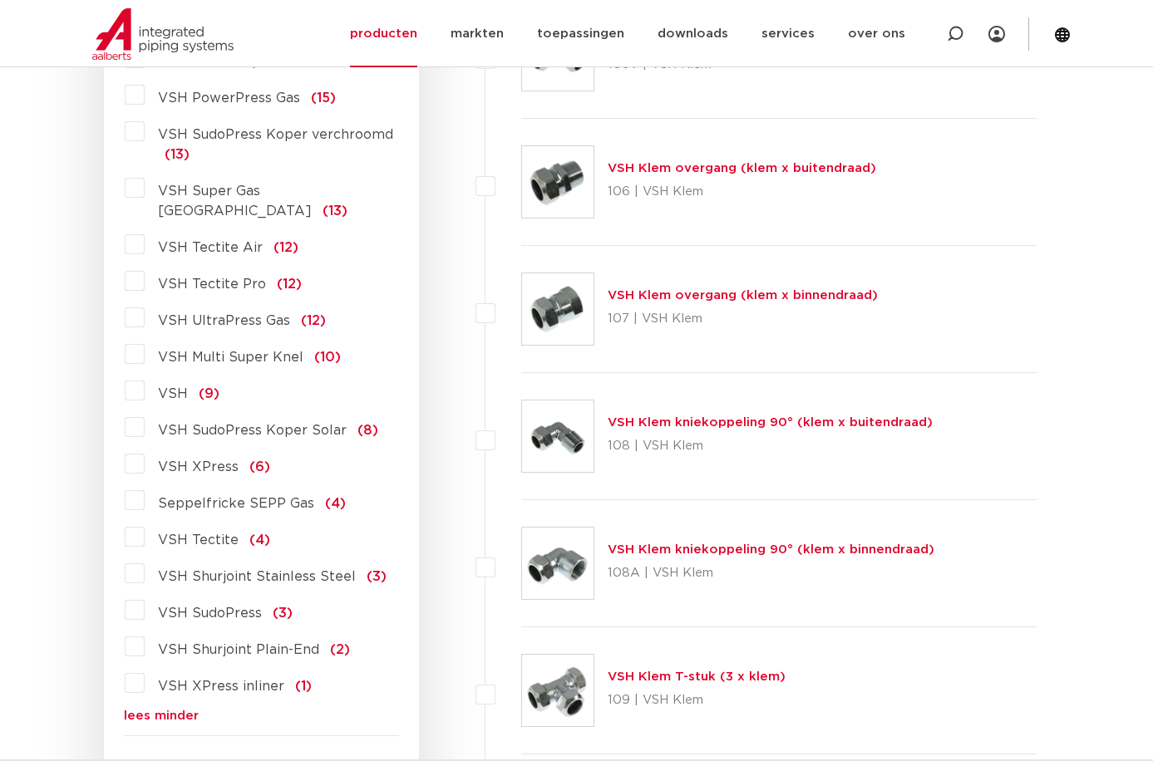
scroll to position [1247, 0]
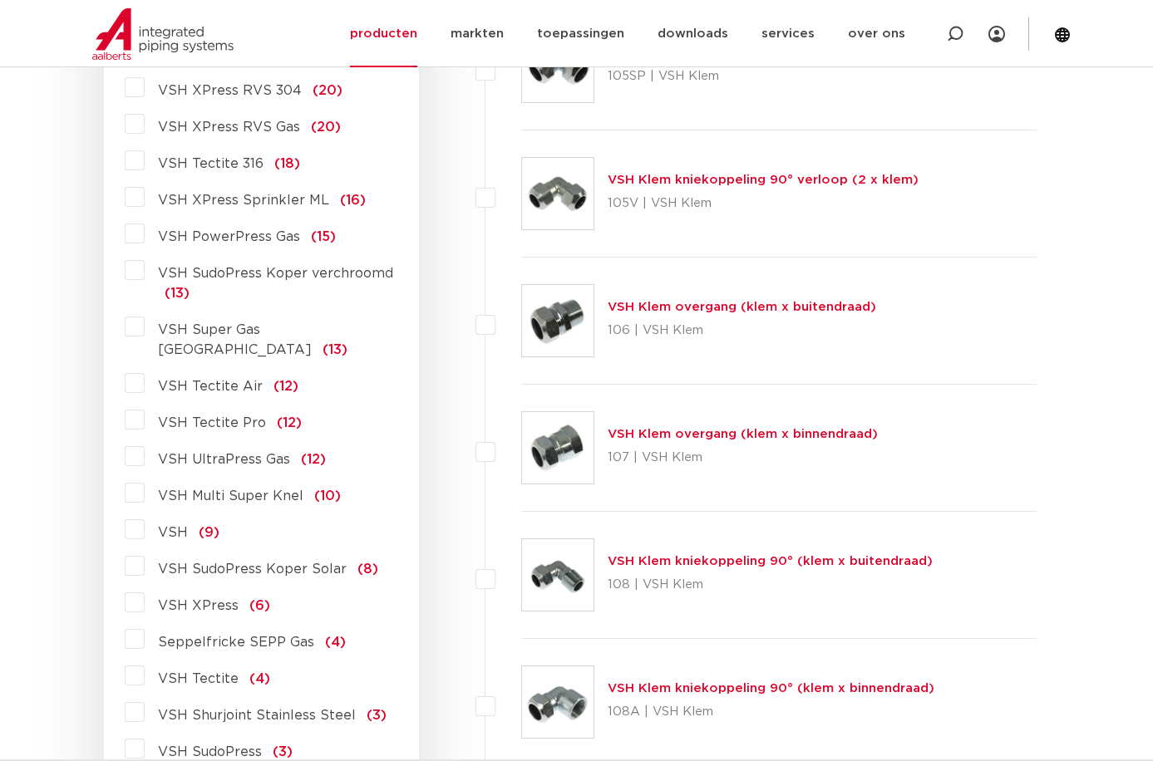
click at [204, 161] on span "VSH Tectite 316" at bounding box center [211, 163] width 106 height 13
click at [0, 0] on input "VSH Tectite 316 (18)" at bounding box center [0, 0] width 0 height 0
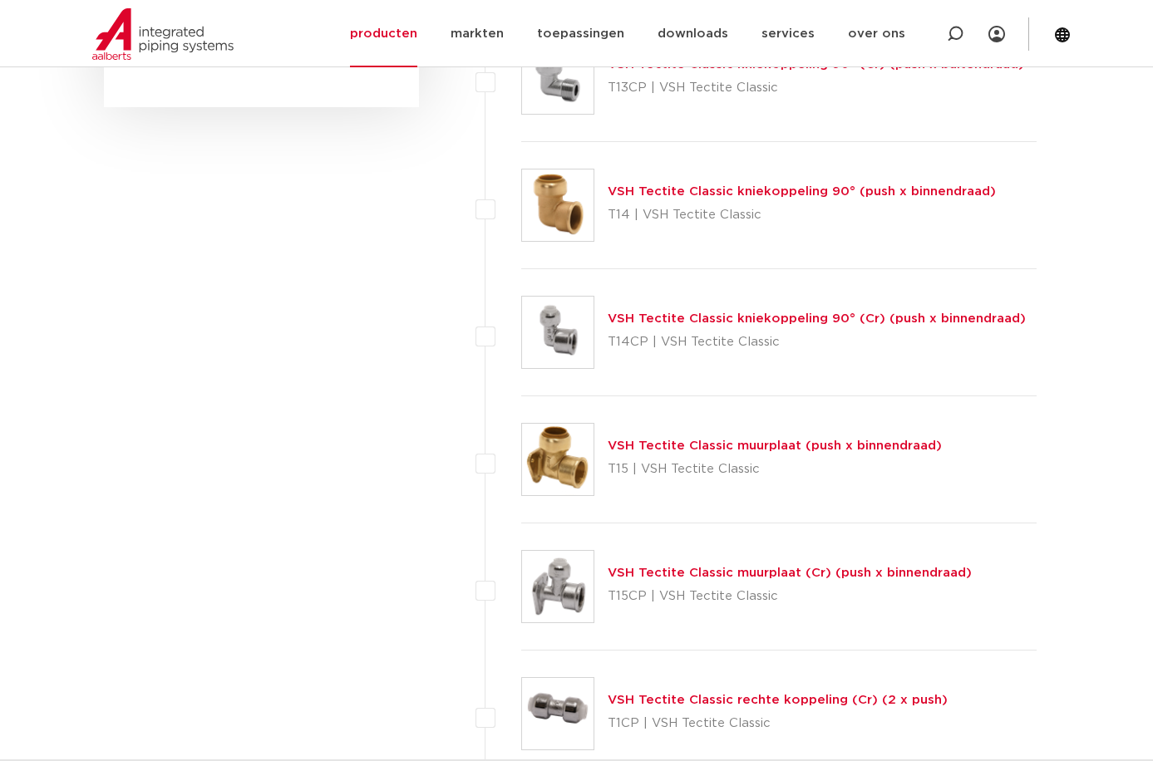
scroll to position [277, 0]
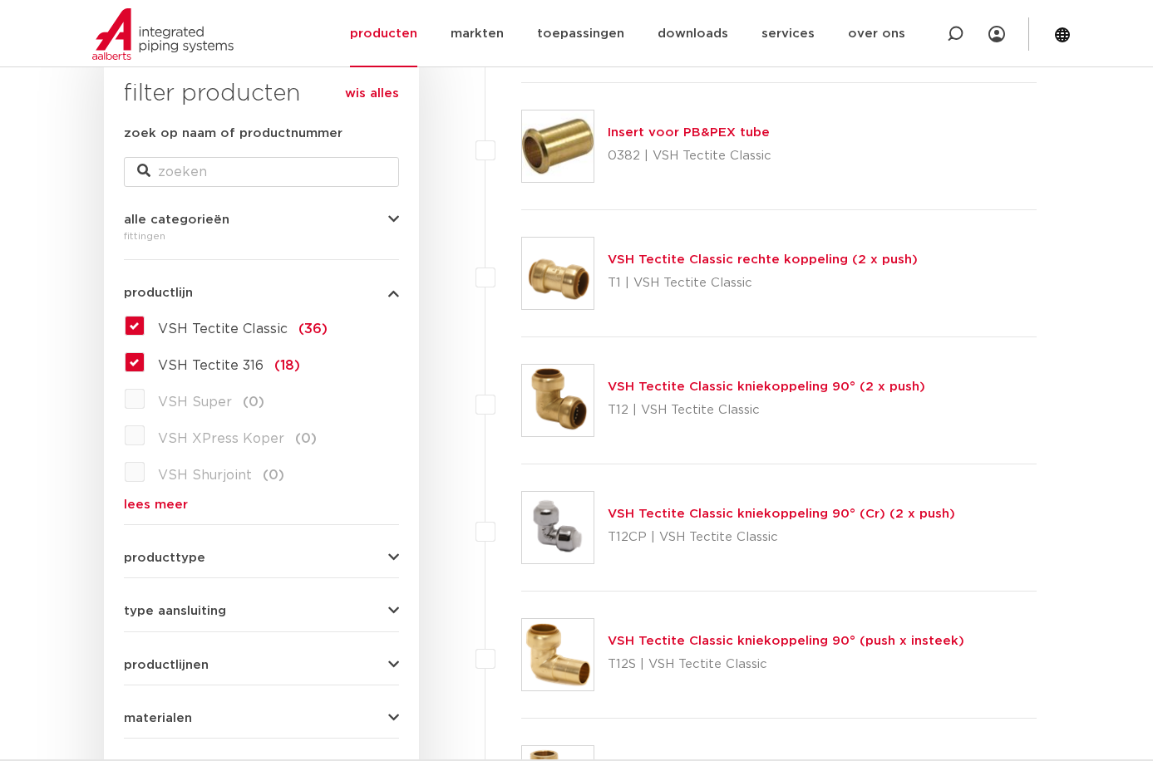
click at [145, 326] on label "VSH Tectite Classic (36)" at bounding box center [236, 326] width 183 height 27
click at [0, 0] on input "VSH Tectite Classic (36)" at bounding box center [0, 0] width 0 height 0
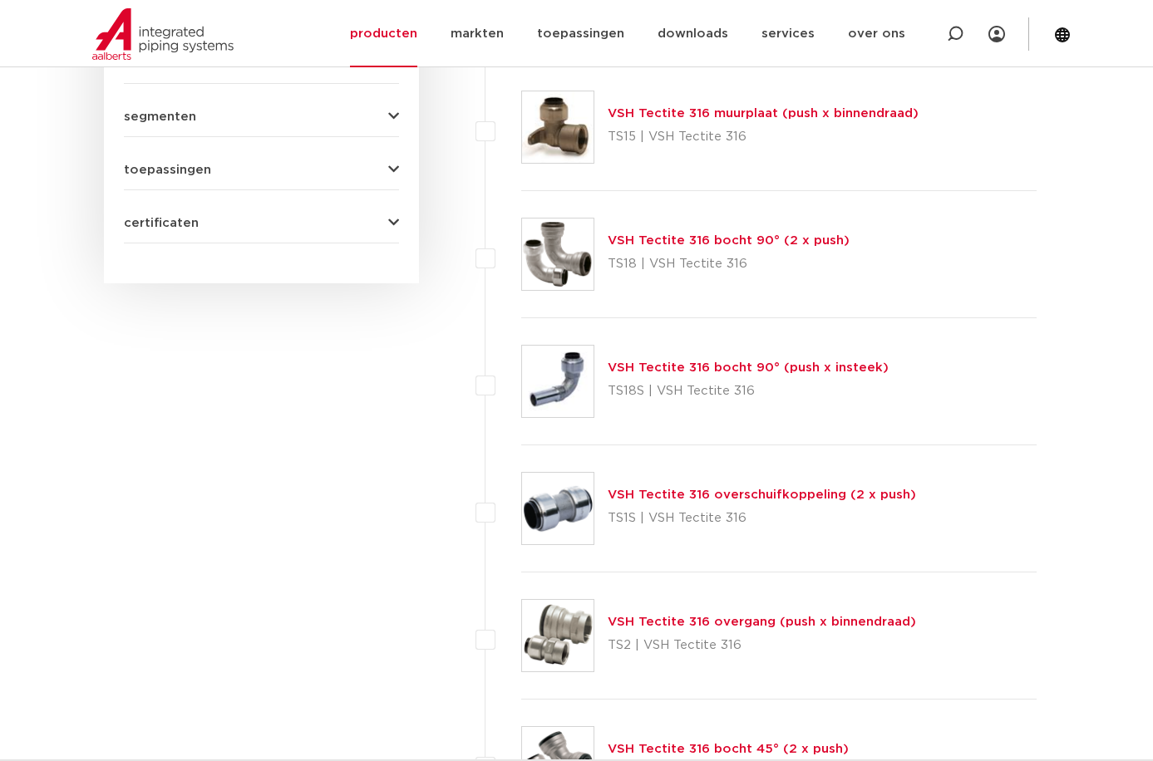
scroll to position [1246, 0]
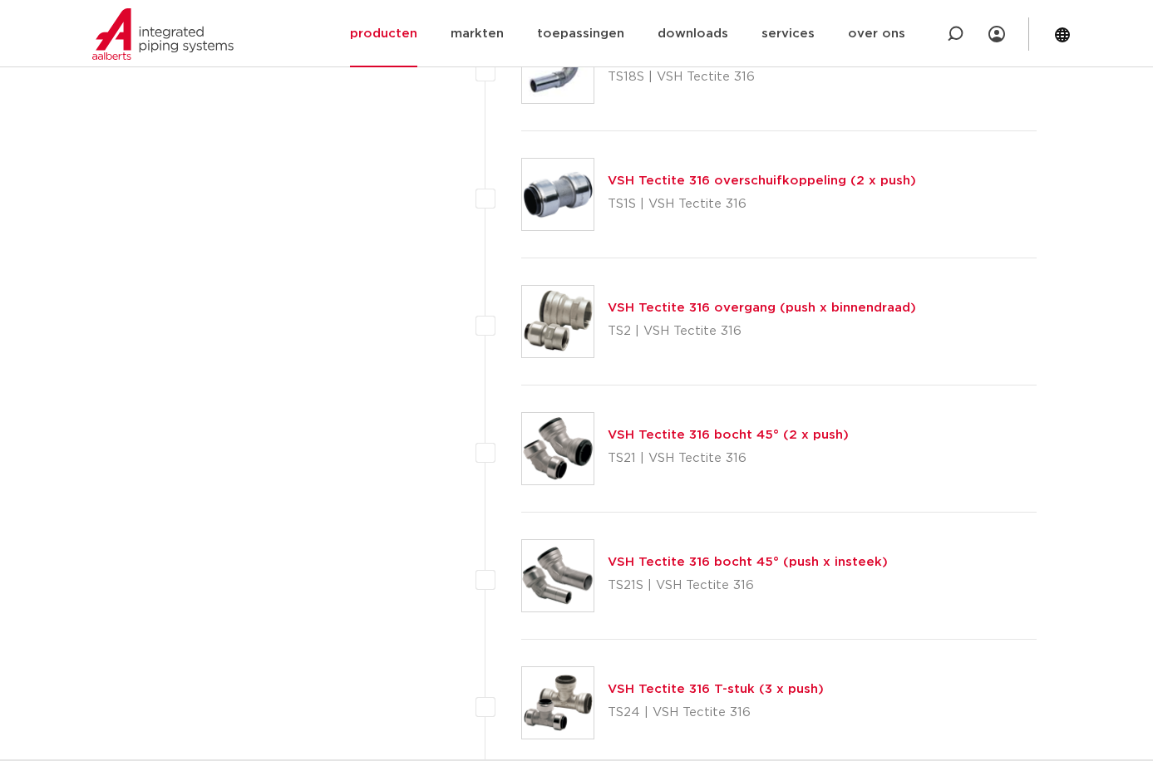
click at [552, 322] on img at bounding box center [557, 321] width 71 height 71
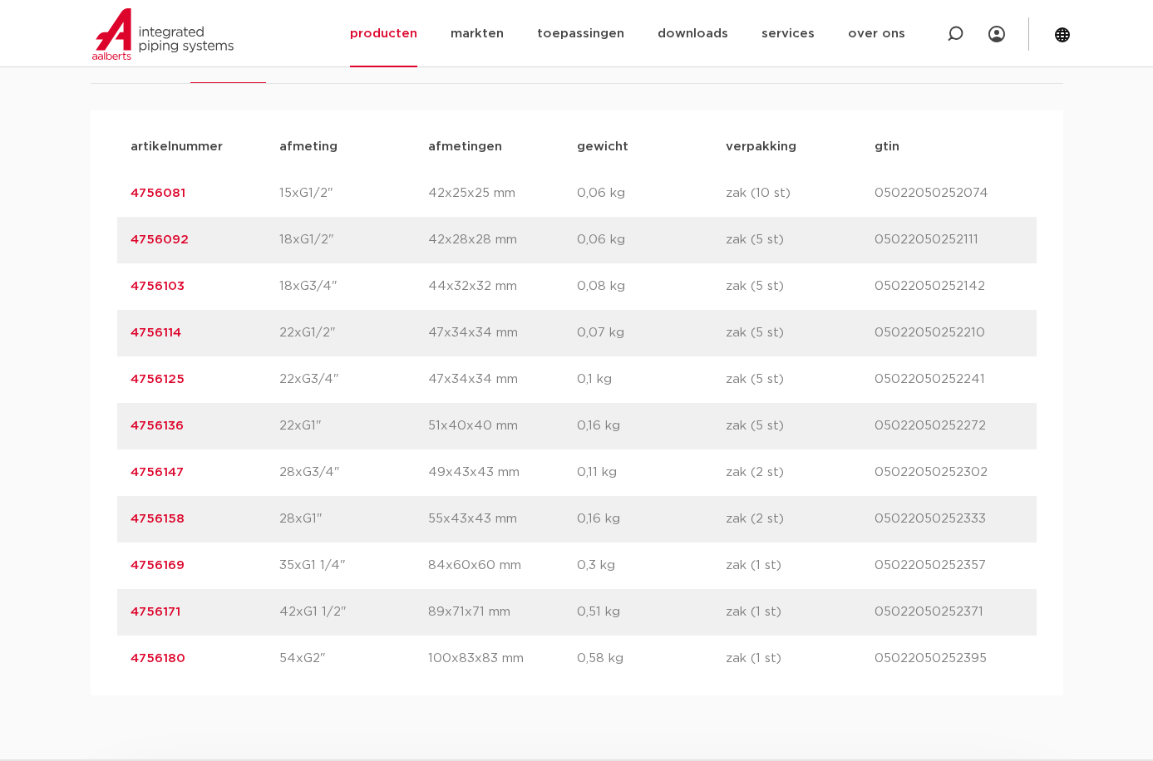
scroll to position [554, 0]
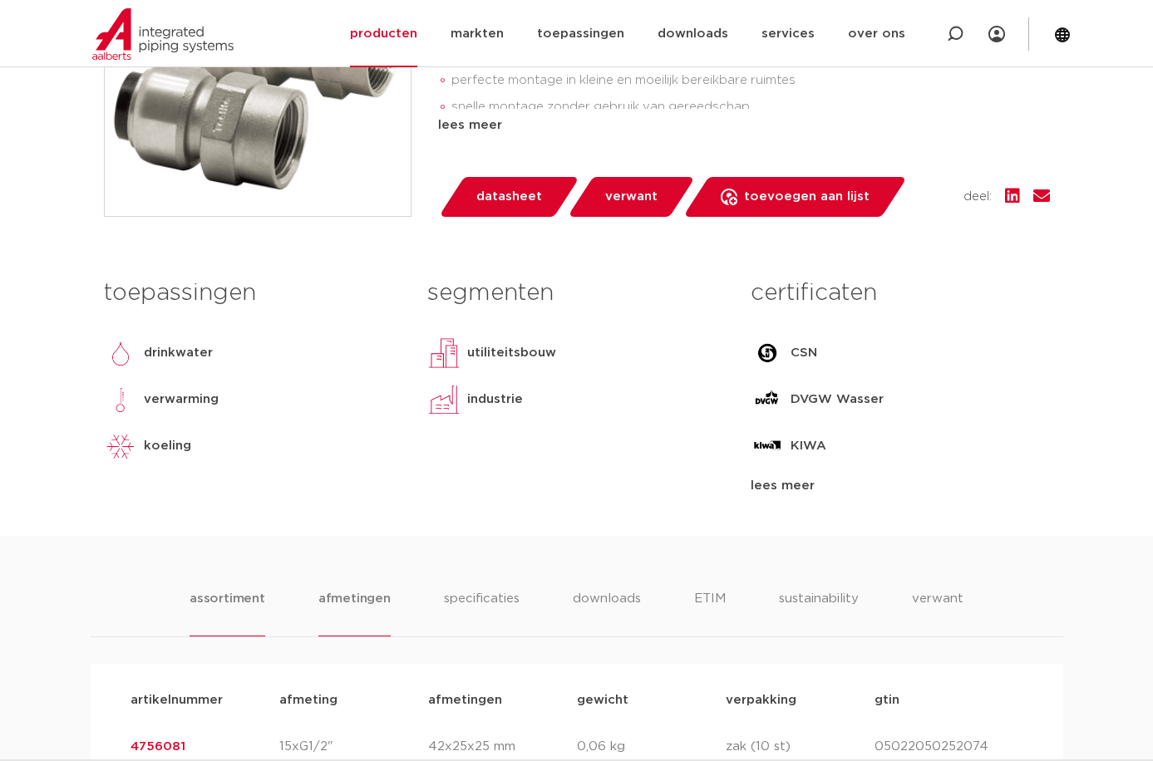
click at [369, 600] on li "afmetingen" at bounding box center [354, 612] width 72 height 47
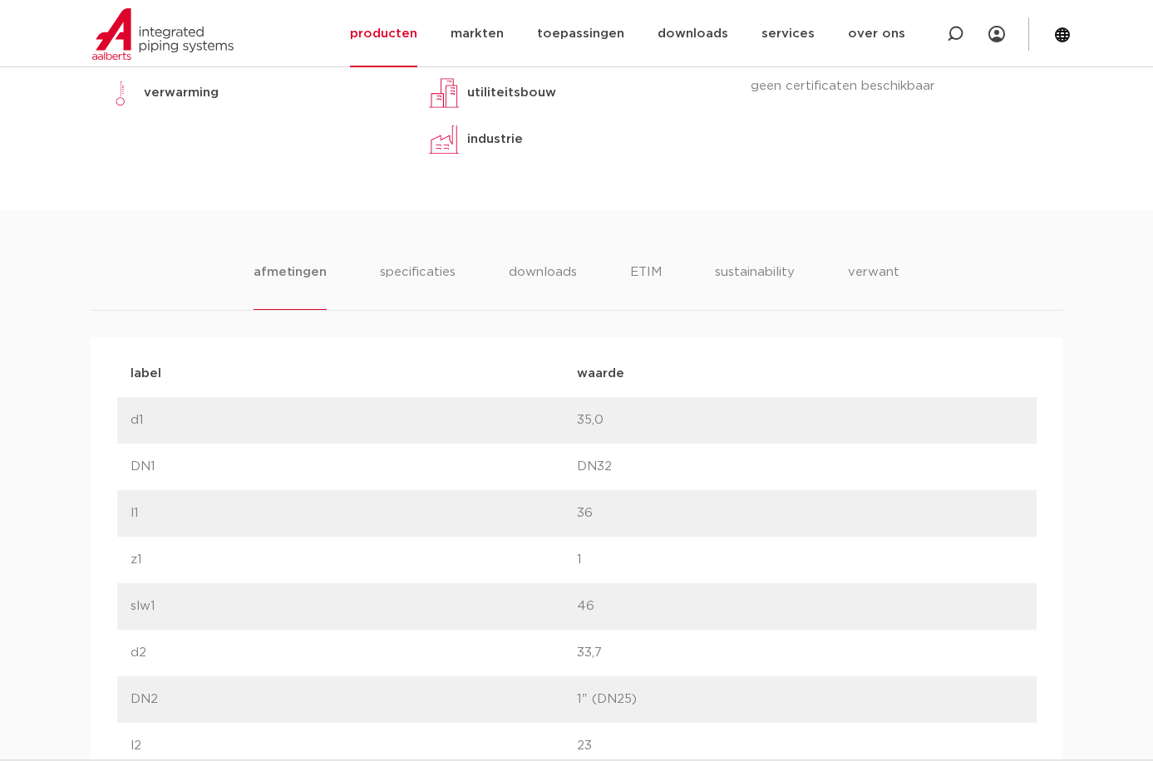
scroll to position [831, 0]
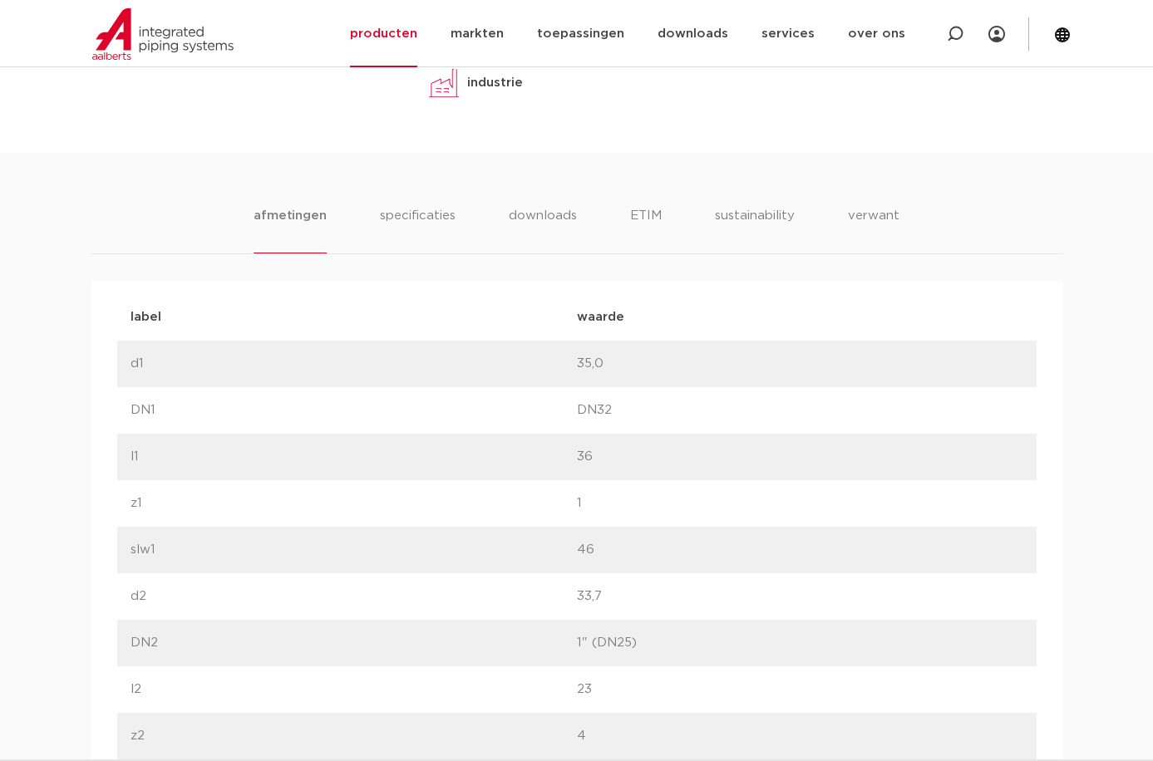
click at [601, 363] on p "35,0" at bounding box center [800, 364] width 446 height 20
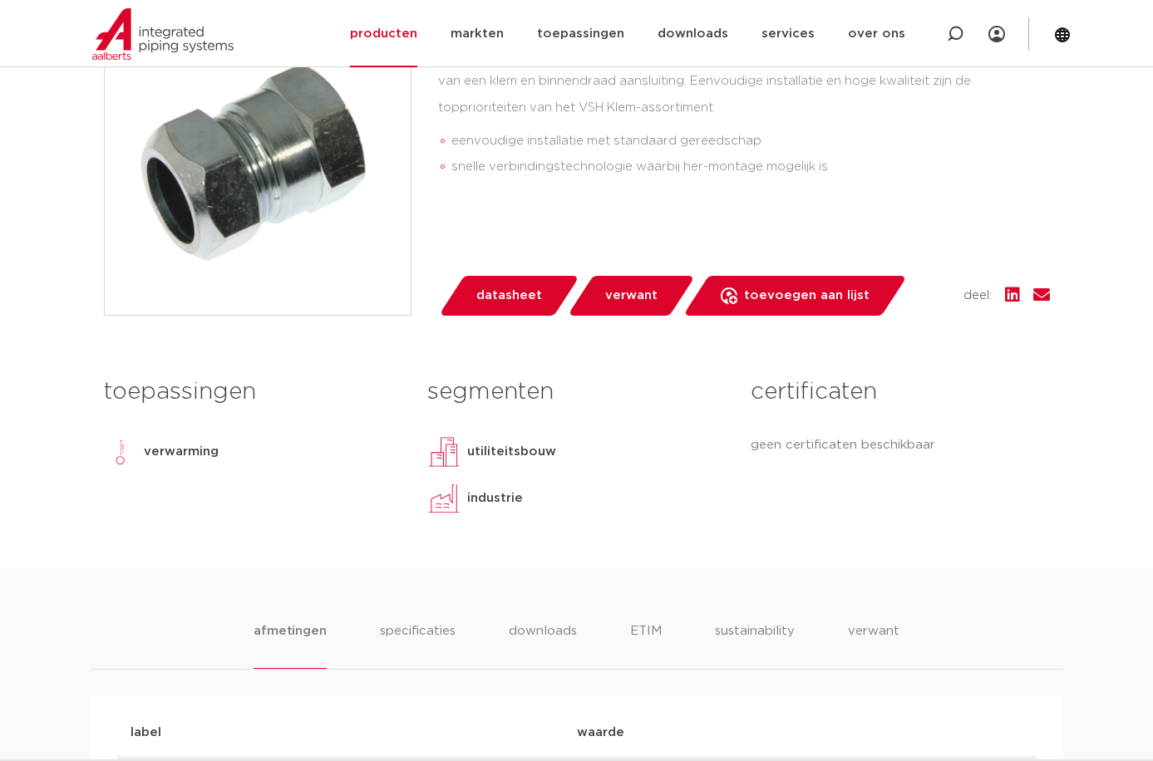
scroll to position [139, 0]
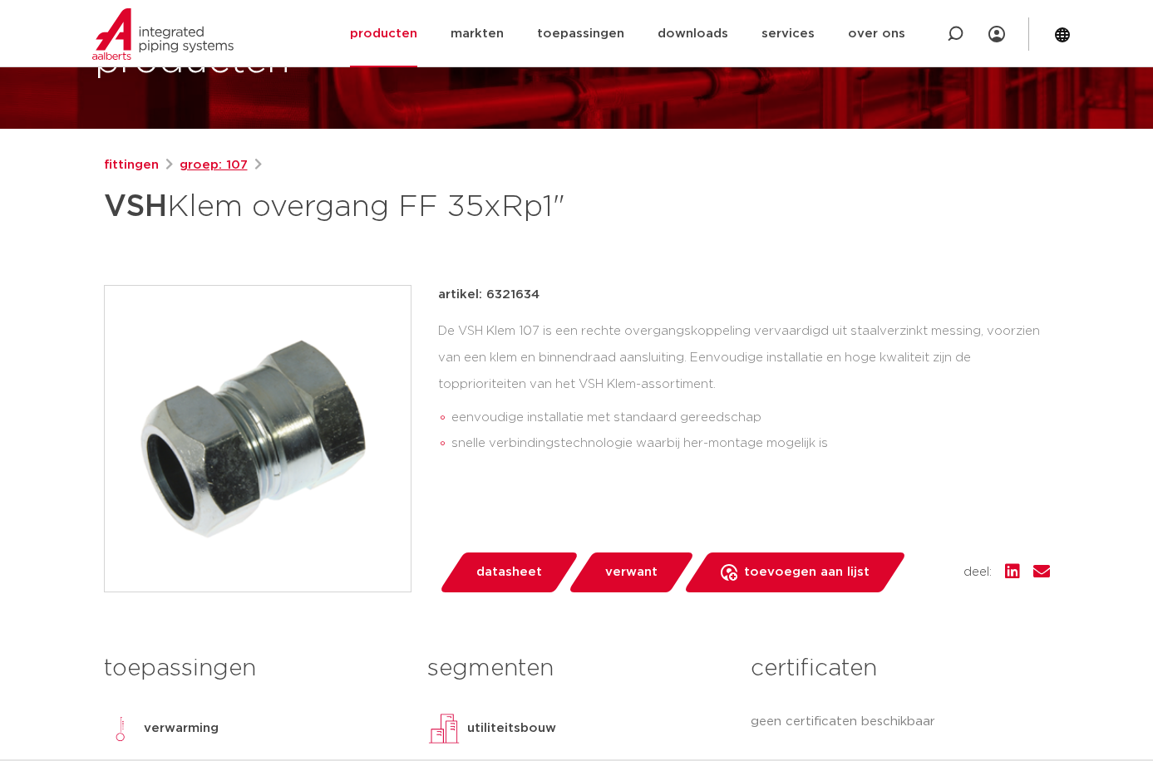
click at [207, 161] on link "groep: 107" at bounding box center [214, 165] width 68 height 20
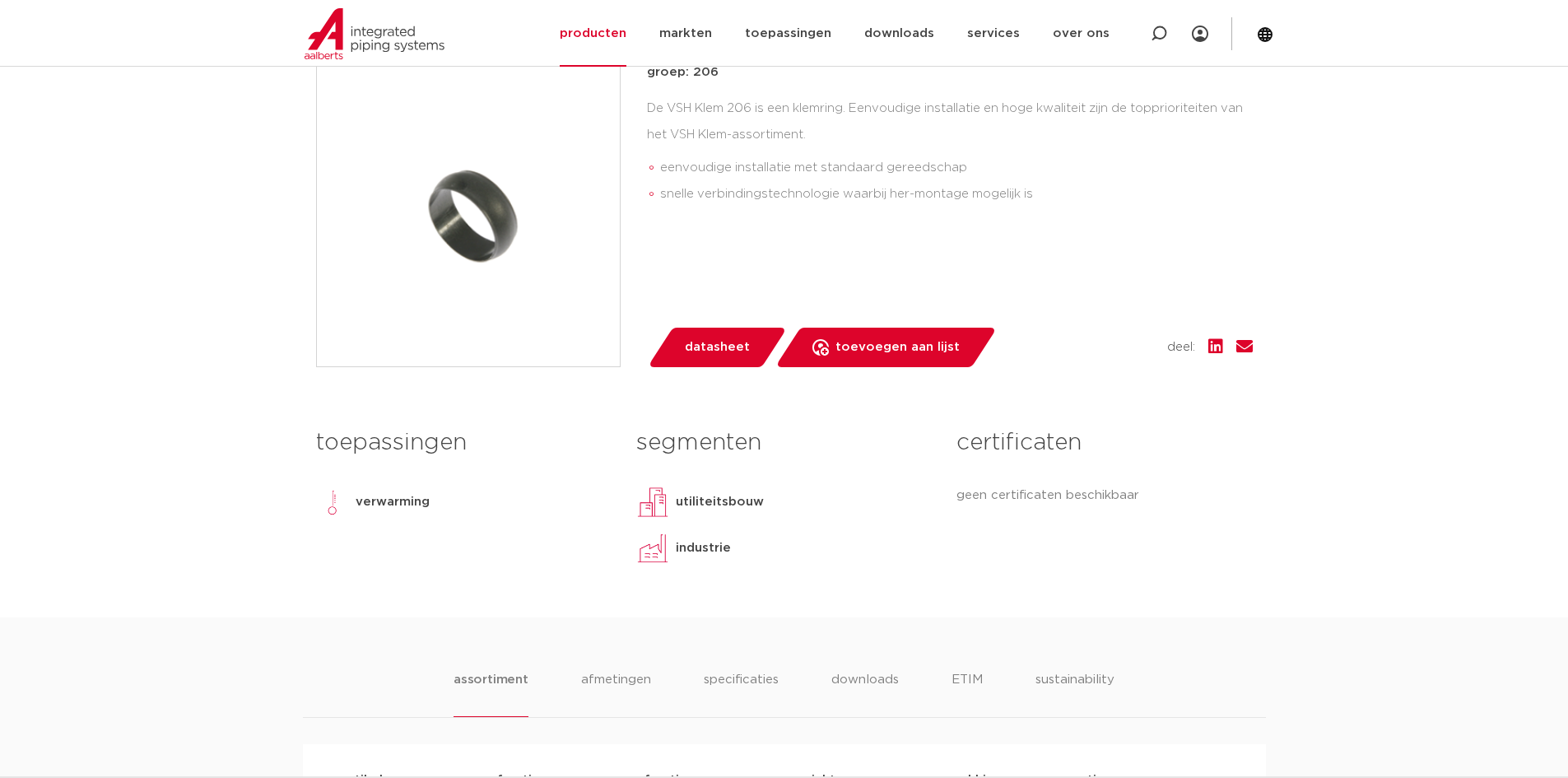
scroll to position [686, 0]
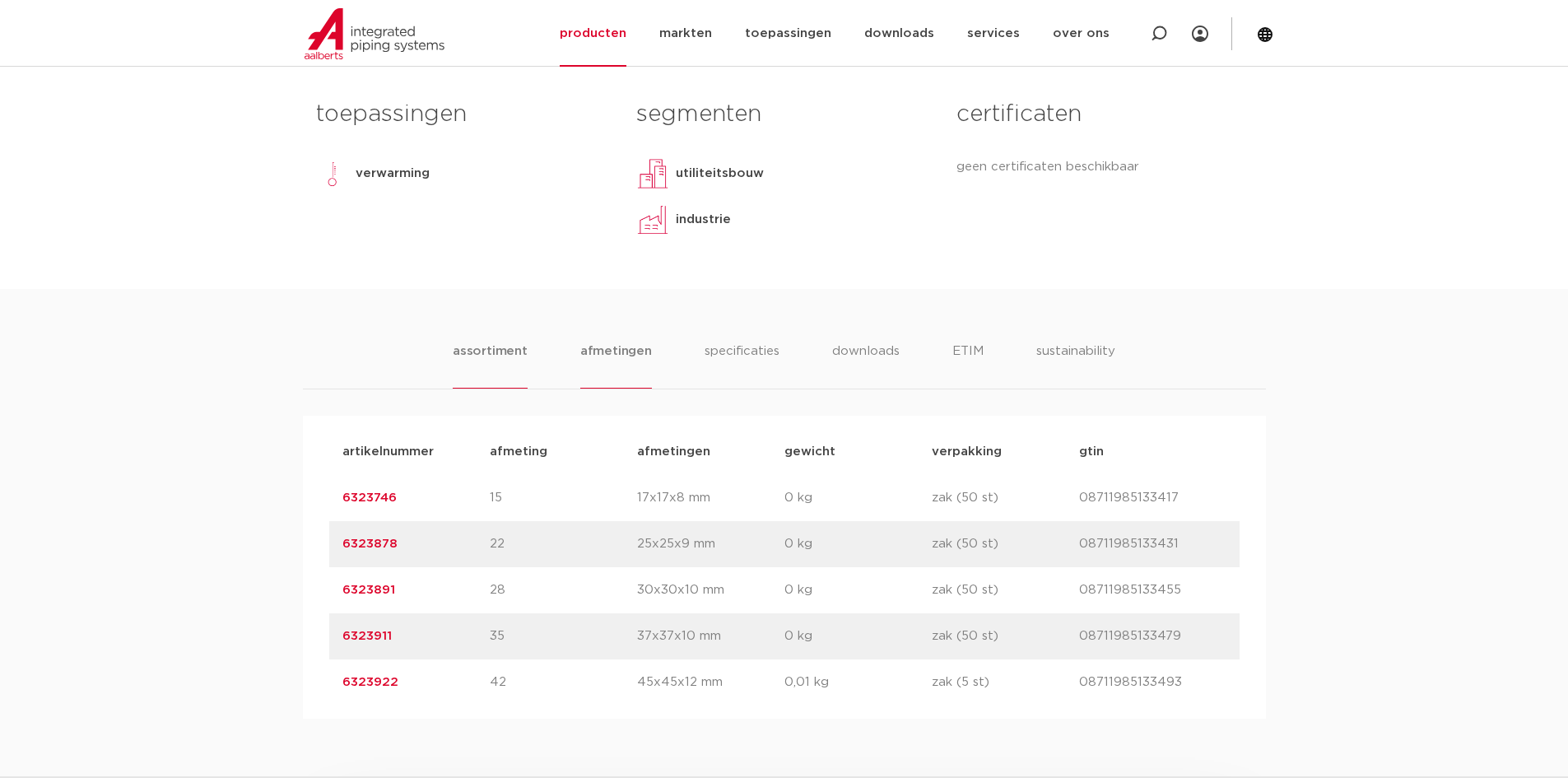
click at [609, 360] on li "afmetingen" at bounding box center [616, 365] width 71 height 47
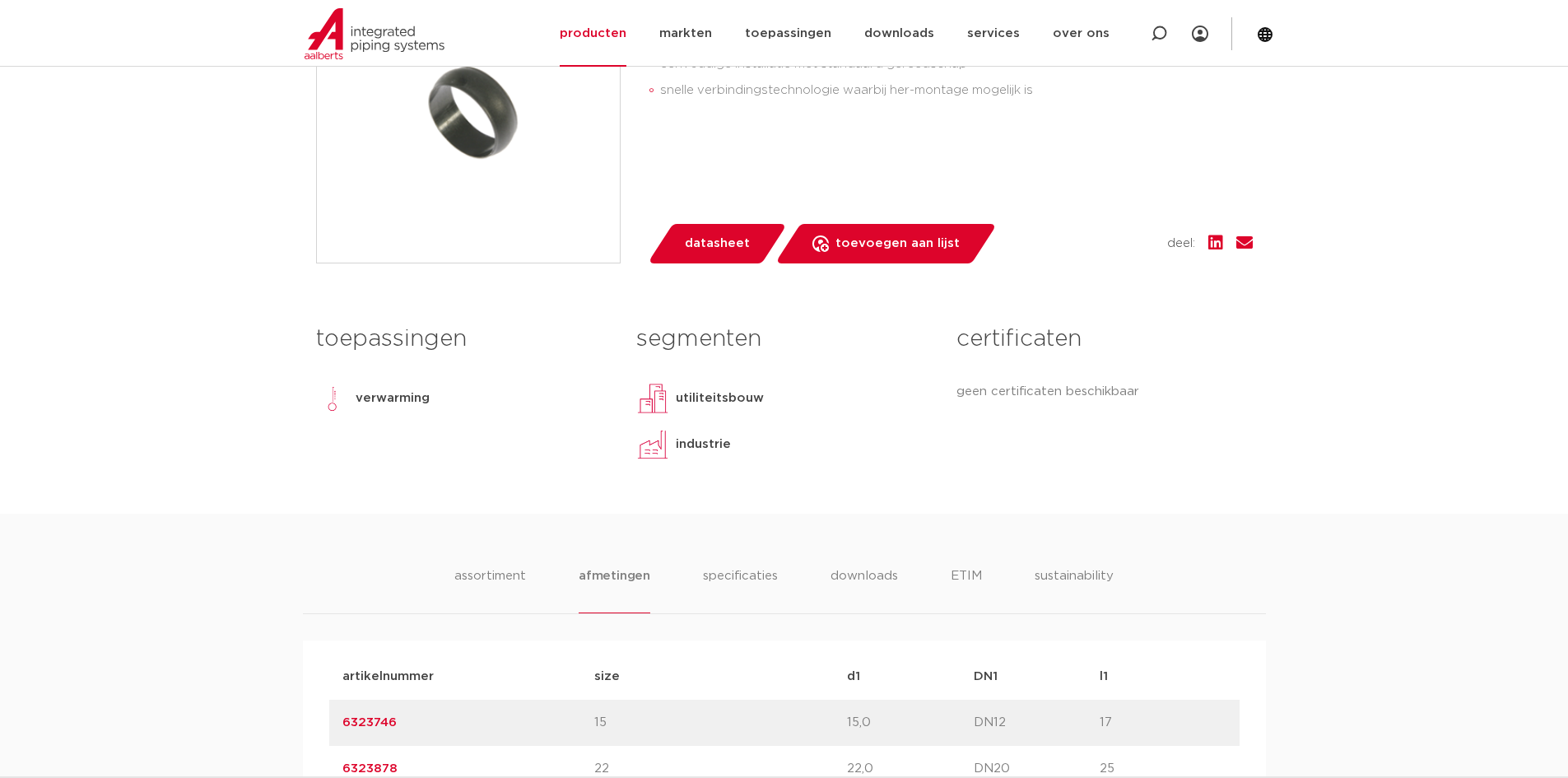
scroll to position [0, 0]
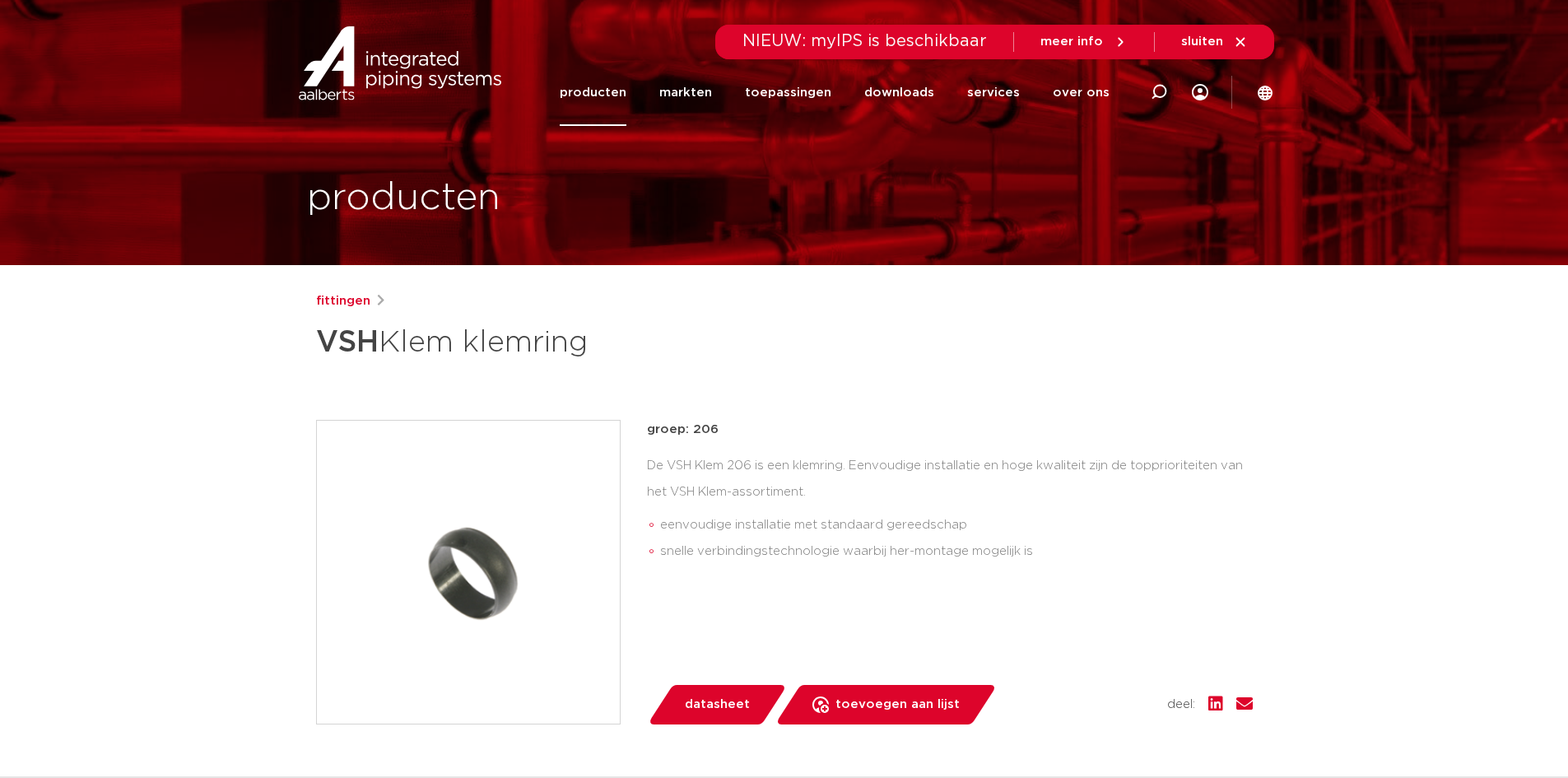
click at [626, 93] on link "producten" at bounding box center [592, 92] width 66 height 66
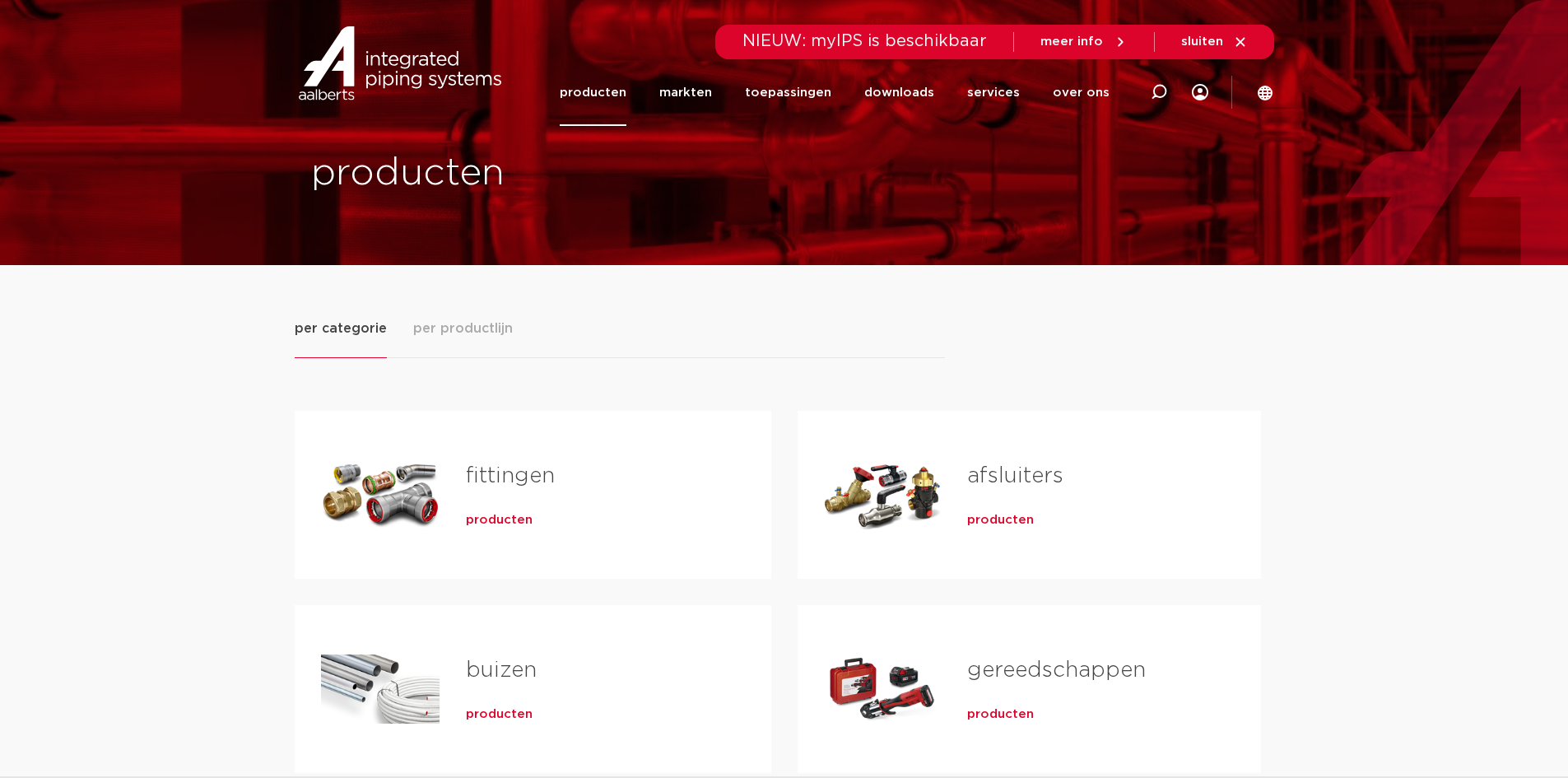
click at [482, 334] on span "per productlijn" at bounding box center [463, 329] width 100 height 20
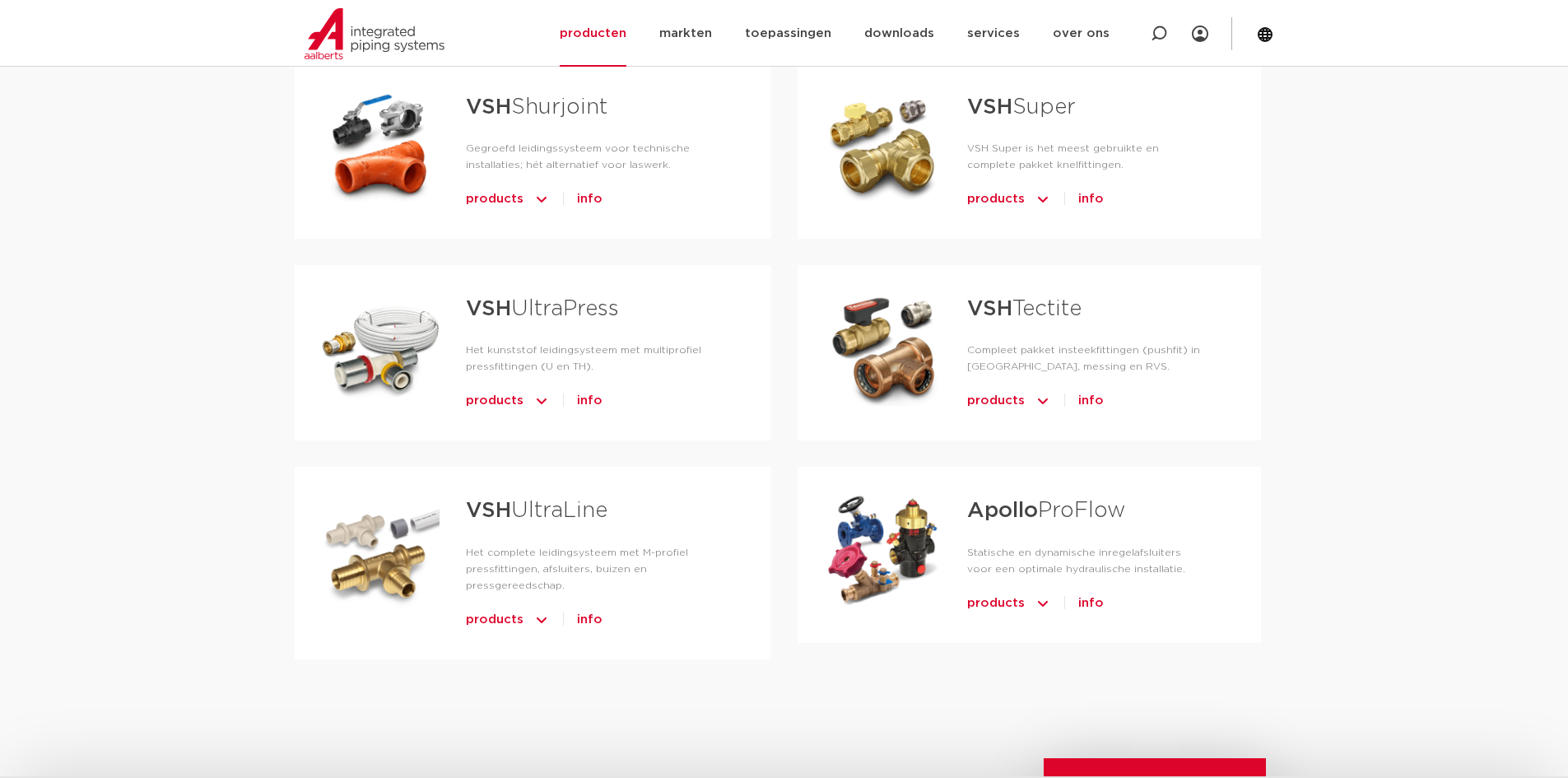
scroll to position [824, 0]
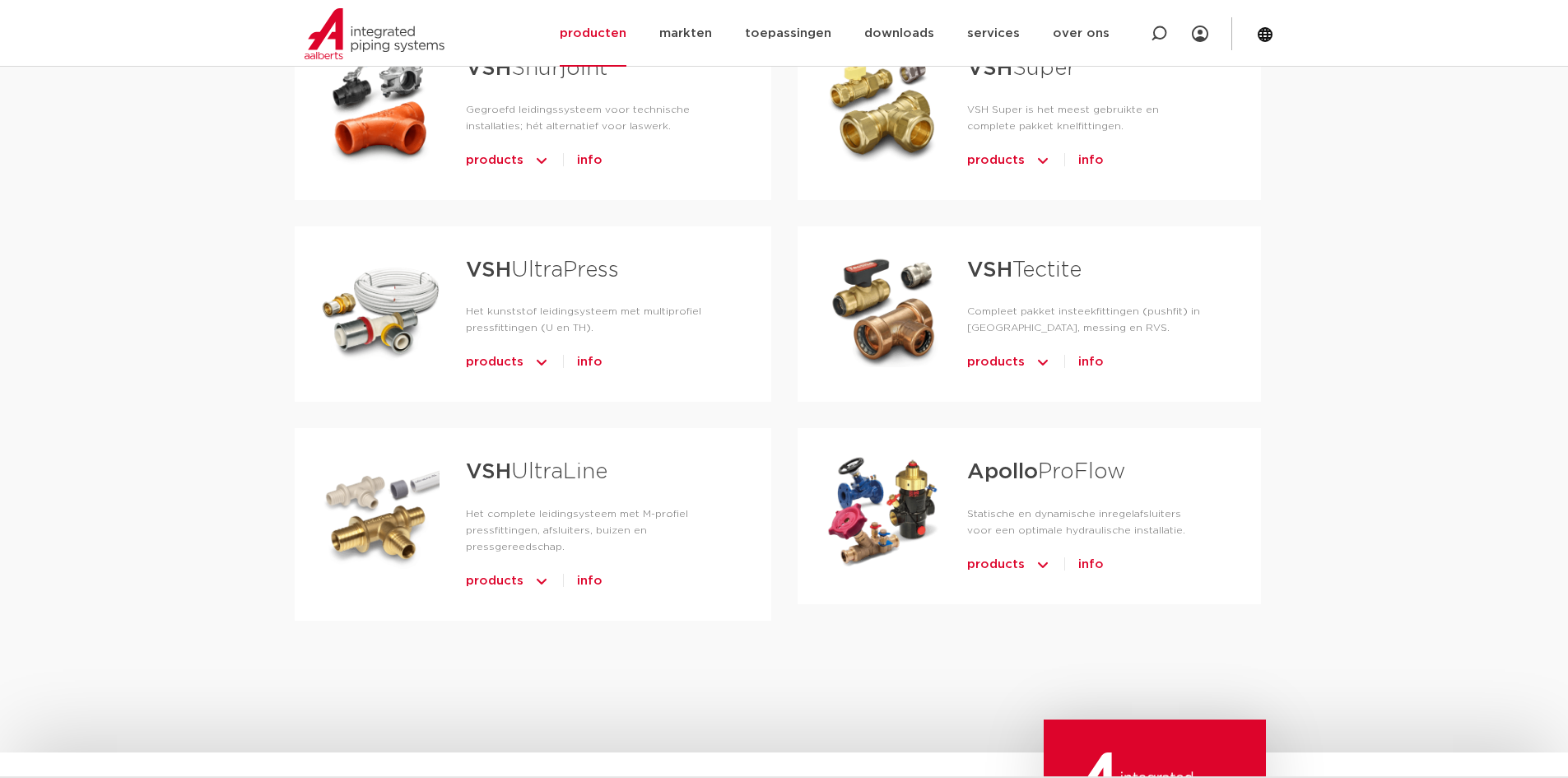
click at [1002, 269] on strong "VSH" at bounding box center [991, 271] width 46 height 22
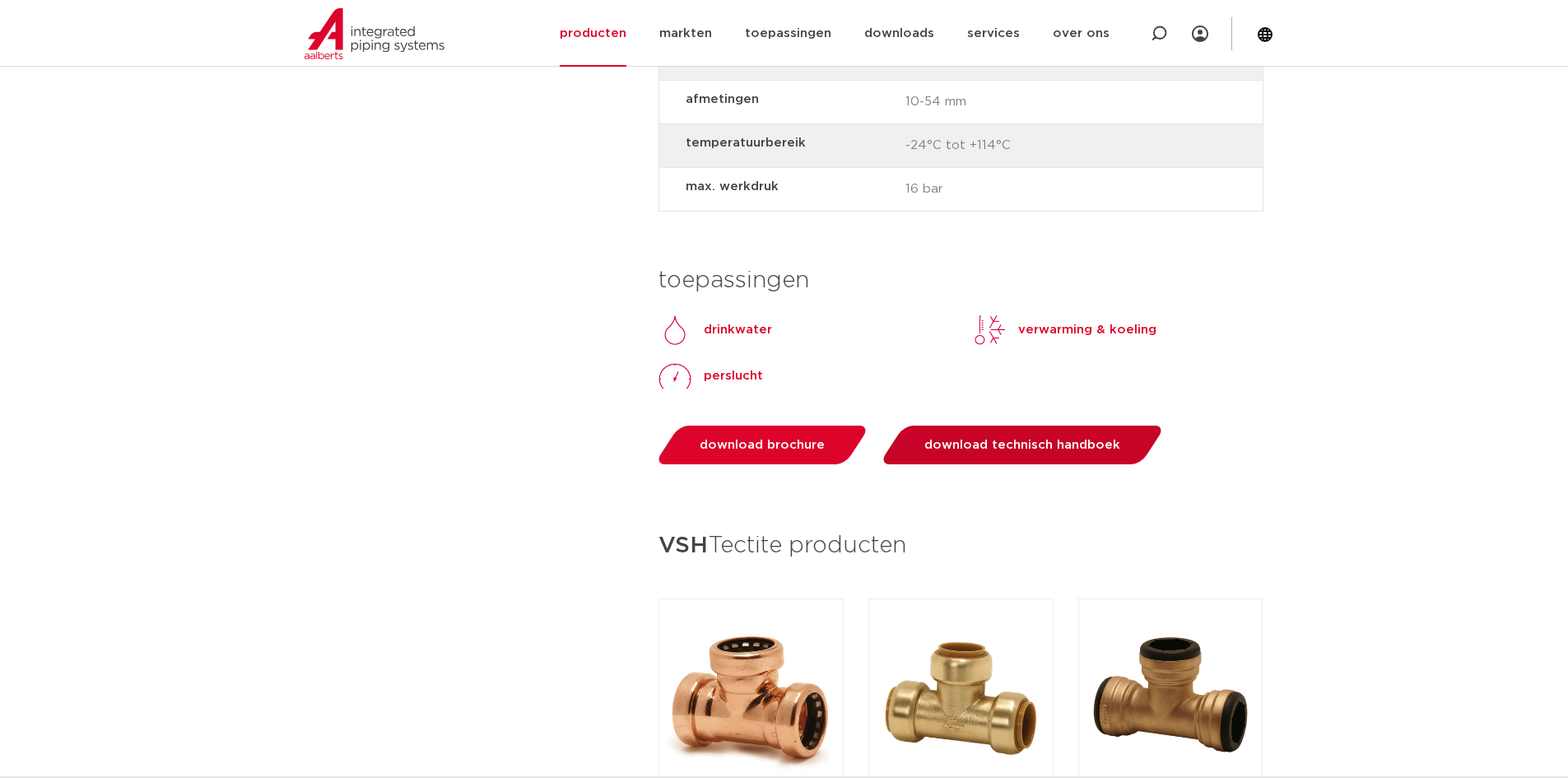
scroll to position [1647, 0]
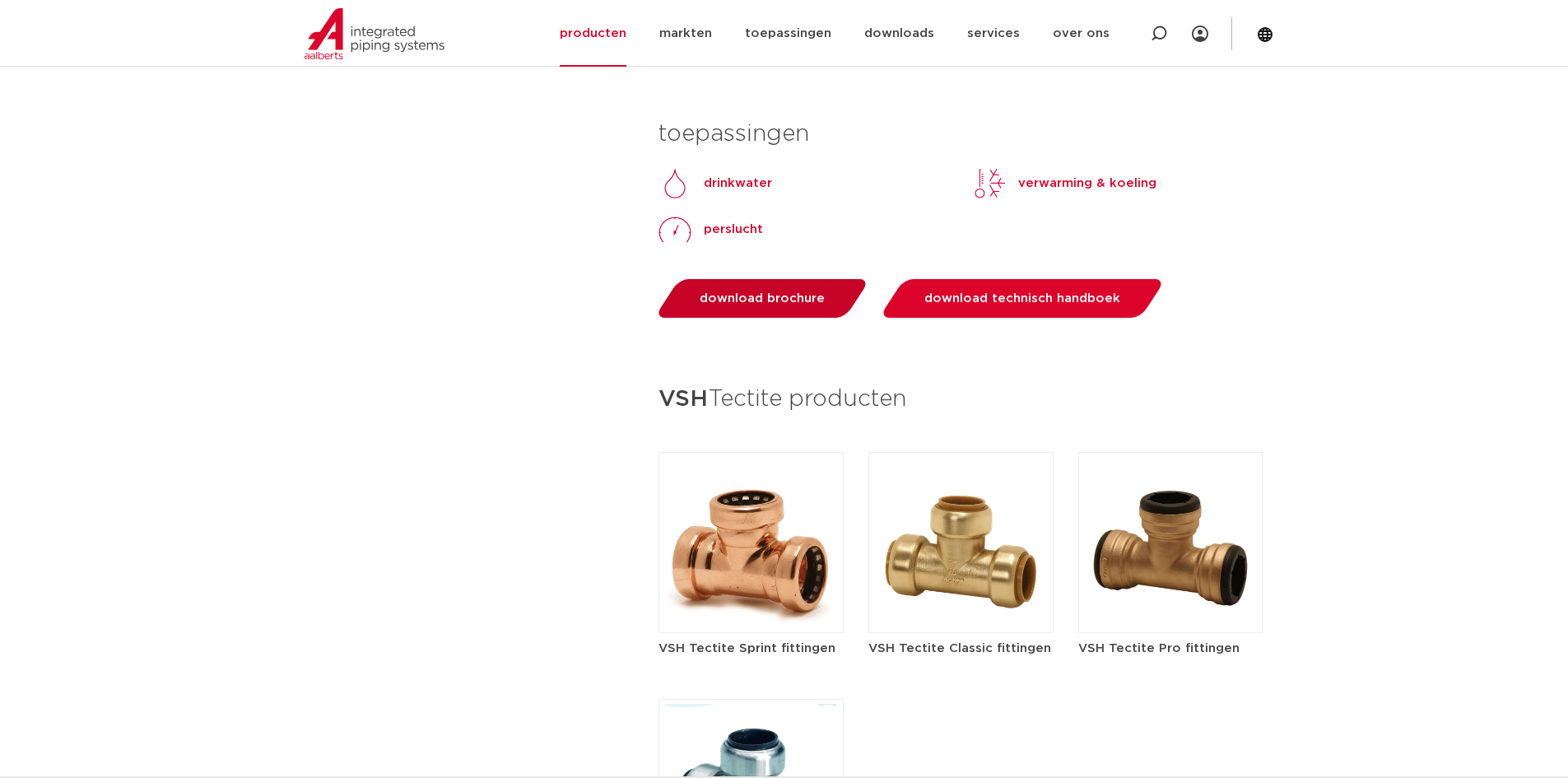
click at [783, 300] on span "download brochure" at bounding box center [762, 298] width 125 height 12
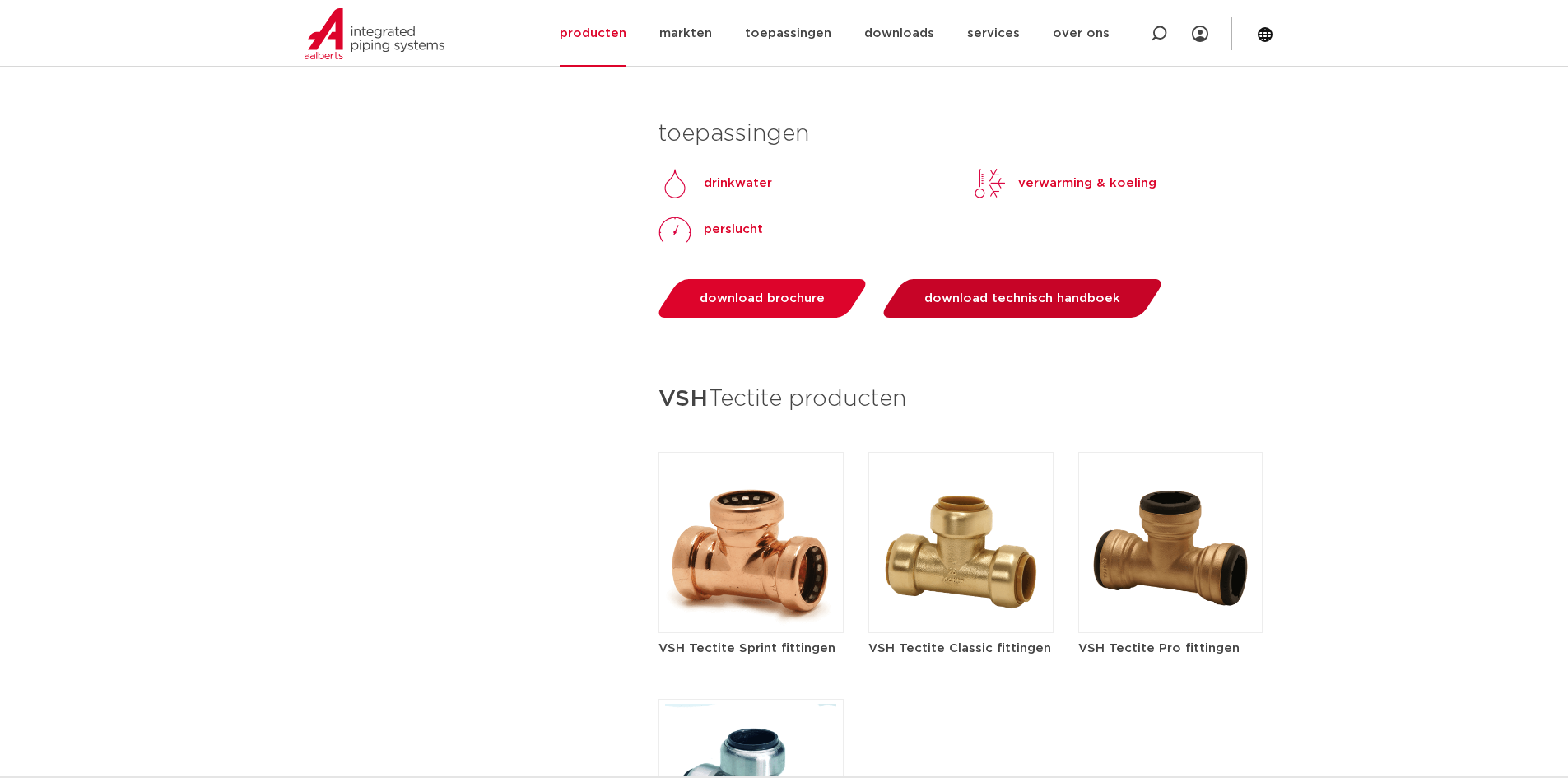
click at [962, 302] on span "download technisch handboek" at bounding box center [1022, 298] width 196 height 12
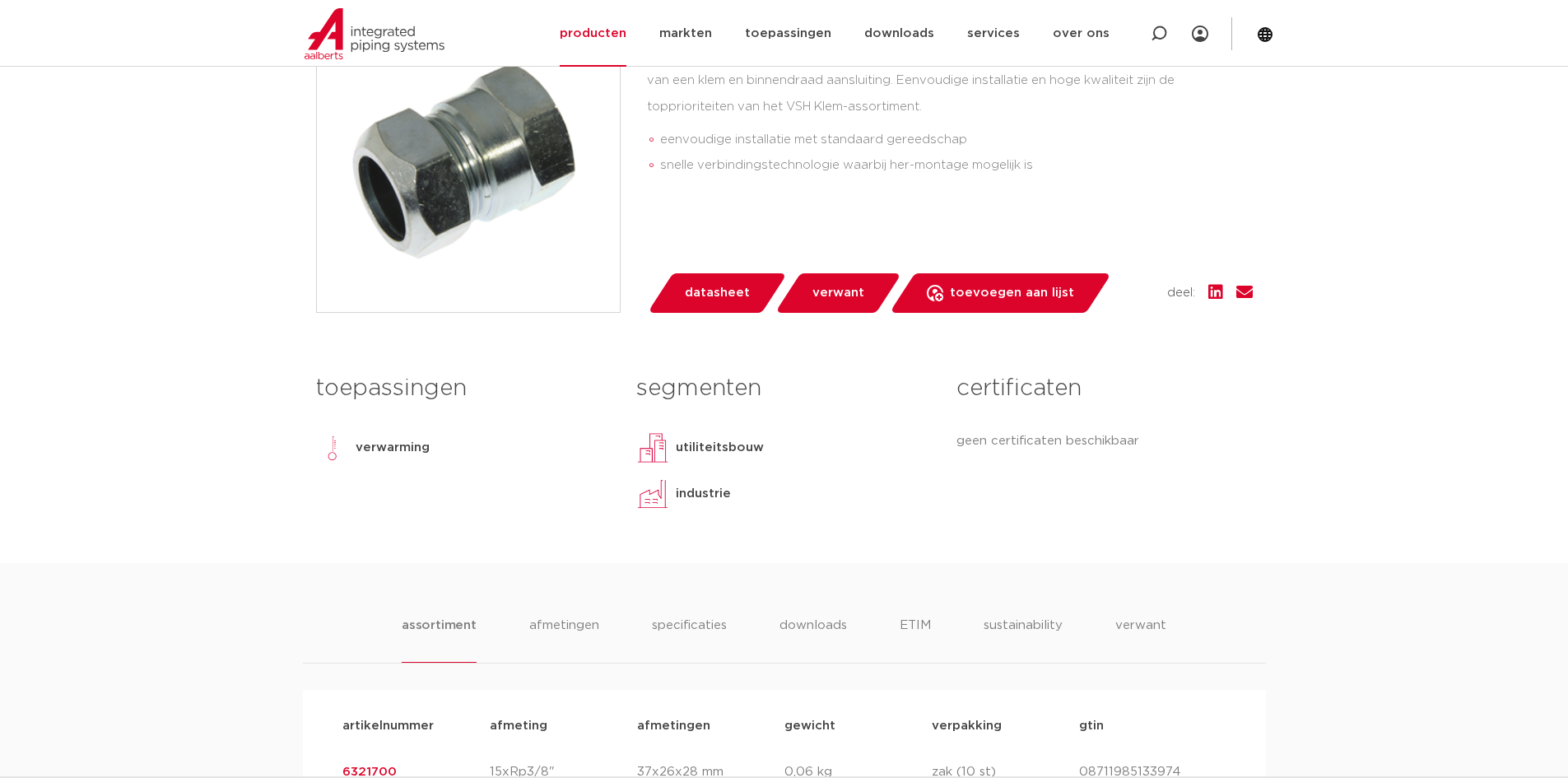
scroll to position [549, 0]
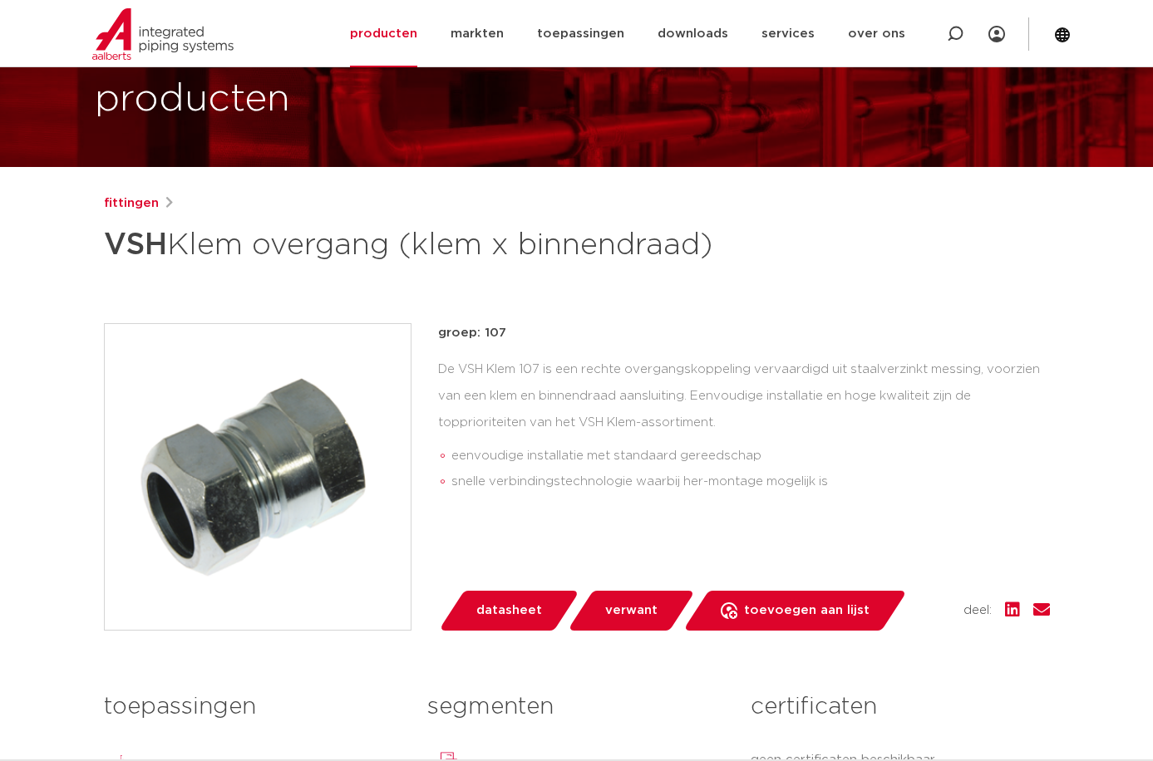
scroll to position [139, 0]
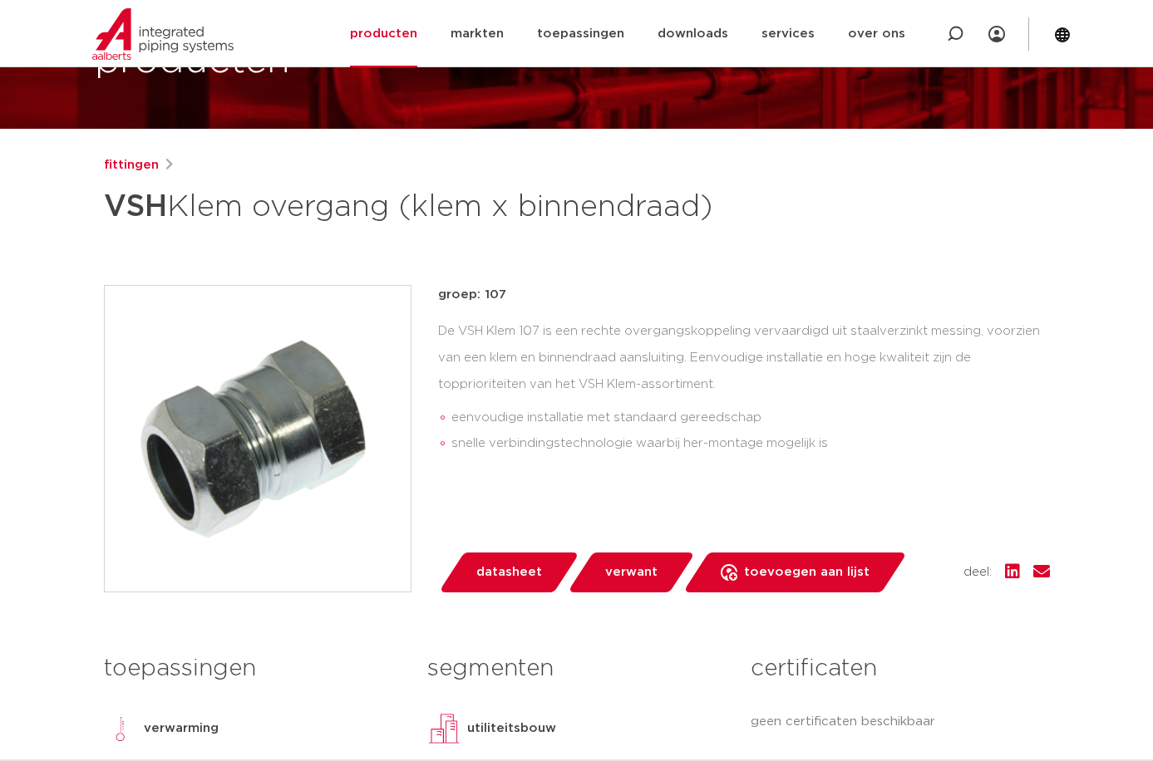
drag, startPoint x: 108, startPoint y: 160, endPoint x: 284, endPoint y: 197, distance: 180.0
click at [109, 160] on link "fittingen" at bounding box center [131, 165] width 55 height 20
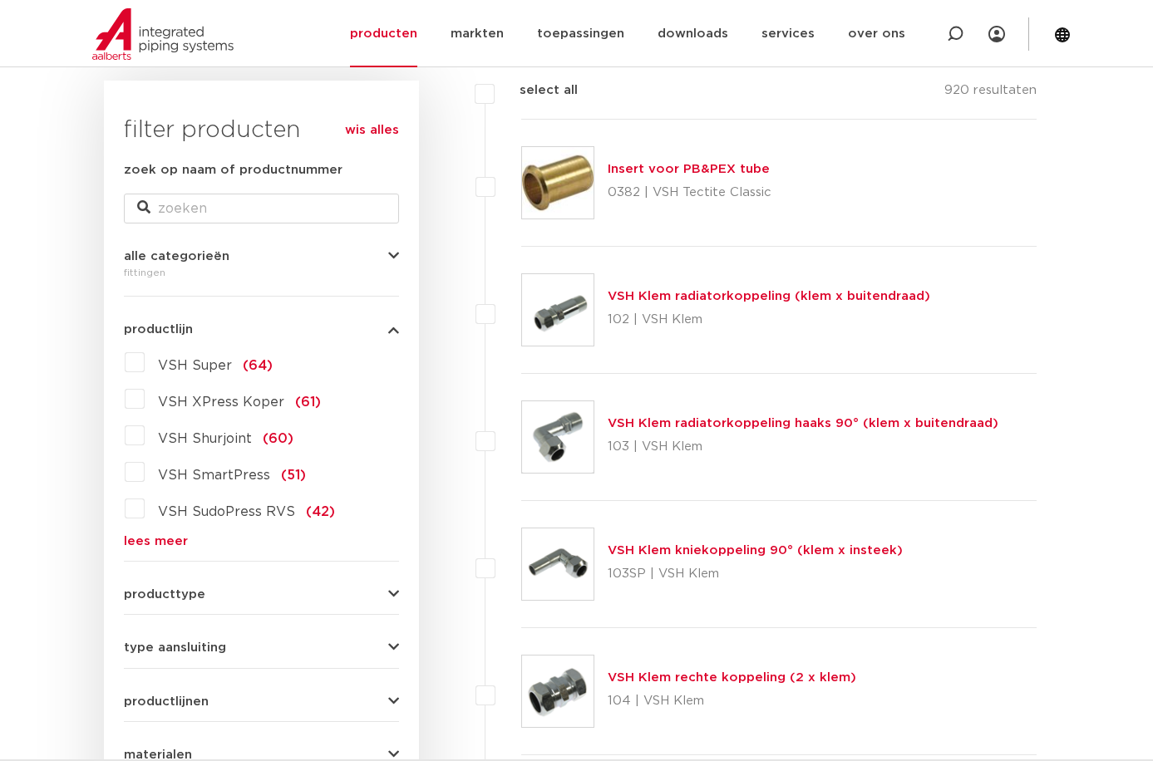
scroll to position [276, 0]
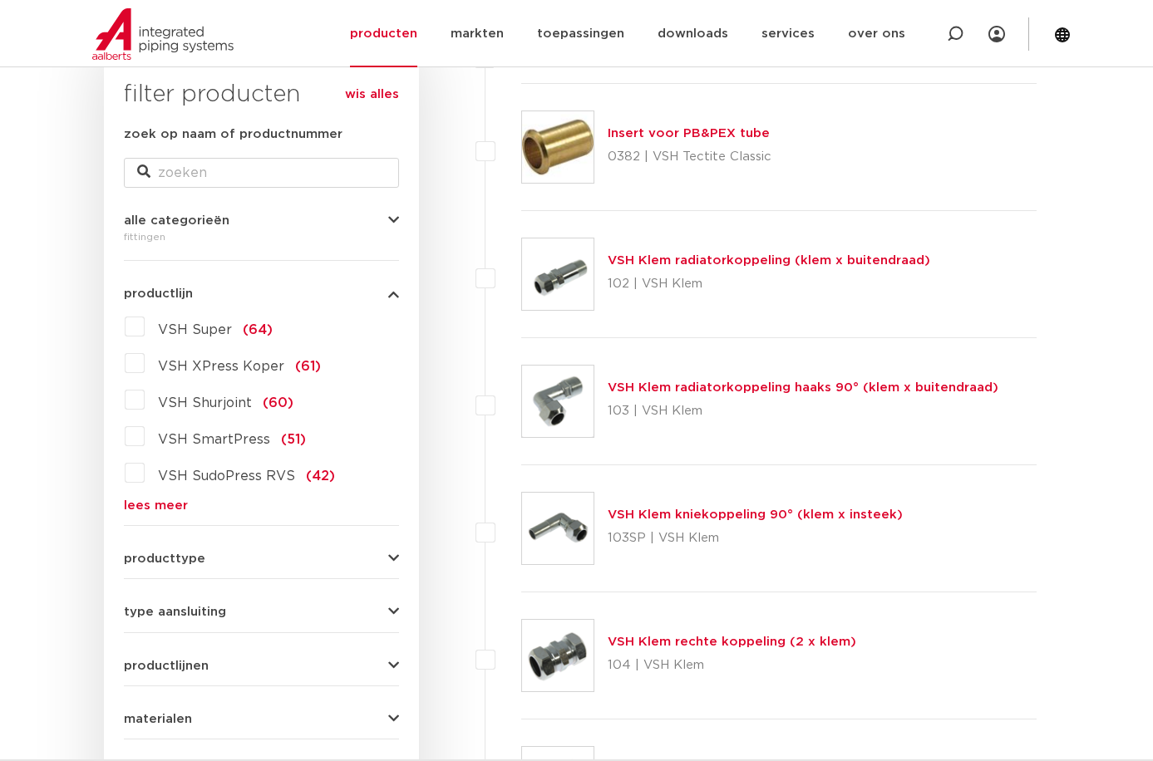
click at [160, 500] on link "lees meer" at bounding box center [261, 506] width 275 height 12
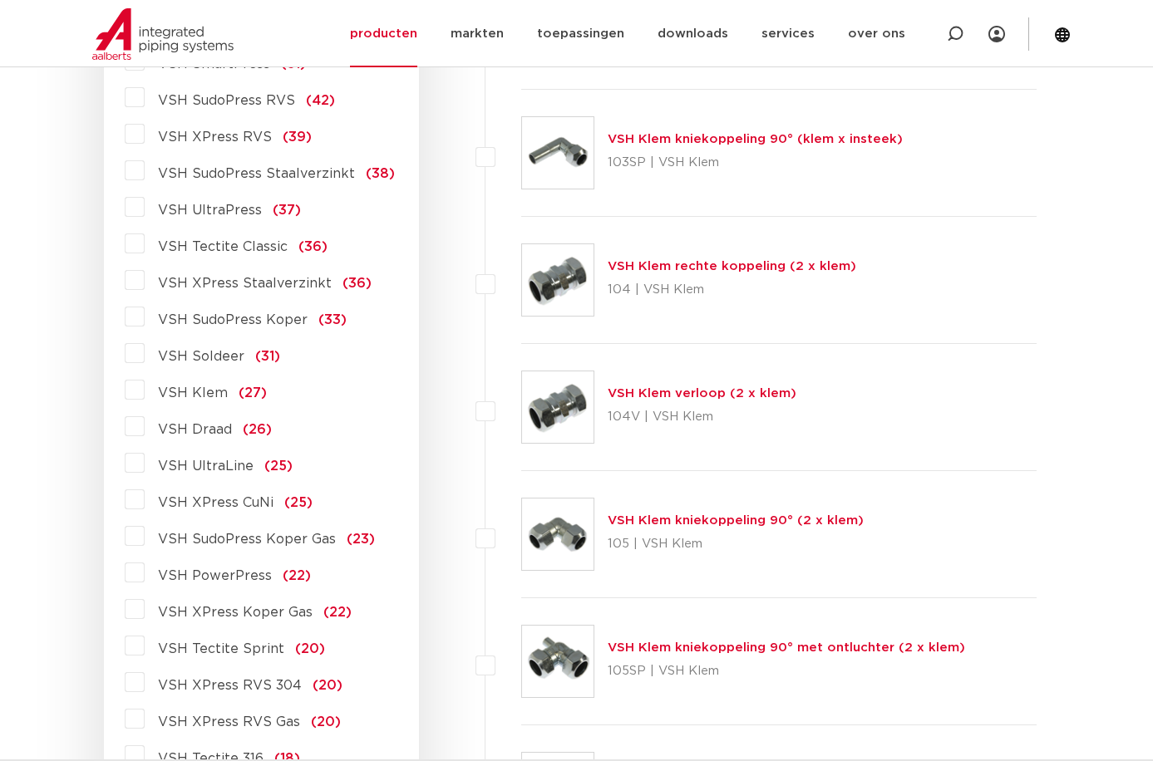
scroll to position [692, 0]
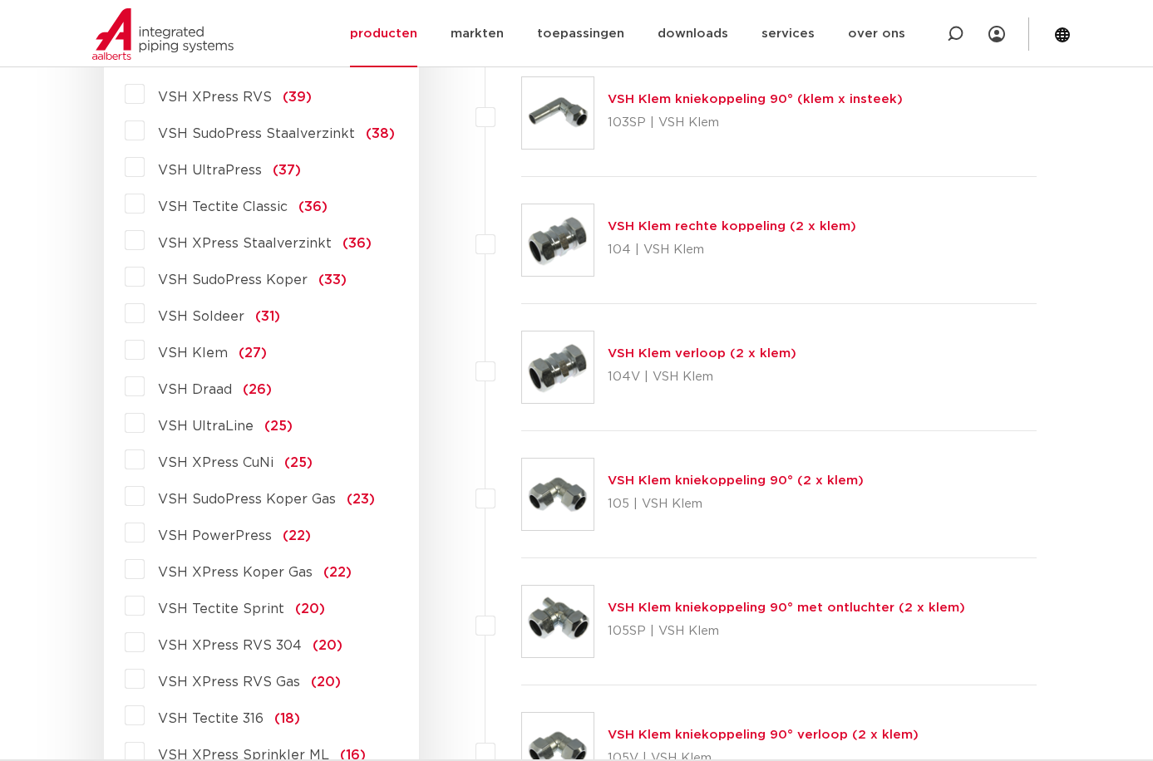
click at [192, 347] on span "VSH Klem" at bounding box center [193, 353] width 70 height 13
click at [0, 0] on input "VSH Klem (27)" at bounding box center [0, 0] width 0 height 0
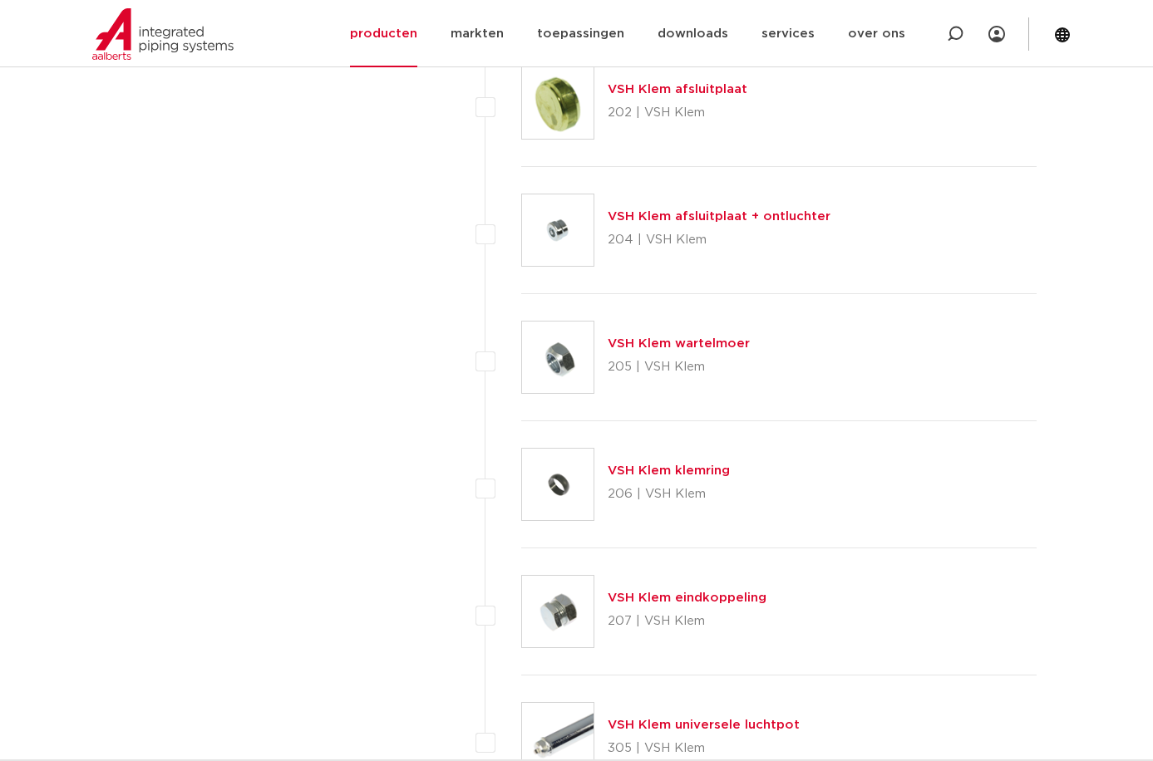
scroll to position [3048, 0]
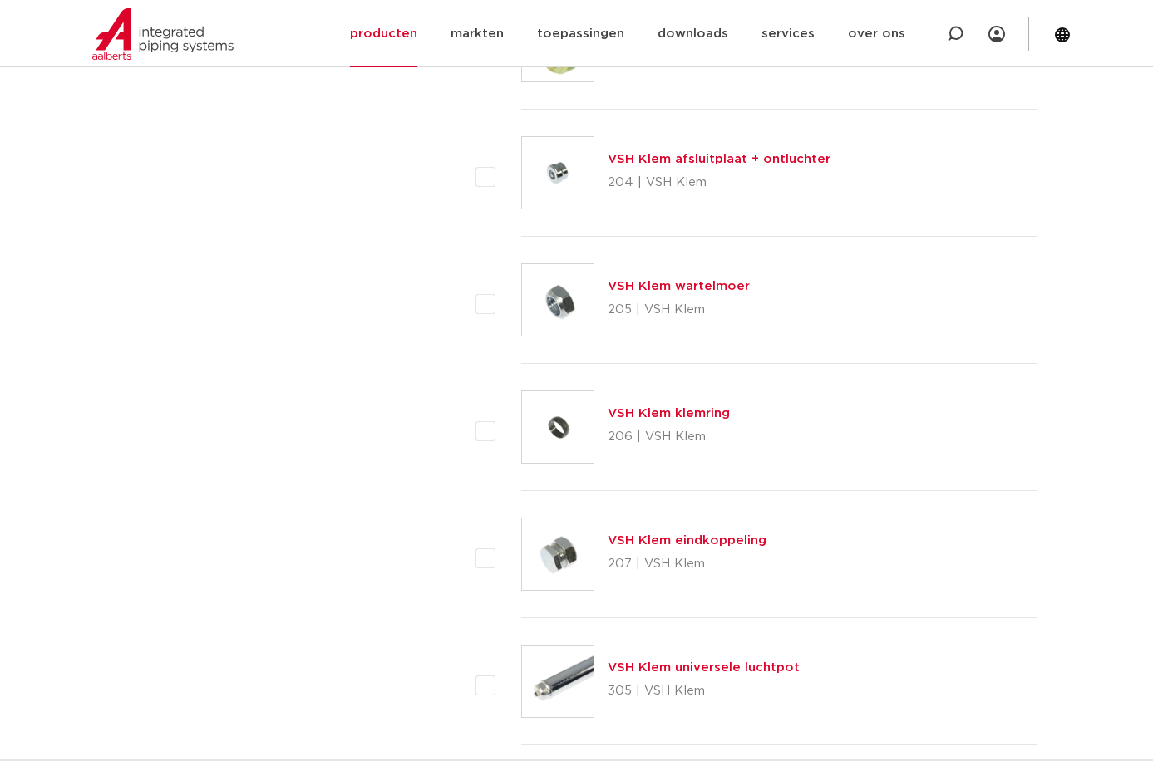
click at [691, 539] on link "VSH Klem eindkoppeling" at bounding box center [687, 540] width 159 height 12
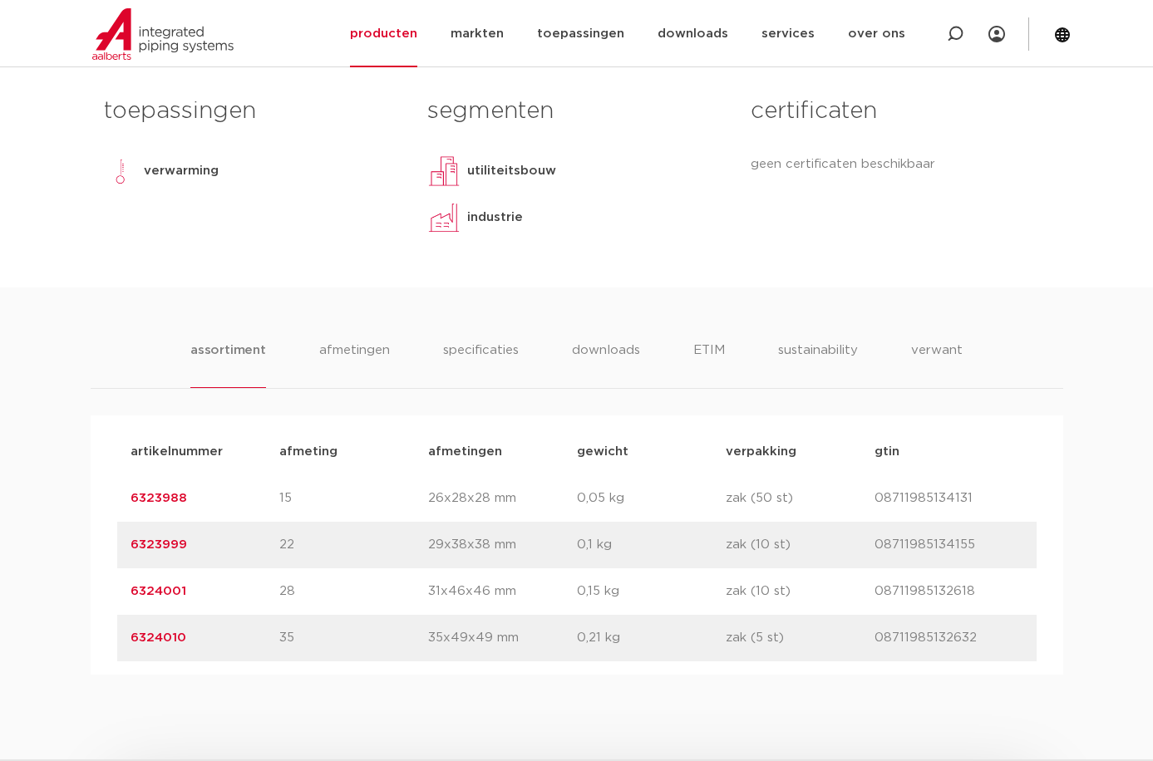
scroll to position [831, 0]
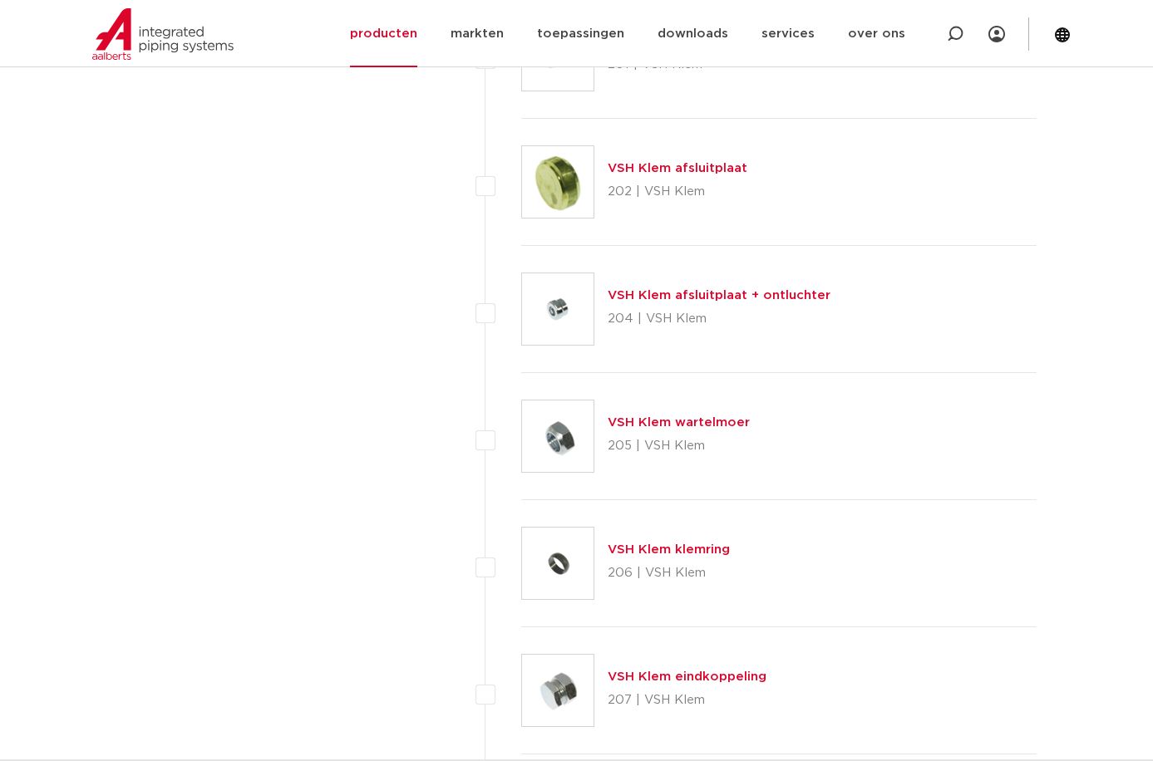
scroll to position [3048, 0]
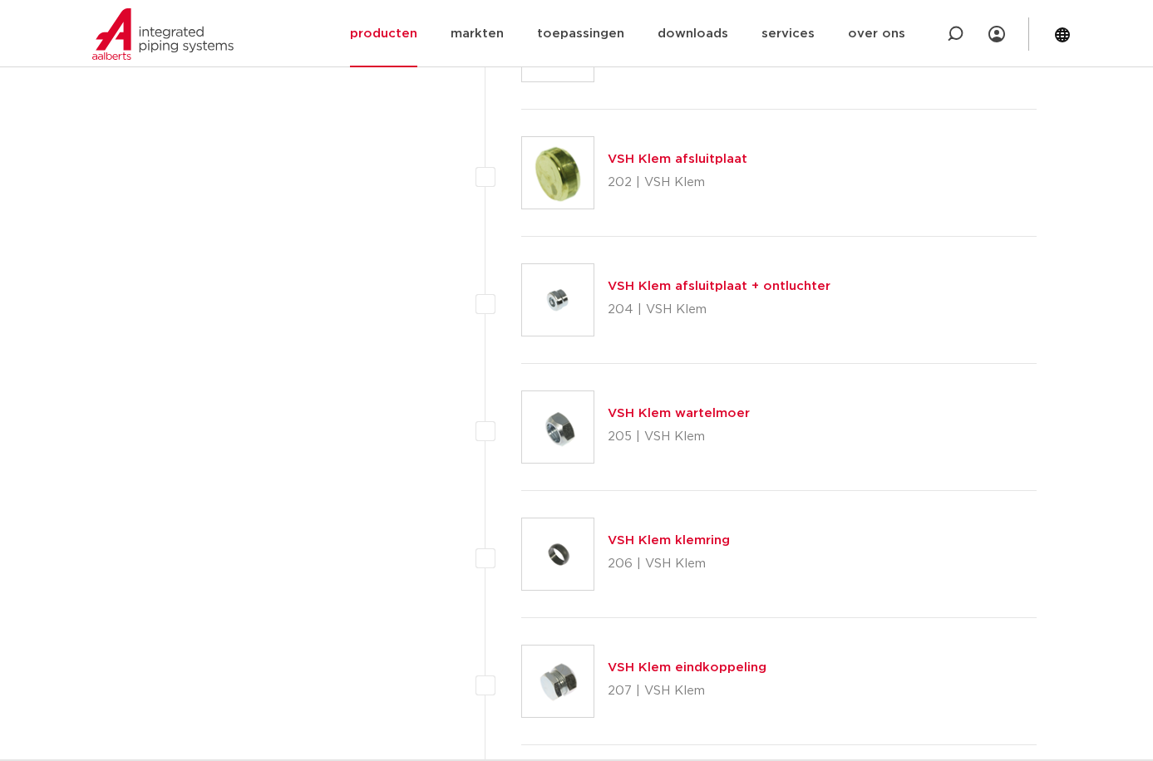
click at [550, 293] on img at bounding box center [557, 299] width 71 height 71
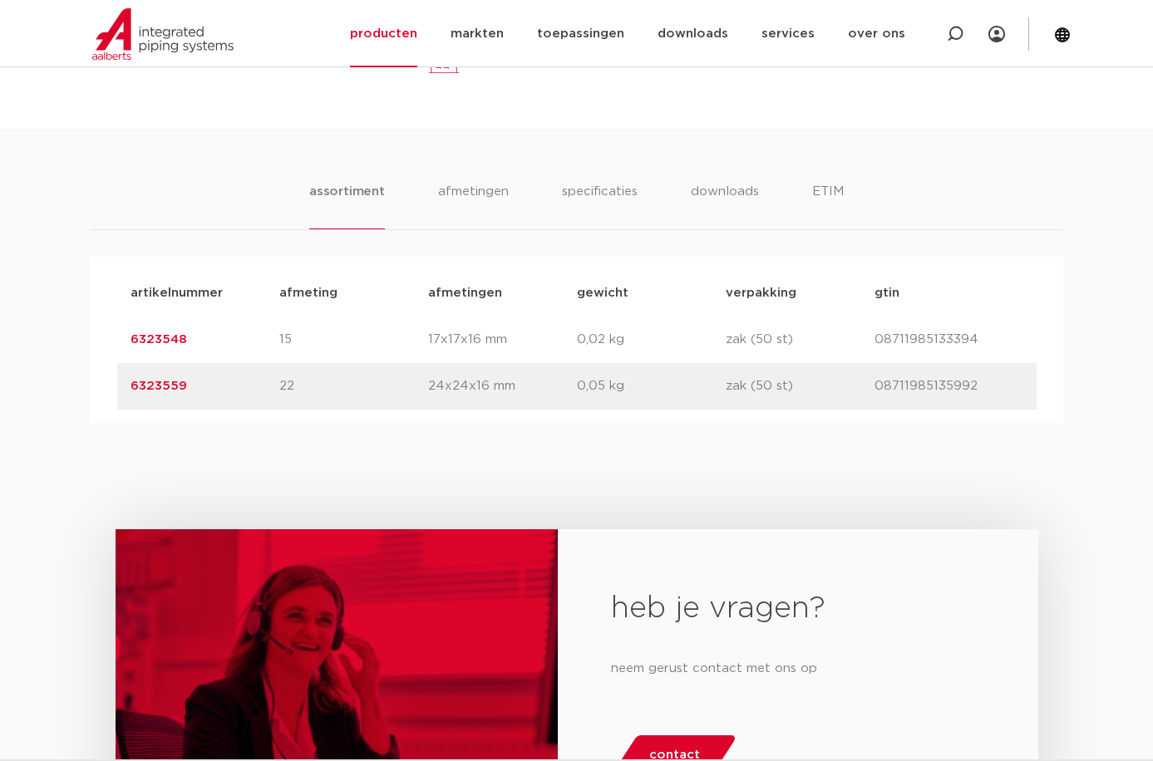
scroll to position [1108, 0]
